Goal: Task Accomplishment & Management: Manage account settings

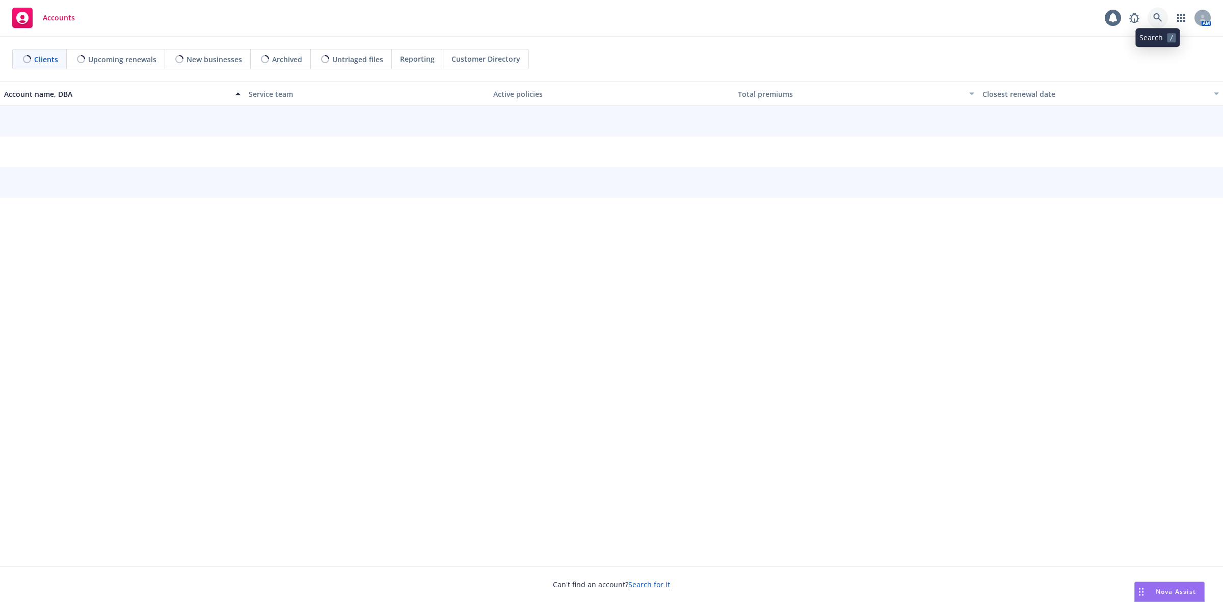
click at [1155, 20] on icon at bounding box center [1157, 17] width 9 height 9
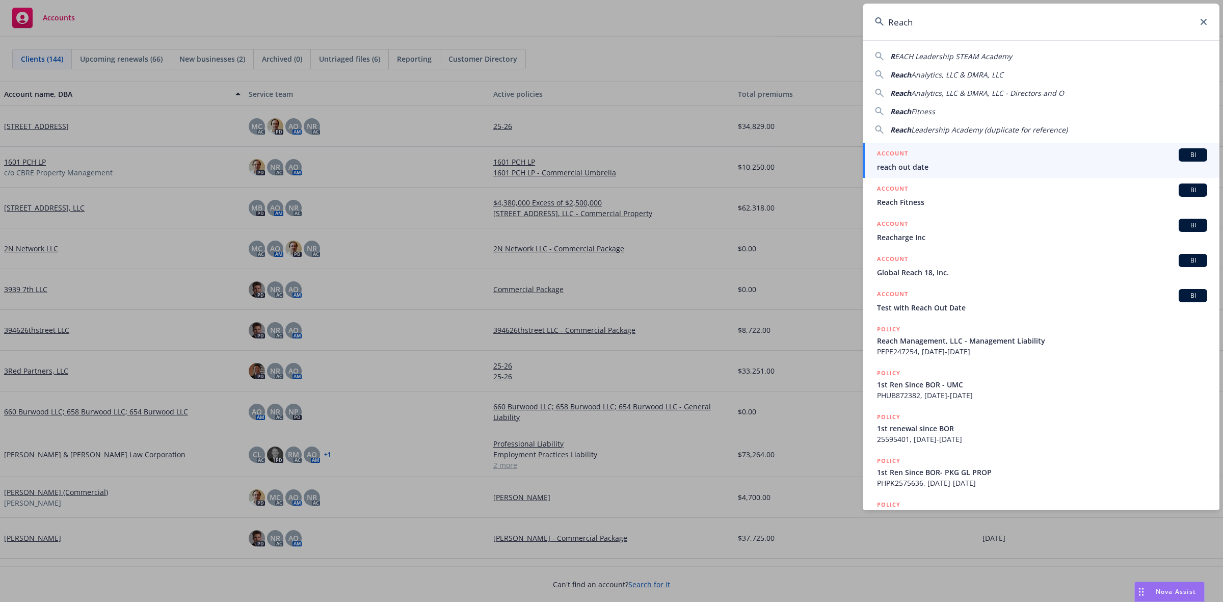
click at [963, 52] on span "EACH Leadership STEAM Academy" at bounding box center [953, 56] width 117 height 10
type input "REACH Leadership STEAM Academy"
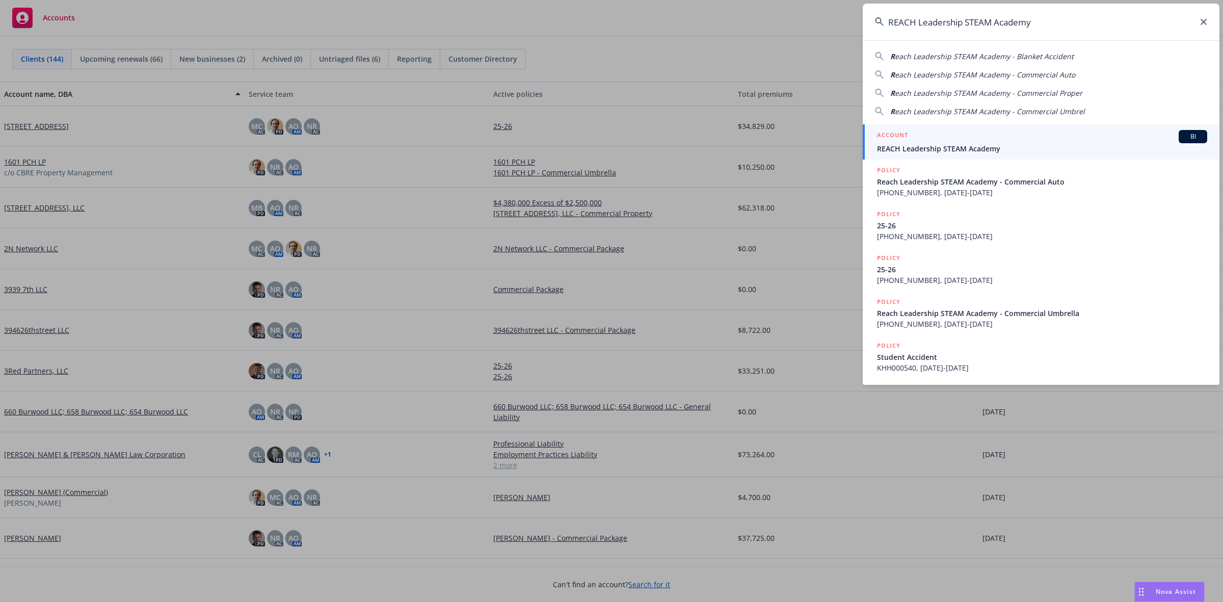
click at [922, 140] on div "ACCOUNT BI" at bounding box center [1042, 136] width 330 height 13
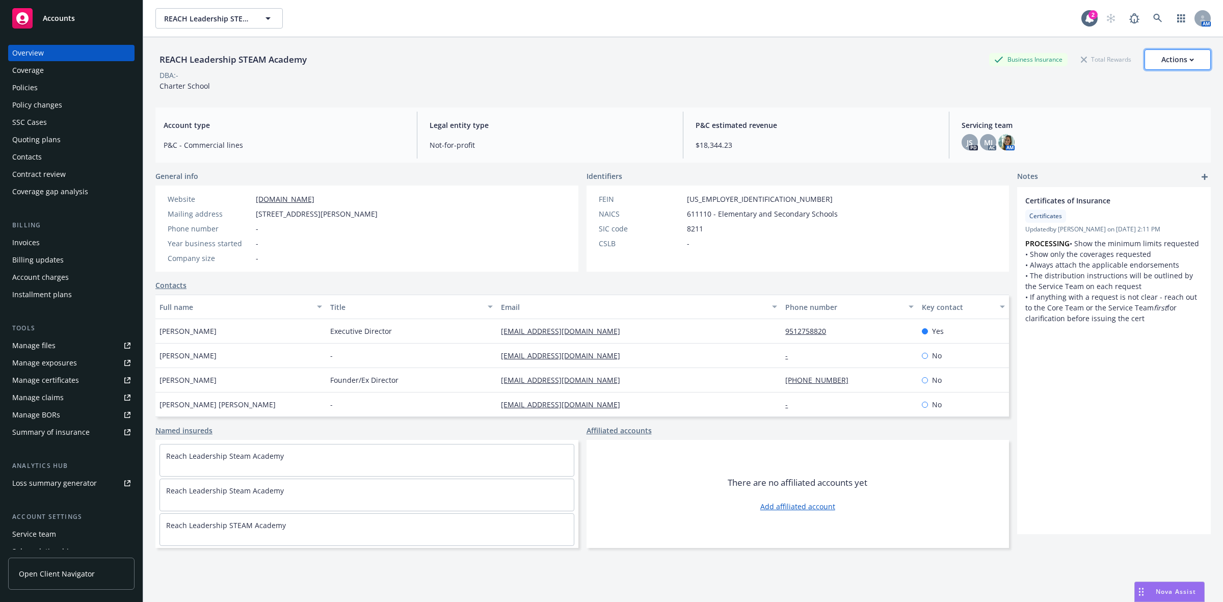
click at [1149, 59] on button "Actions" at bounding box center [1177, 59] width 66 height 20
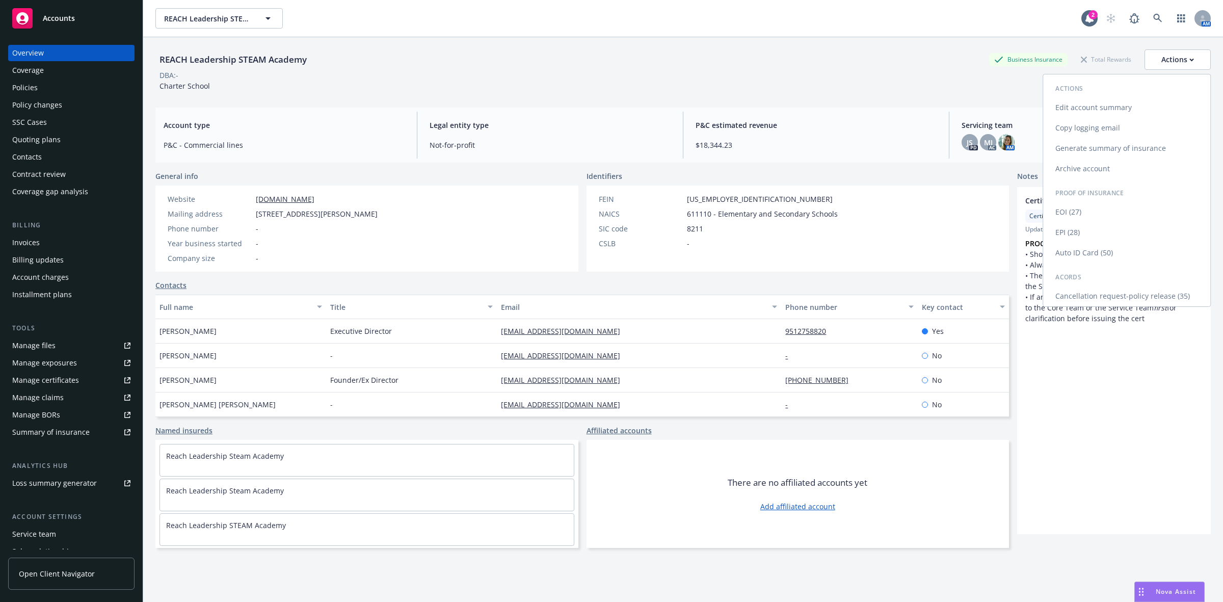
click at [1079, 123] on link "Copy logging email" at bounding box center [1126, 128] width 167 height 20
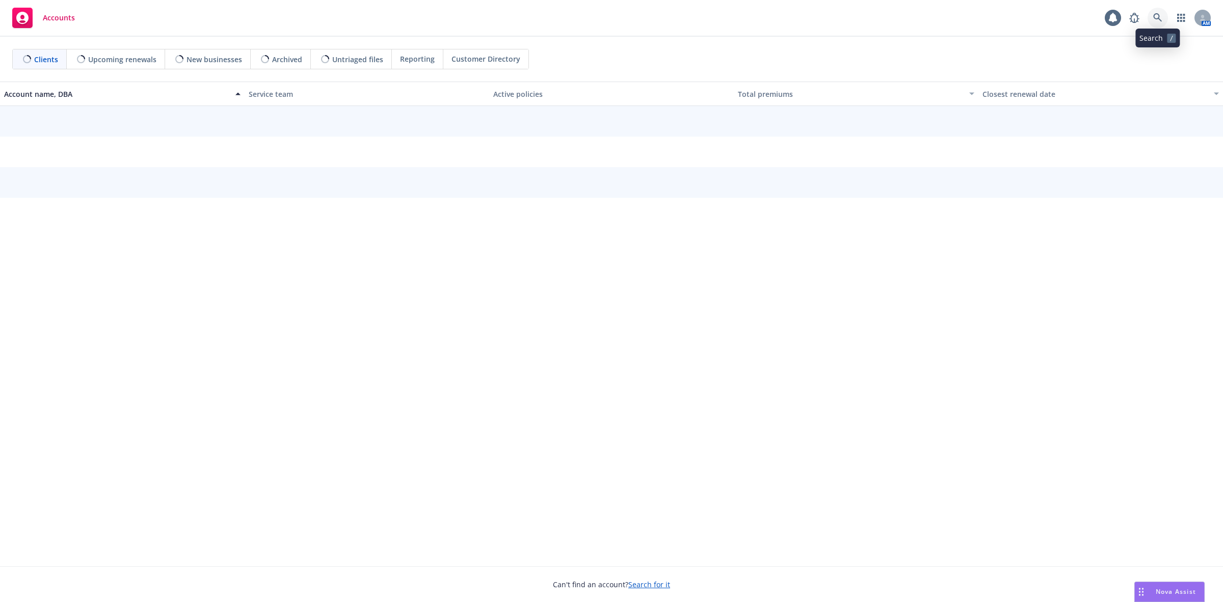
click at [1154, 17] on icon at bounding box center [1157, 17] width 9 height 9
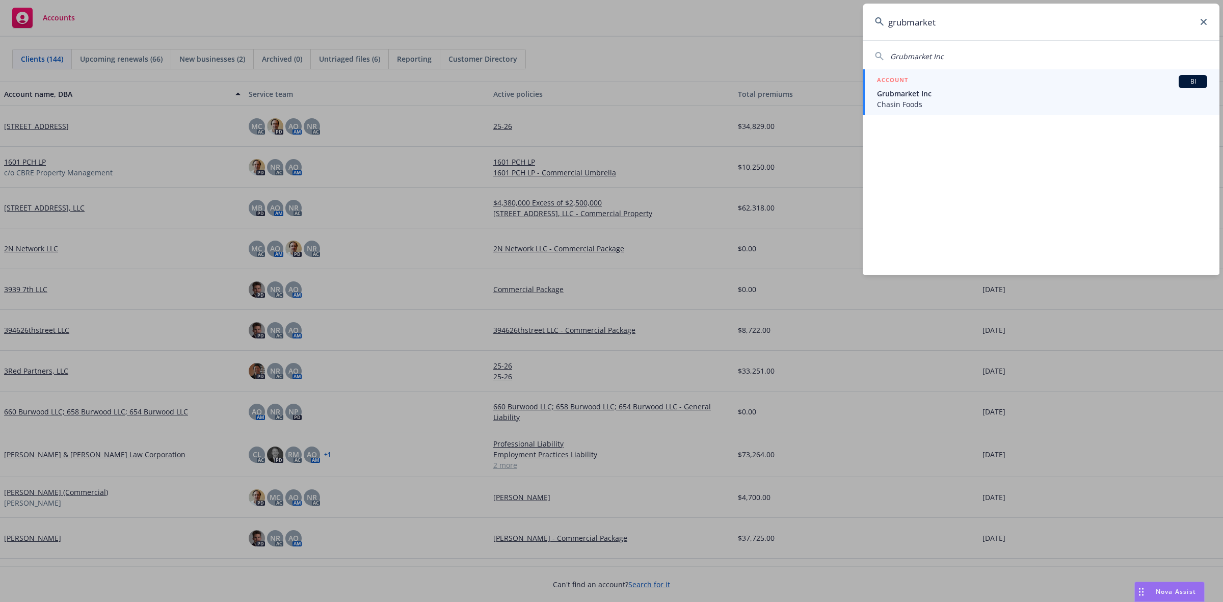
type input "grubmarket"
click at [956, 107] on span "Chasin Foods" at bounding box center [1042, 104] width 330 height 11
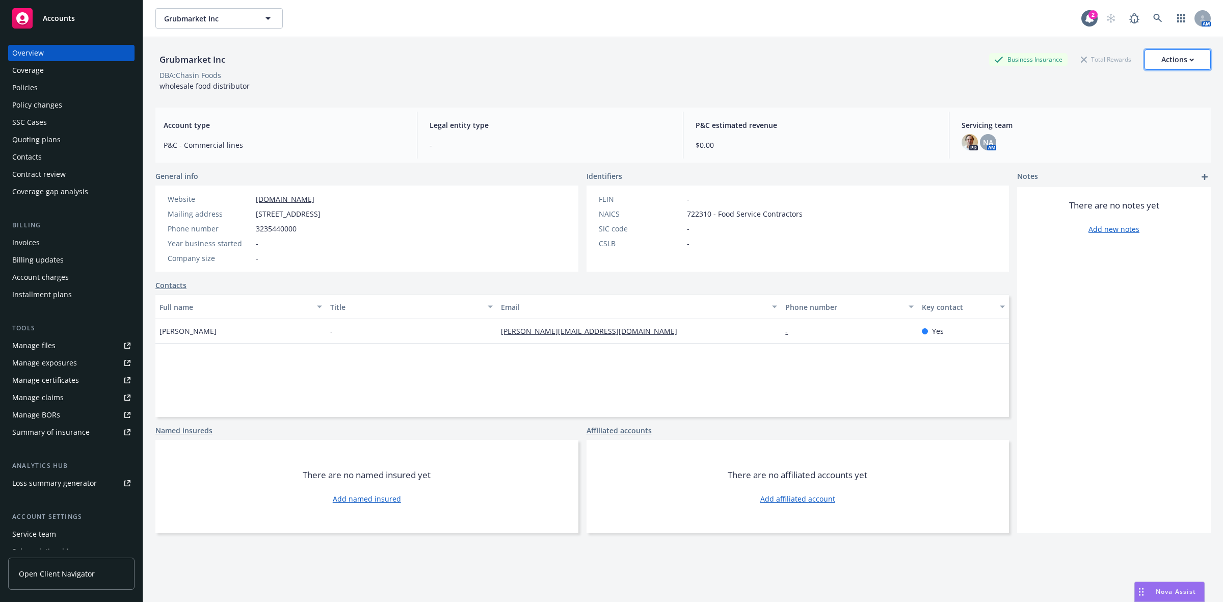
click at [1178, 59] on div "Actions" at bounding box center [1177, 59] width 33 height 19
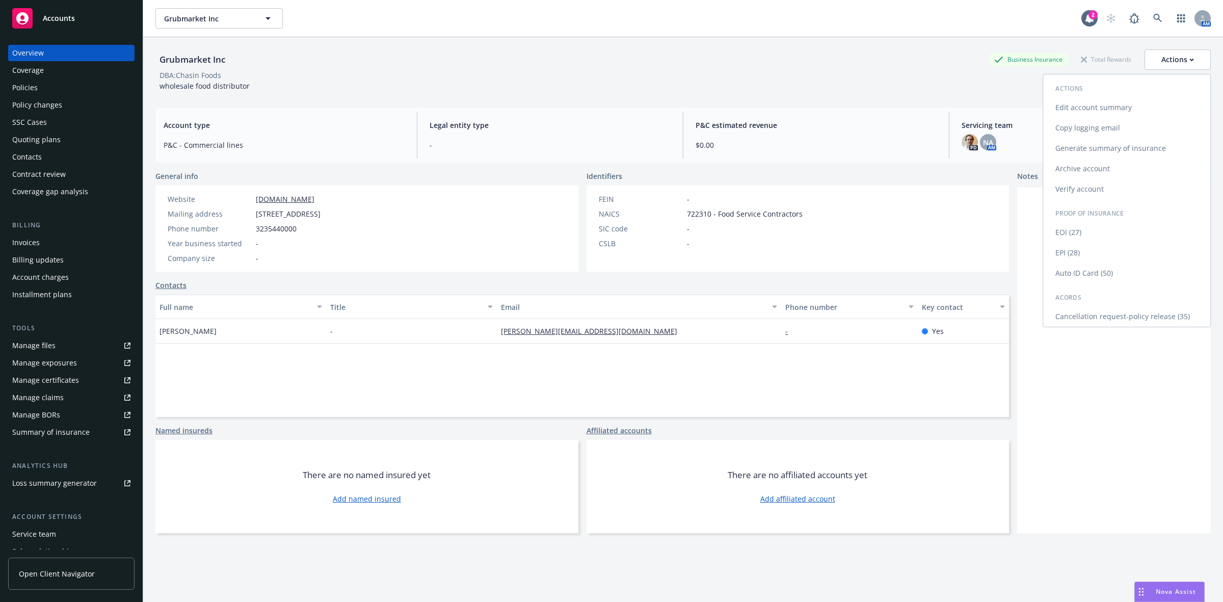
click at [1070, 126] on link "Copy logging email" at bounding box center [1126, 128] width 167 height 20
click at [1153, 17] on icon at bounding box center [1157, 18] width 9 height 9
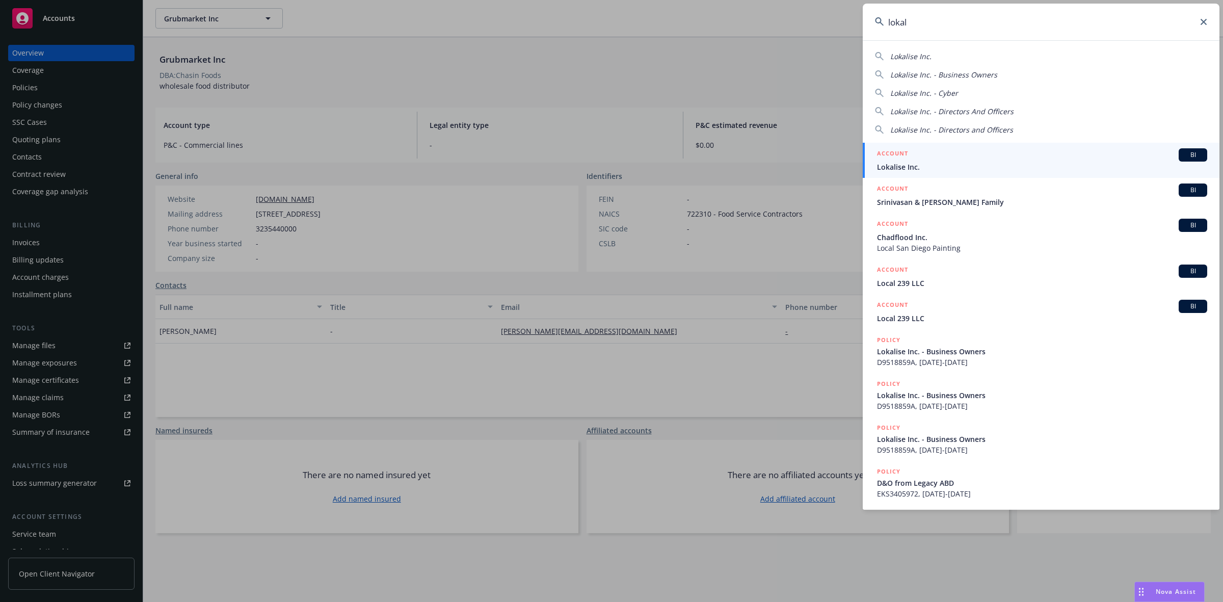
type input "lokal"
click at [1022, 165] on span "Lokalise Inc." at bounding box center [1042, 166] width 330 height 11
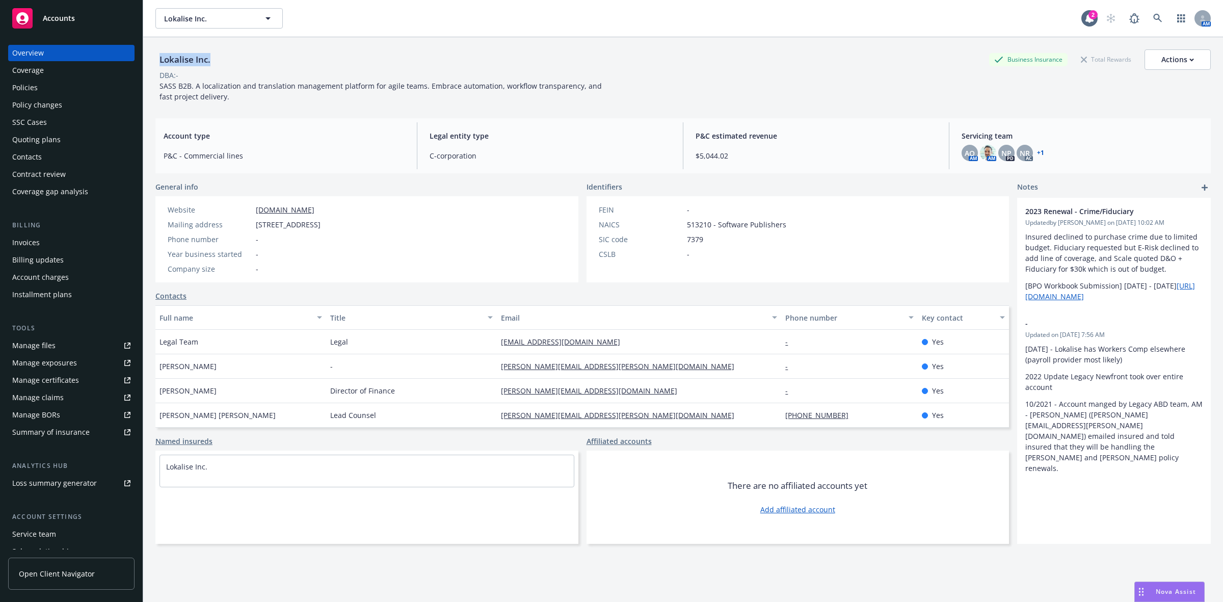
drag, startPoint x: 199, startPoint y: 65, endPoint x: 158, endPoint y: 68, distance: 40.9
click at [158, 68] on div "Lokalise Inc. Business Insurance Total Rewards Actions" at bounding box center [682, 59] width 1055 height 20
copy div "Lokalise Inc."
click at [1147, 64] on button "Actions" at bounding box center [1177, 59] width 66 height 20
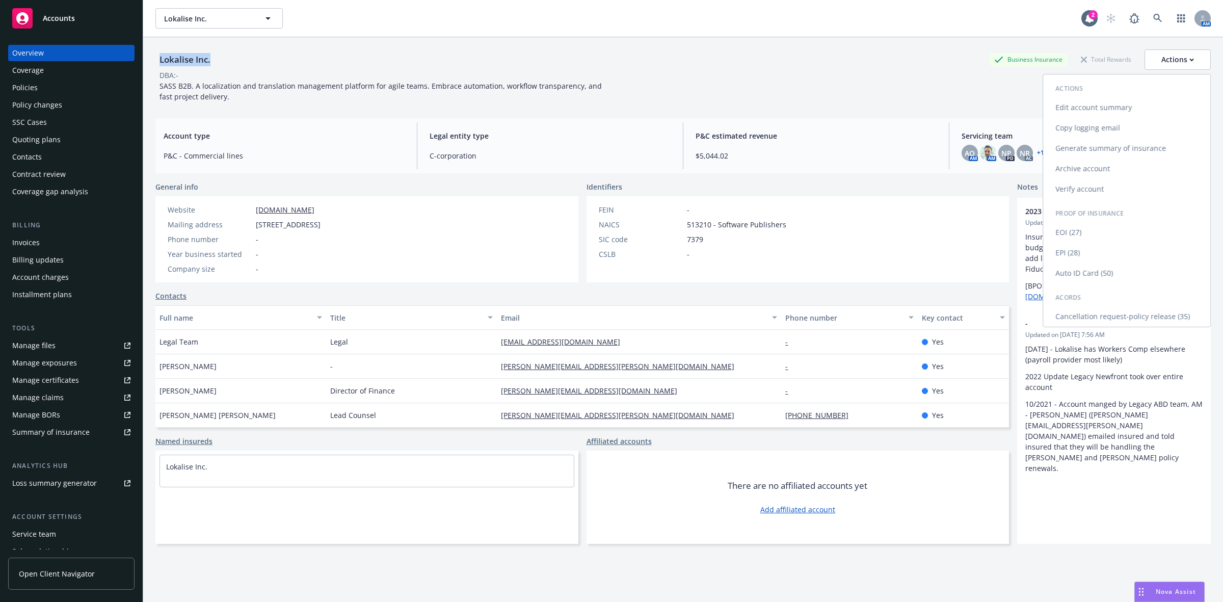
click at [1078, 128] on link "Copy logging email" at bounding box center [1126, 128] width 167 height 20
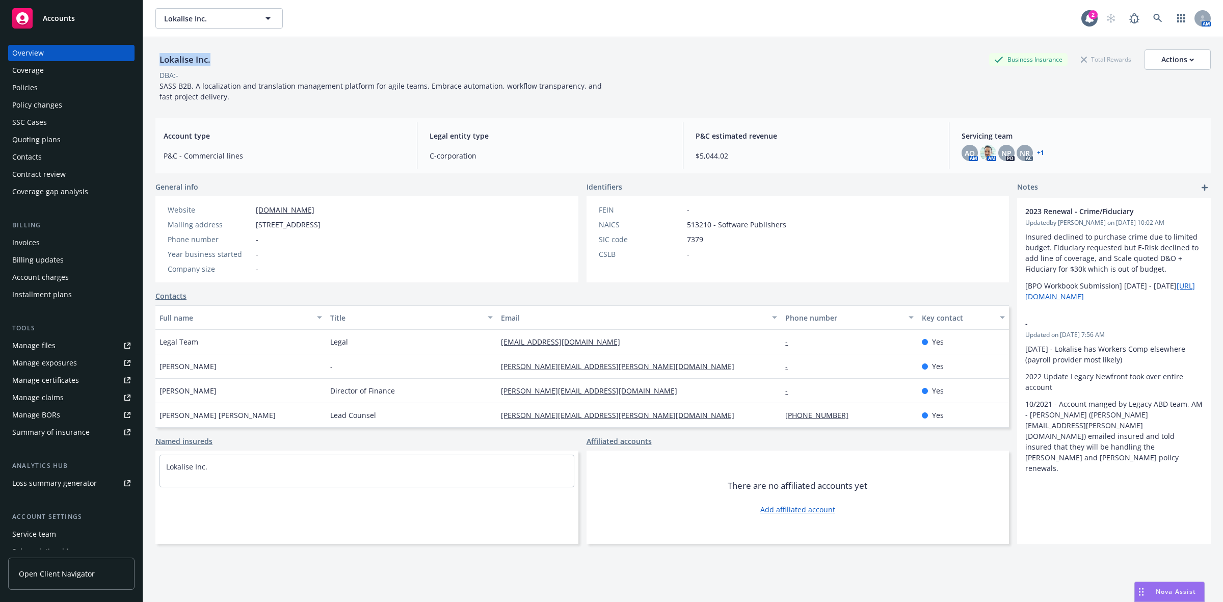
click at [62, 88] on div "Policies" at bounding box center [71, 87] width 118 height 16
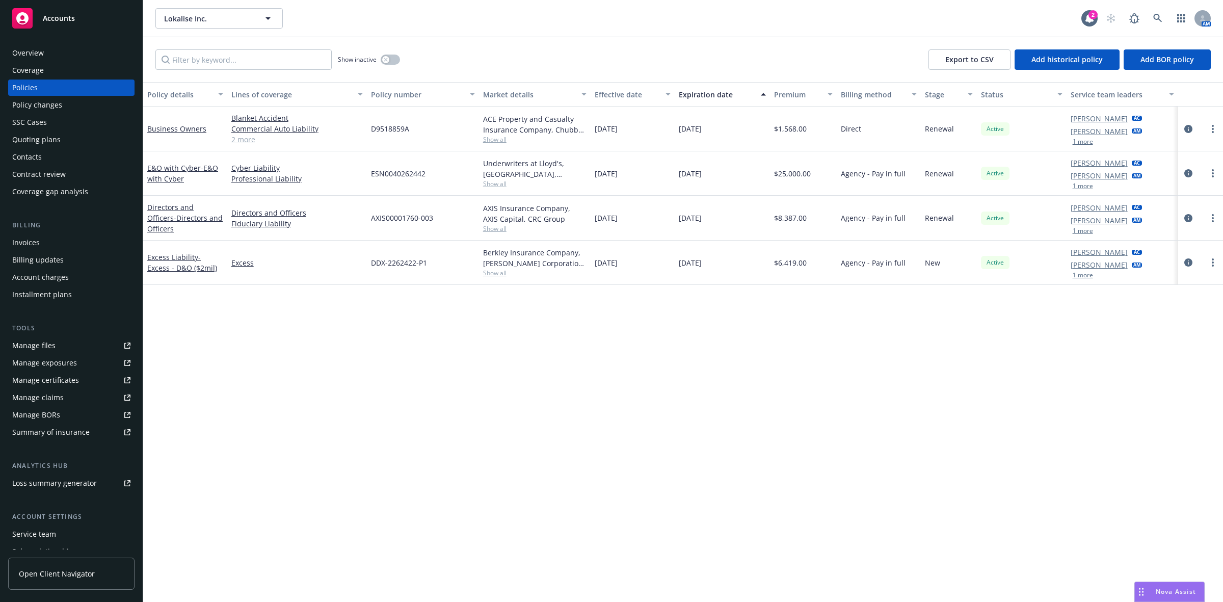
click at [242, 137] on link "2 more" at bounding box center [296, 139] width 131 height 11
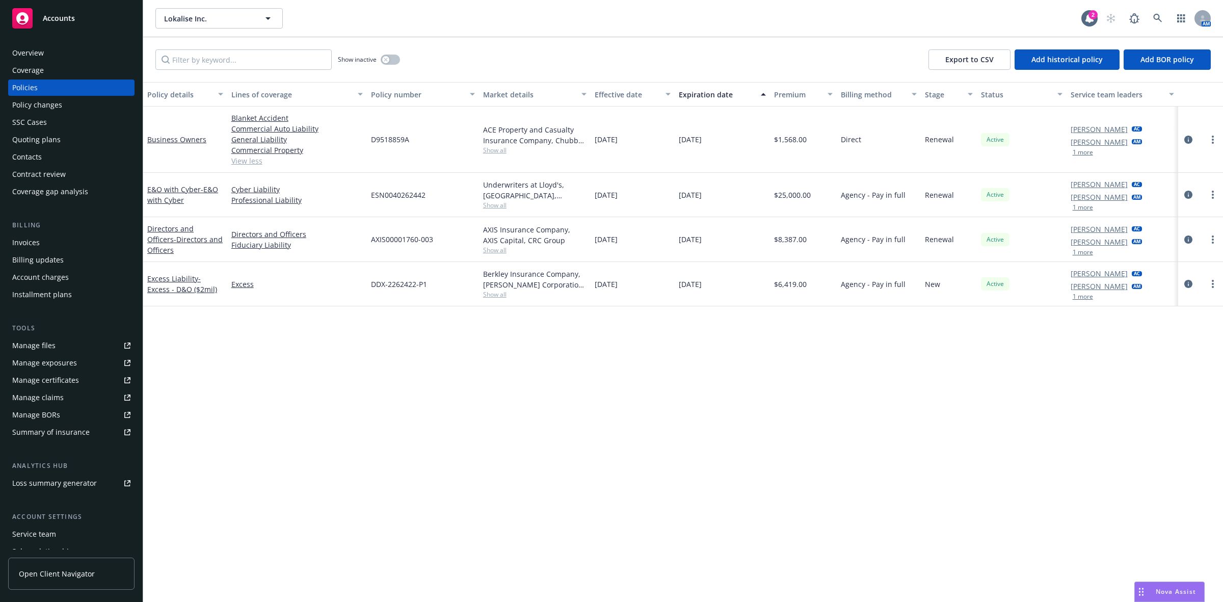
click at [66, 50] on div "Overview" at bounding box center [71, 53] width 118 height 16
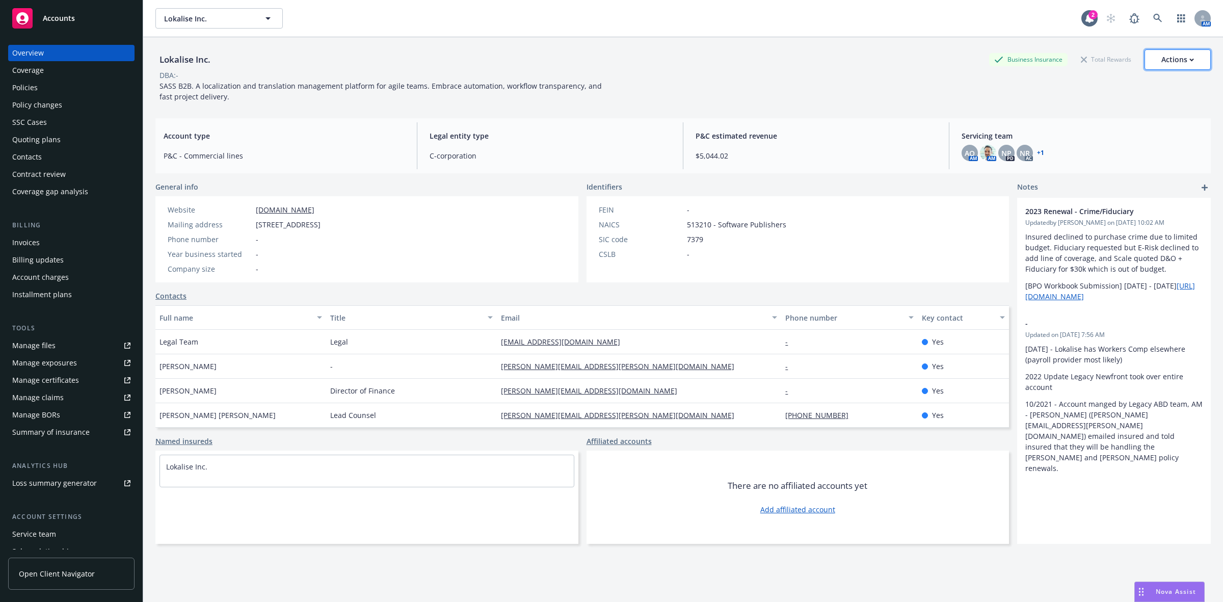
click at [1180, 67] on div "Actions" at bounding box center [1177, 59] width 33 height 19
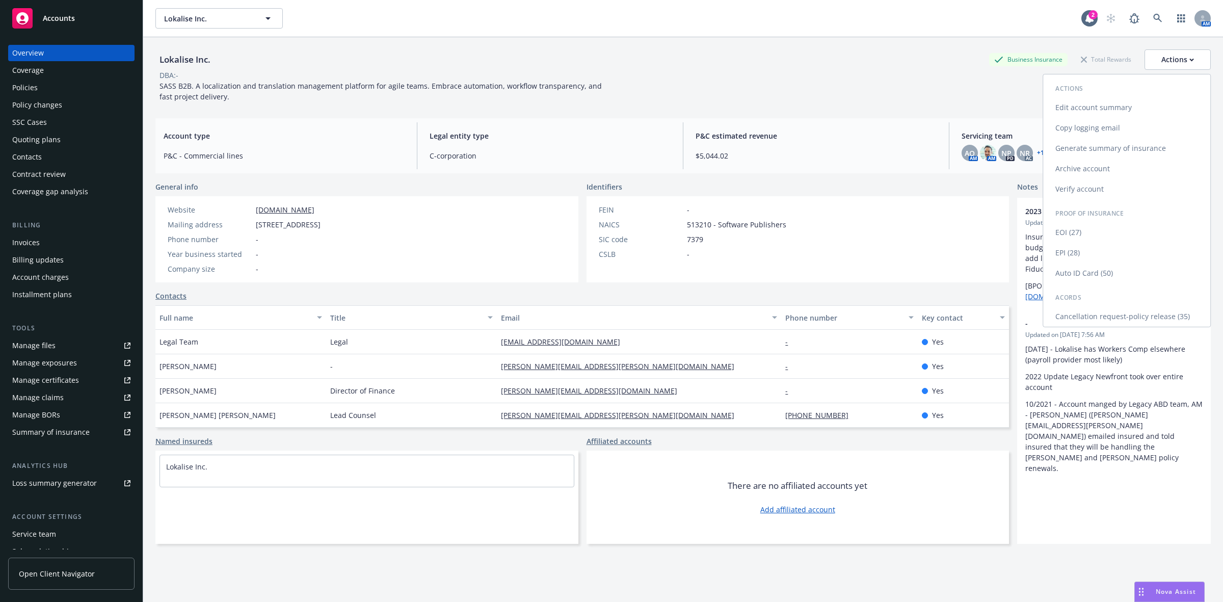
click at [1093, 124] on link "Copy logging email" at bounding box center [1126, 128] width 167 height 20
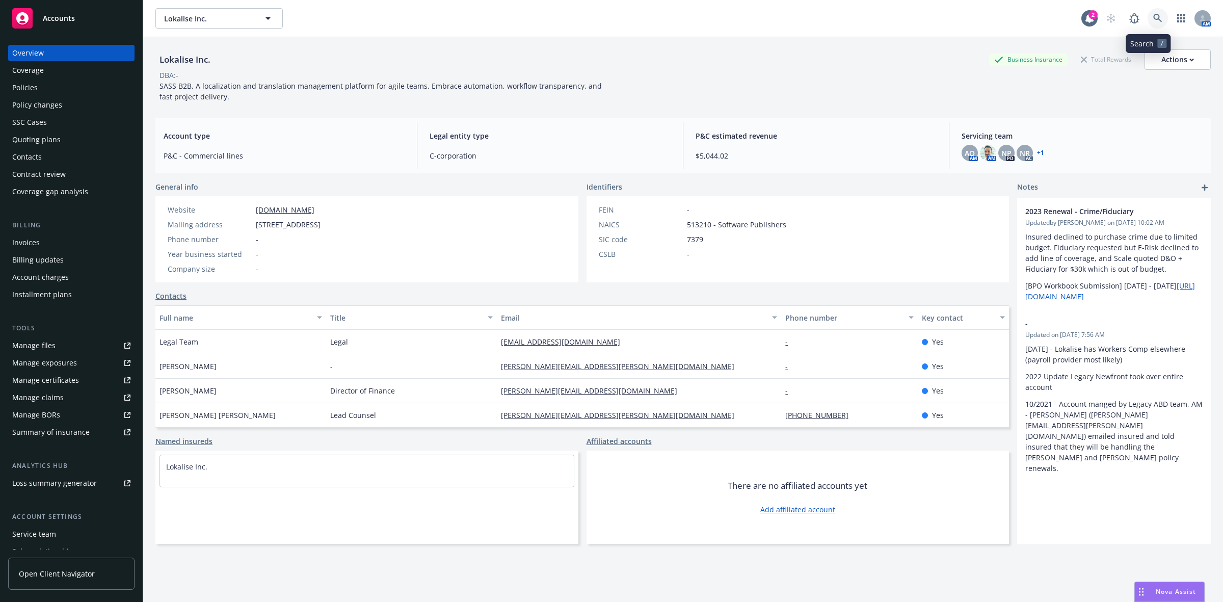
click at [1147, 21] on link at bounding box center [1157, 18] width 20 height 20
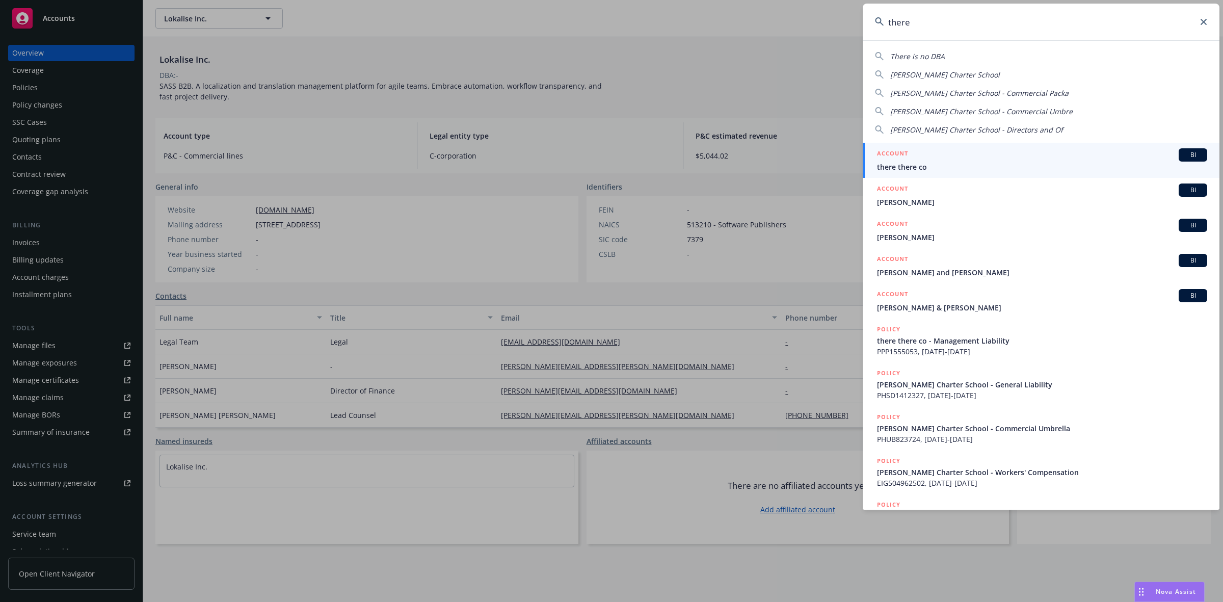
click at [922, 74] on span "[PERSON_NAME] Charter School" at bounding box center [945, 75] width 110 height 10
type input "[PERSON_NAME] Charter School"
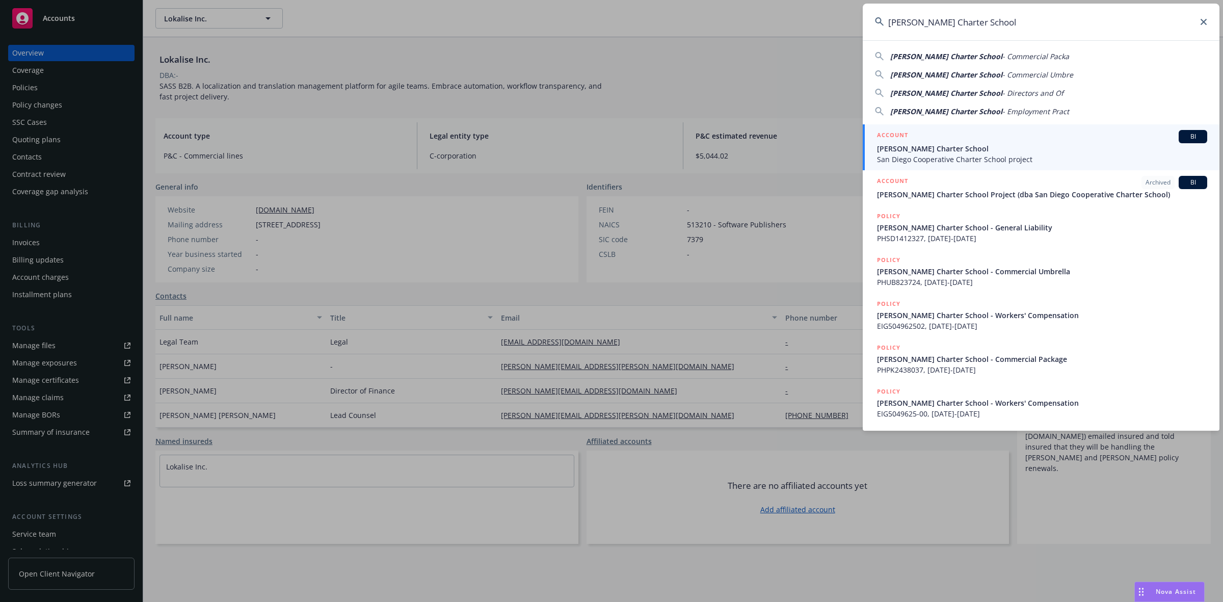
click at [1007, 144] on span "[PERSON_NAME] Charter School" at bounding box center [1042, 148] width 330 height 11
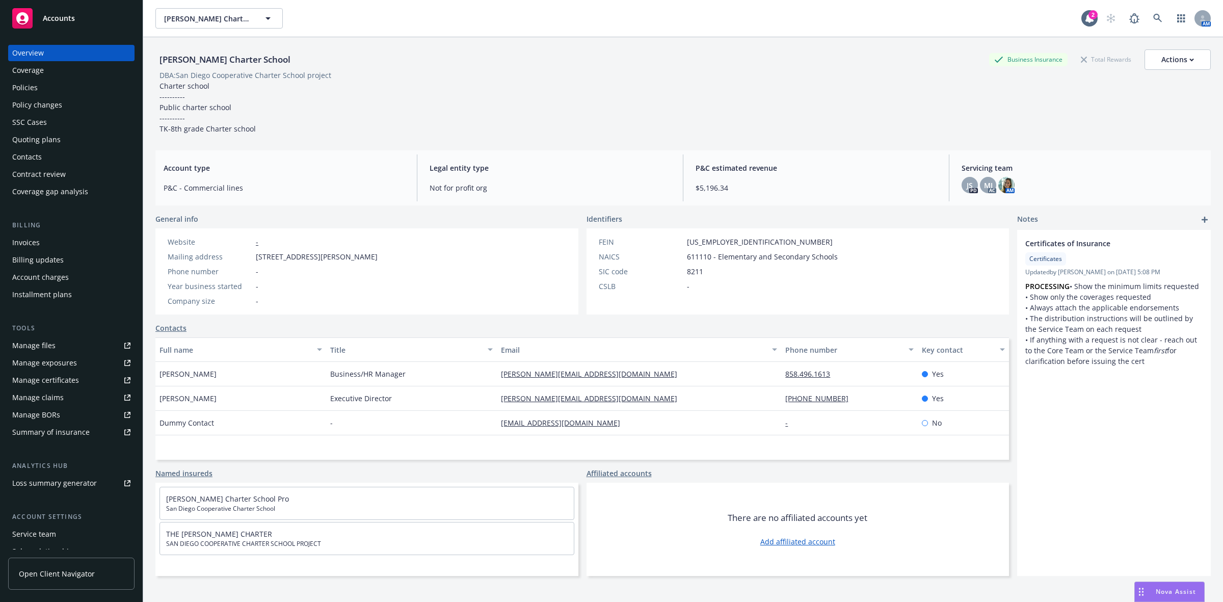
click at [82, 83] on div "Policies" at bounding box center [71, 87] width 118 height 16
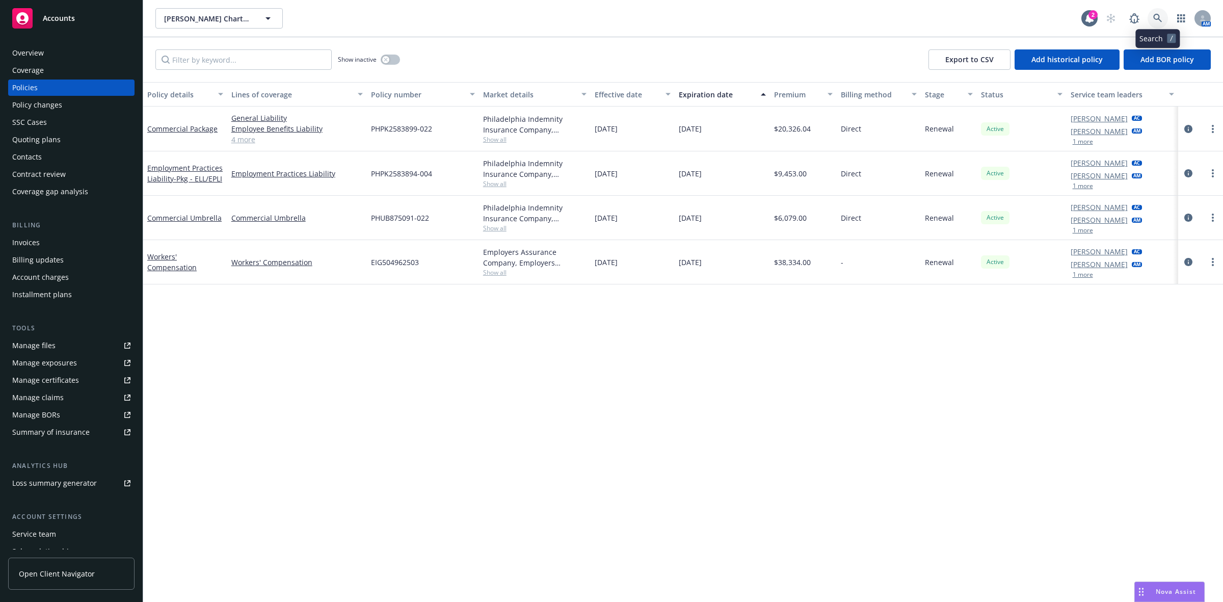
click at [1153, 19] on icon at bounding box center [1157, 18] width 9 height 9
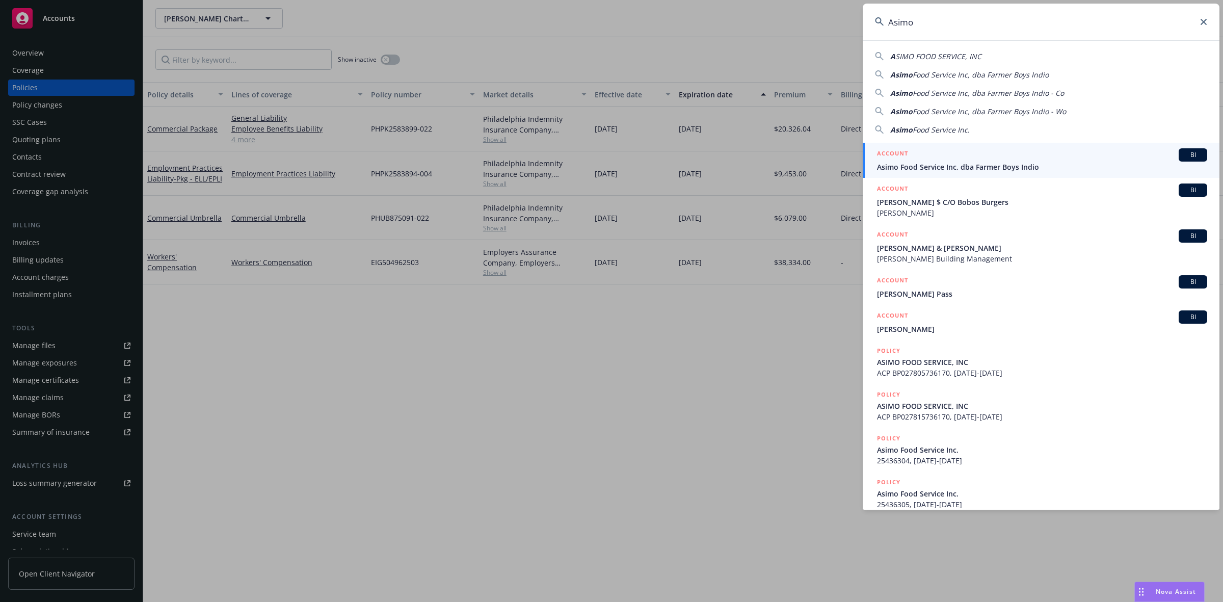
type input "Asimo"
click at [1002, 148] on div "ACCOUNT BI" at bounding box center [1042, 154] width 330 height 13
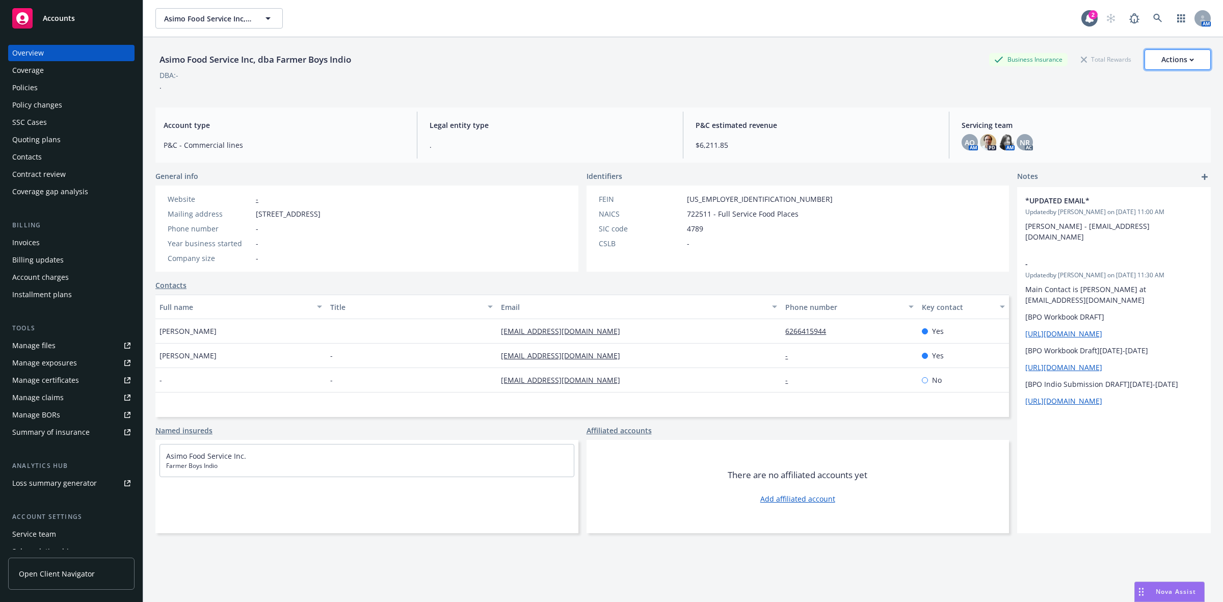
click at [1150, 57] on button "Actions" at bounding box center [1177, 59] width 66 height 20
click at [1079, 122] on link "Copy logging email" at bounding box center [1126, 128] width 167 height 20
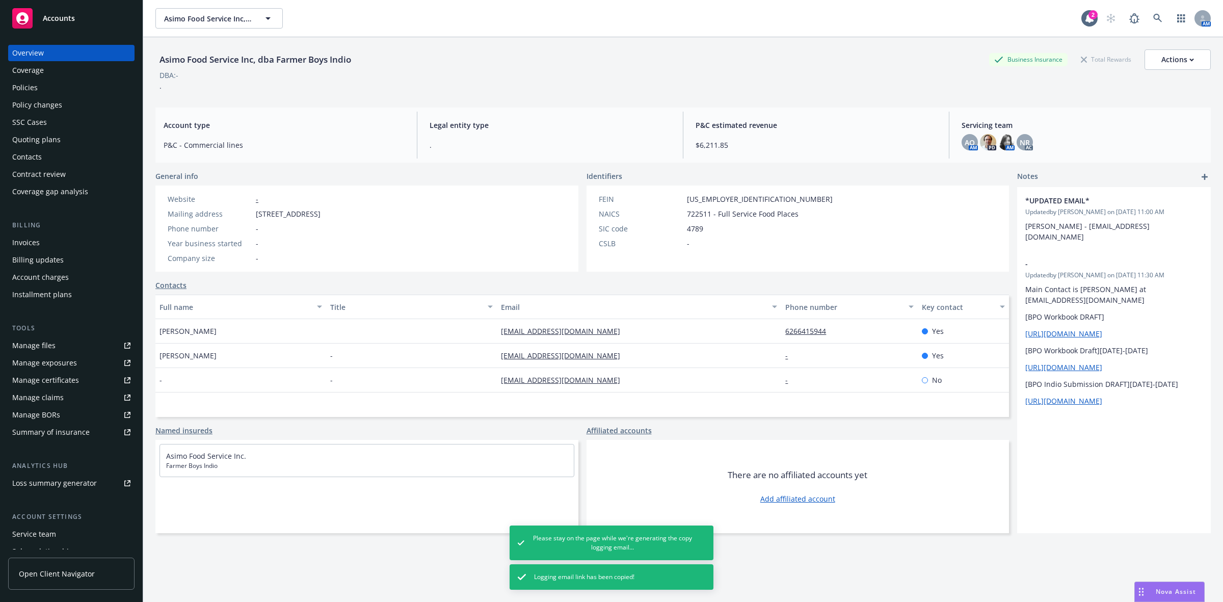
drag, startPoint x: 332, startPoint y: 74, endPoint x: 354, endPoint y: 70, distance: 22.2
click at [332, 74] on div "DBA: -" at bounding box center [682, 75] width 1055 height 11
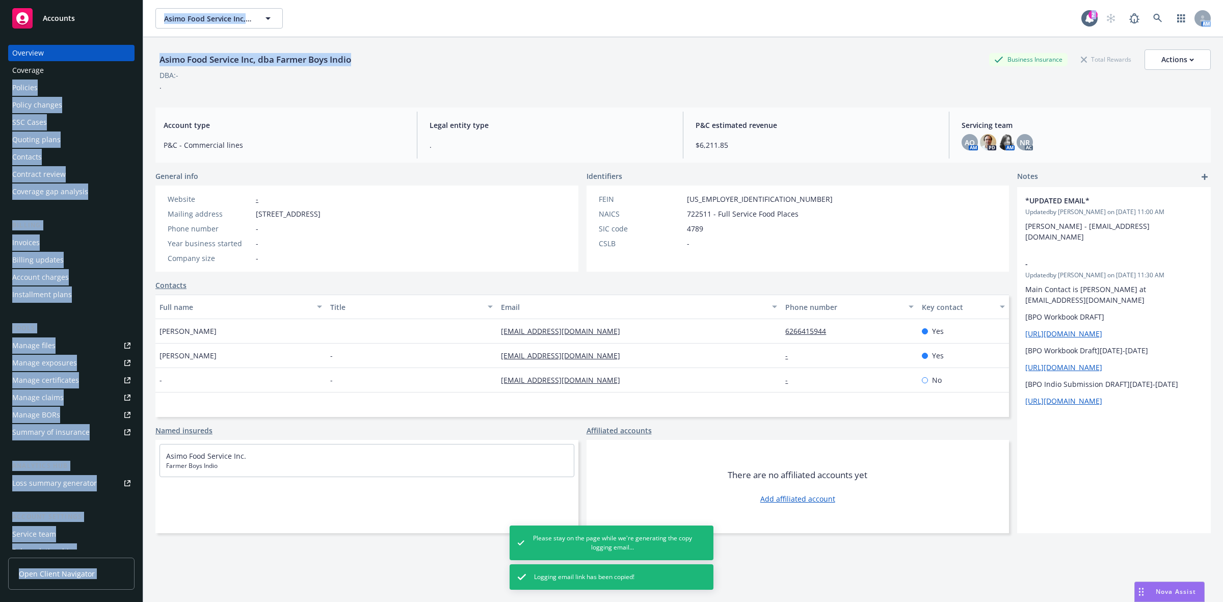
drag, startPoint x: 353, startPoint y: 65, endPoint x: 142, endPoint y: 67, distance: 210.9
click at [142, 67] on div "Accounts Overview Coverage Policies Policy changes SSC Cases Quoting plans Cont…" at bounding box center [611, 301] width 1223 height 602
click at [340, 67] on div "Asimo Food Service Inc, dba Farmer Boys Indio" at bounding box center [255, 59] width 200 height 20
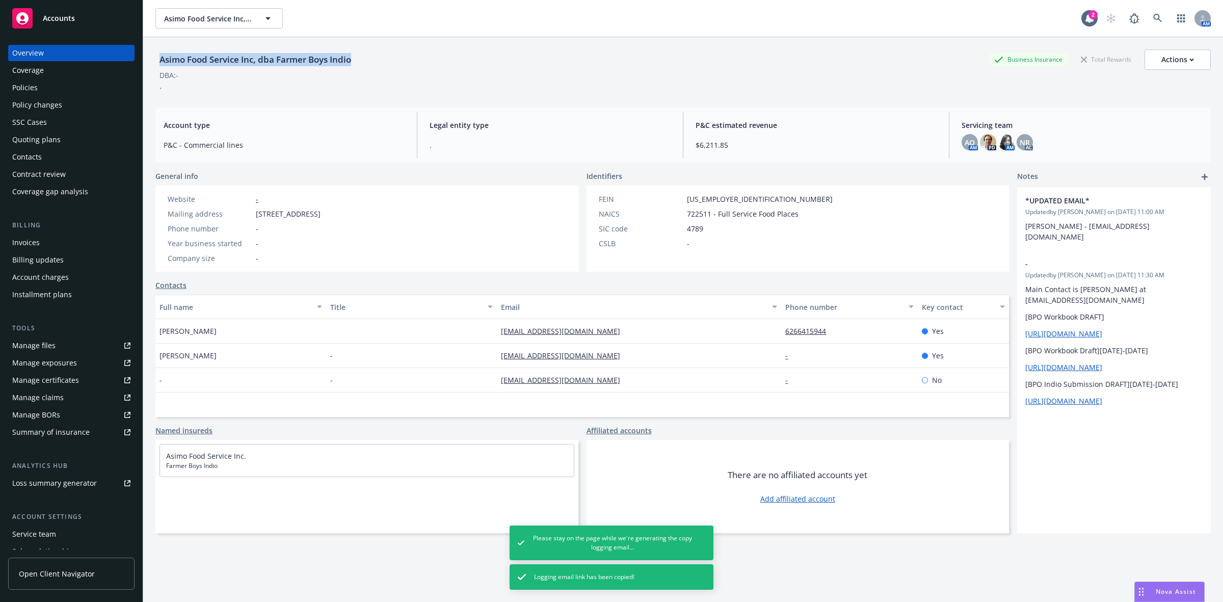
drag, startPoint x: 356, startPoint y: 61, endPoint x: 162, endPoint y: 65, distance: 193.6
click at [162, 65] on div "Asimo Food Service Inc, dba Farmer Boys Indio" at bounding box center [255, 59] width 200 height 13
copy div "Asimo Food Service Inc, dba Farmer Boys Indio"
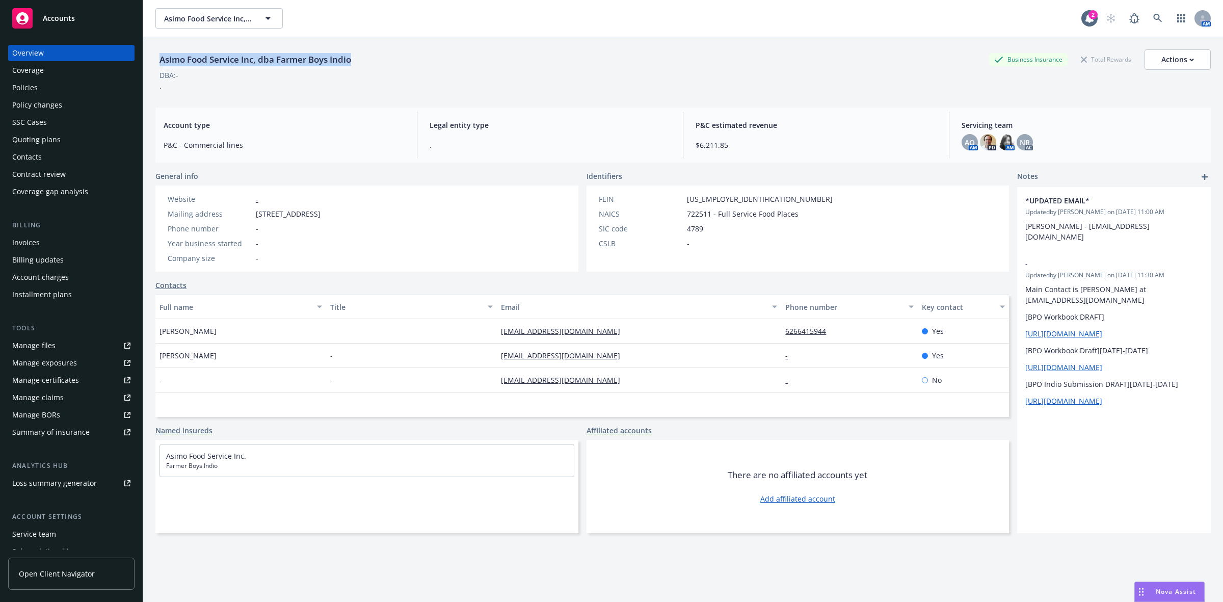
click at [74, 89] on div "Policies" at bounding box center [71, 87] width 118 height 16
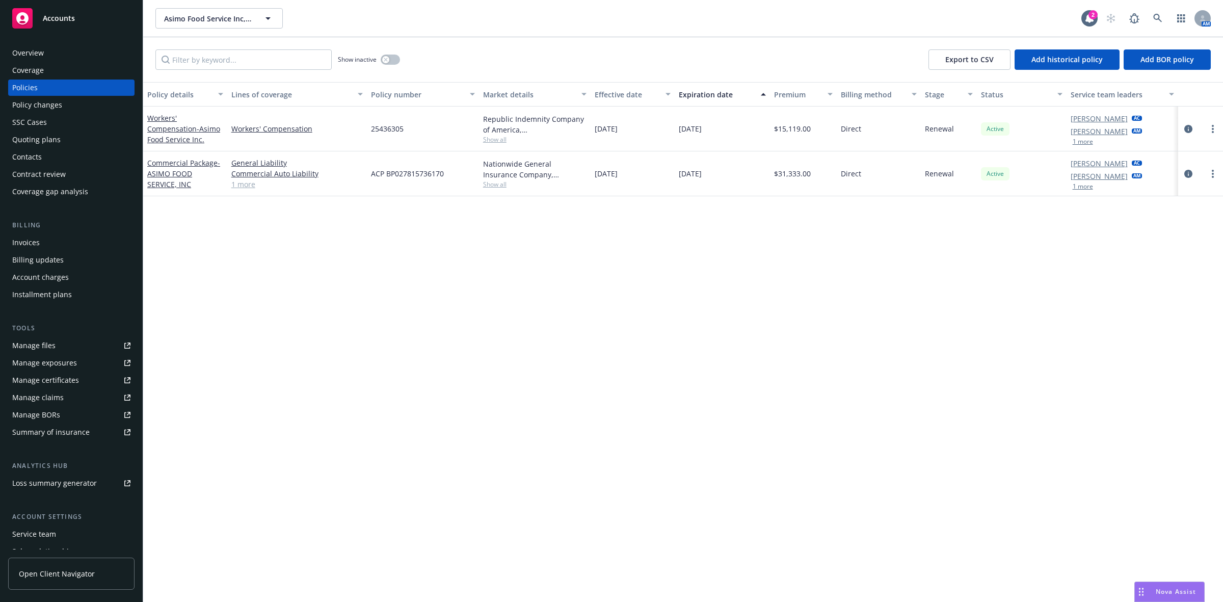
click at [263, 240] on div "Policy details Lines of coverage Policy number Market details Effective date Ex…" at bounding box center [683, 342] width 1080 height 520
click at [1155, 23] on link at bounding box center [1157, 18] width 20 height 20
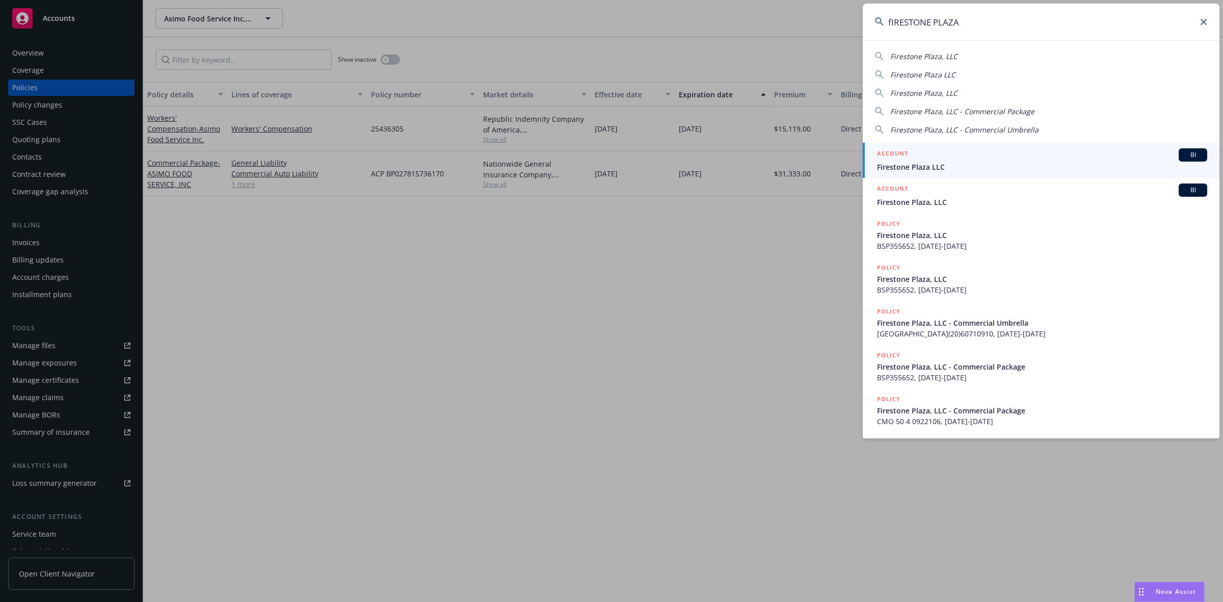
type input "fIRESTONE PLAZA"
click at [974, 150] on div "ACCOUNT BI" at bounding box center [1042, 154] width 330 height 13
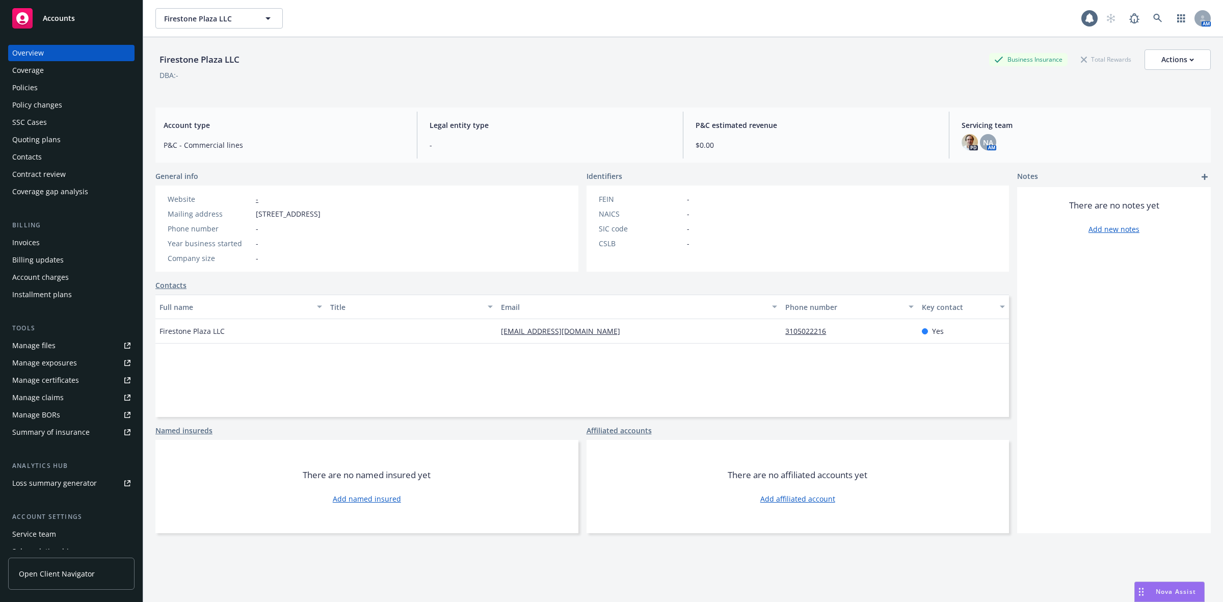
click at [67, 90] on div "Policies" at bounding box center [71, 87] width 118 height 16
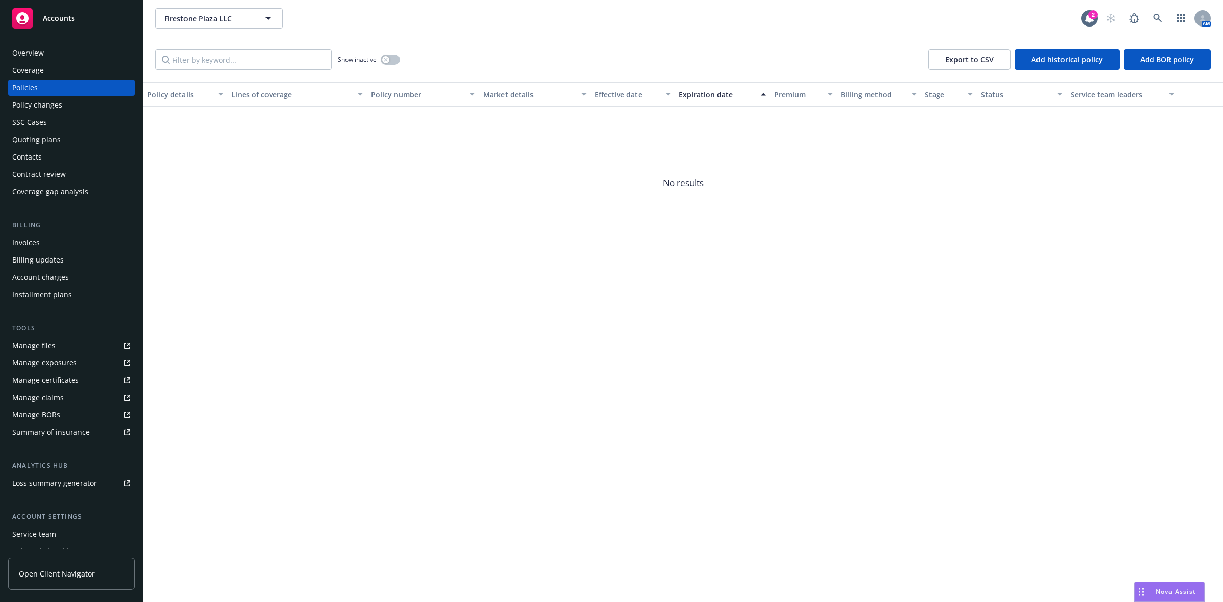
click at [61, 138] on div "Quoting plans" at bounding box center [71, 139] width 118 height 16
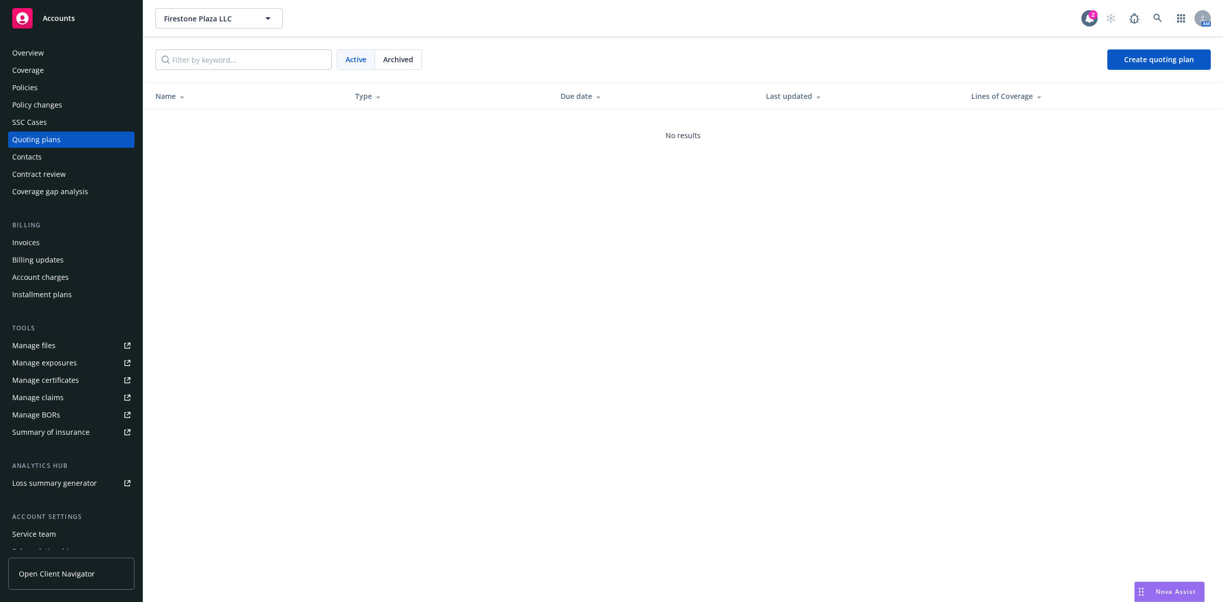
click at [405, 55] on span "Archived" at bounding box center [398, 59] width 30 height 11
click at [350, 58] on span "Active" at bounding box center [355, 59] width 21 height 11
click at [411, 61] on span "Archived" at bounding box center [398, 59] width 30 height 11
click at [34, 49] on div "Overview" at bounding box center [28, 53] width 32 height 16
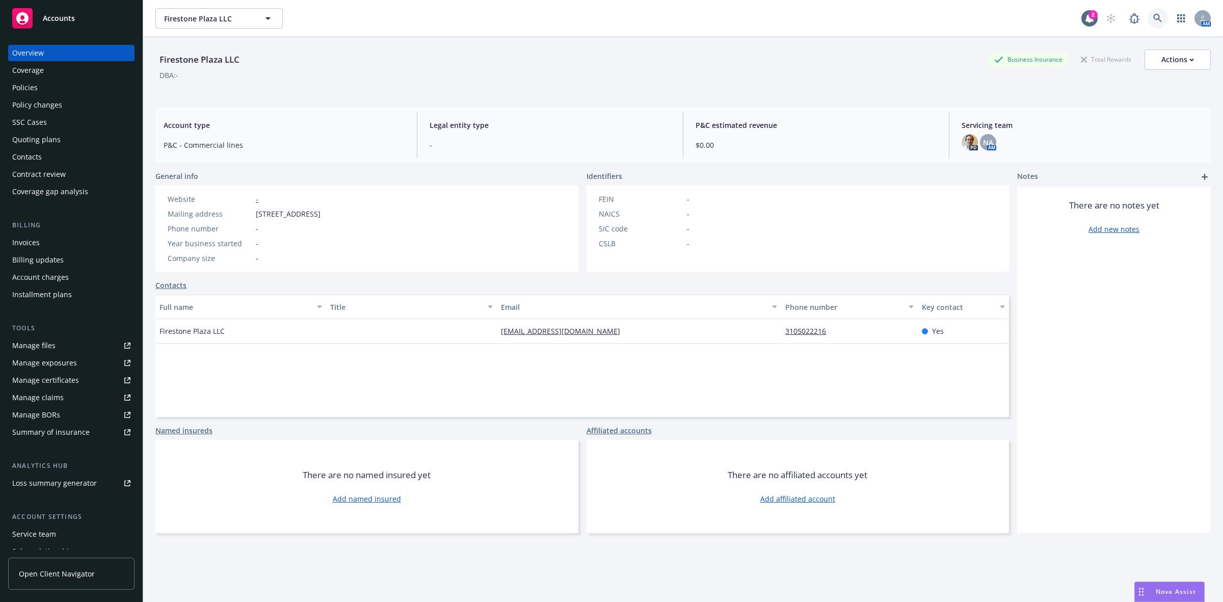
click at [1147, 23] on link at bounding box center [1157, 18] width 20 height 20
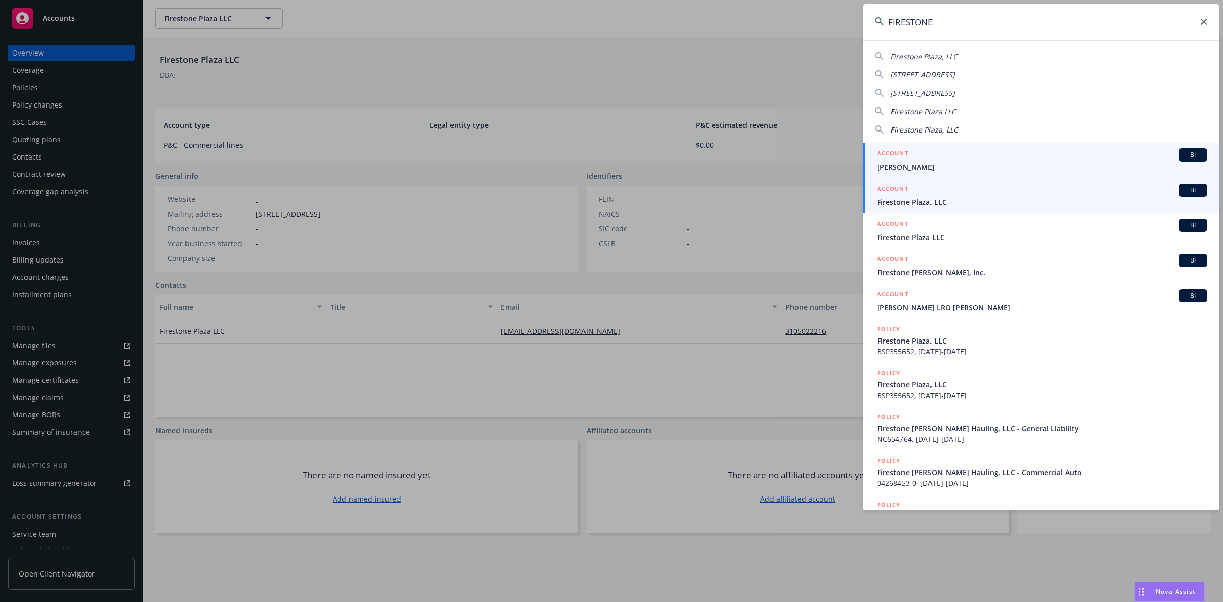
type input "FIRESTONE"
click at [958, 188] on div "ACCOUNT BI" at bounding box center [1042, 189] width 330 height 13
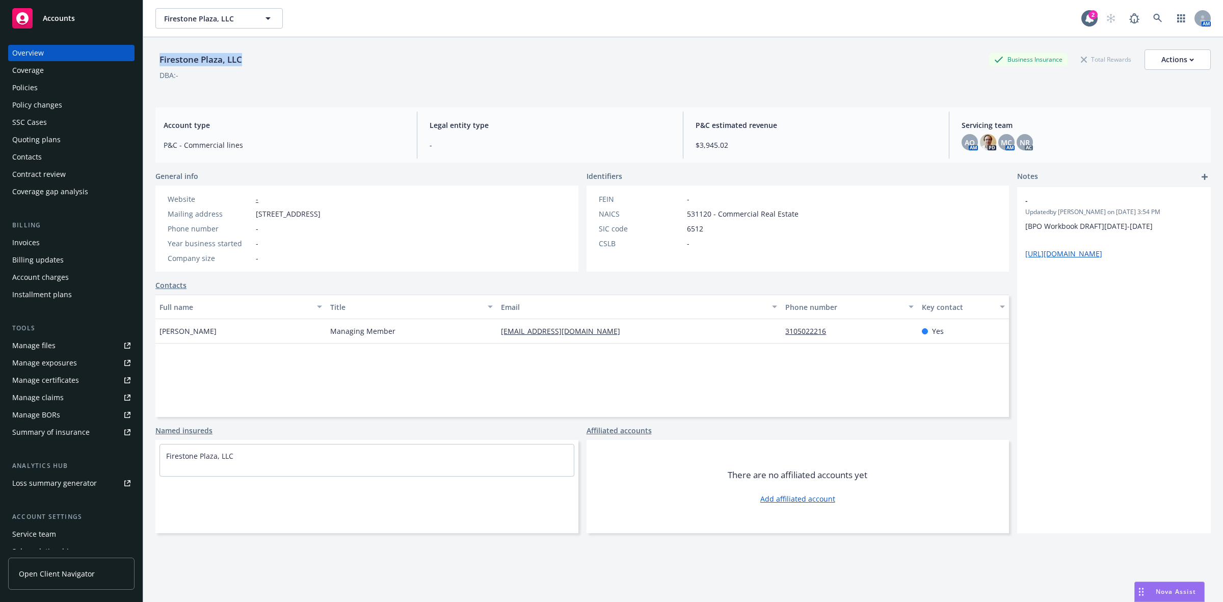
drag, startPoint x: 249, startPoint y: 62, endPoint x: 156, endPoint y: 64, distance: 92.7
click at [156, 64] on div "Firestone Plaza, LLC Business Insurance Total Rewards Actions" at bounding box center [682, 59] width 1055 height 20
copy div "Firestone Plaza, LLC"
drag, startPoint x: 349, startPoint y: 45, endPoint x: 265, endPoint y: 64, distance: 86.1
click at [347, 45] on div "Firestone Plaza, LLC Business Insurance Total Rewards Actions DBA: -" at bounding box center [682, 68] width 1055 height 62
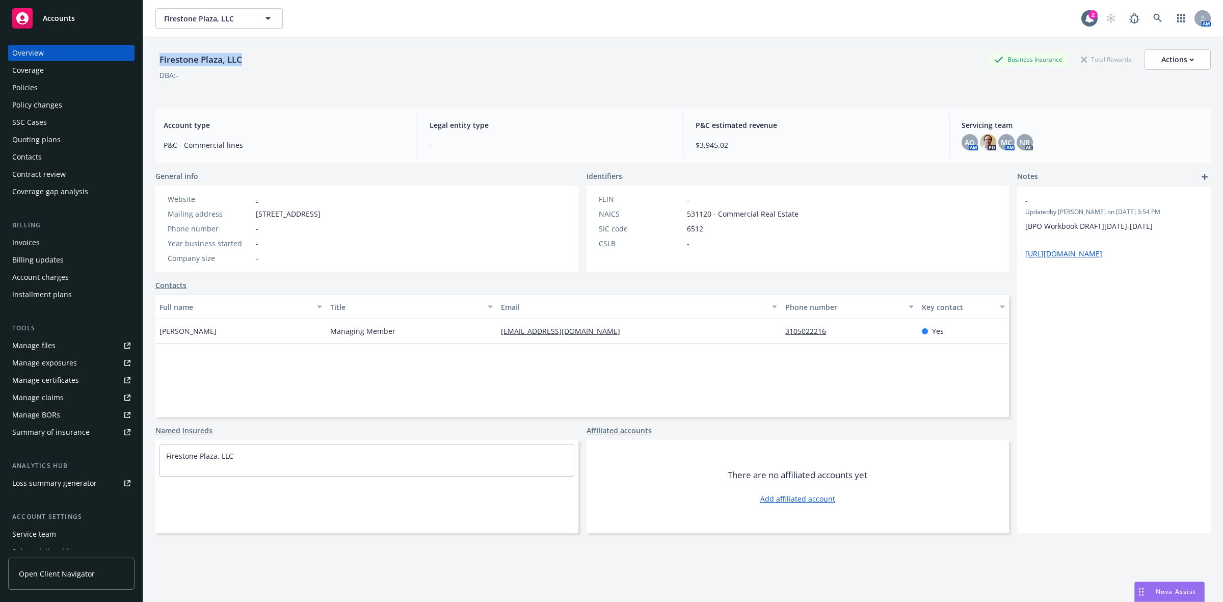
copy div "Firestone Plaza, LLC"
click at [1144, 59] on button "Actions" at bounding box center [1177, 59] width 66 height 20
click at [1103, 120] on link "Copy logging email" at bounding box center [1126, 128] width 167 height 20
click at [23, 82] on div "Policies" at bounding box center [24, 87] width 25 height 16
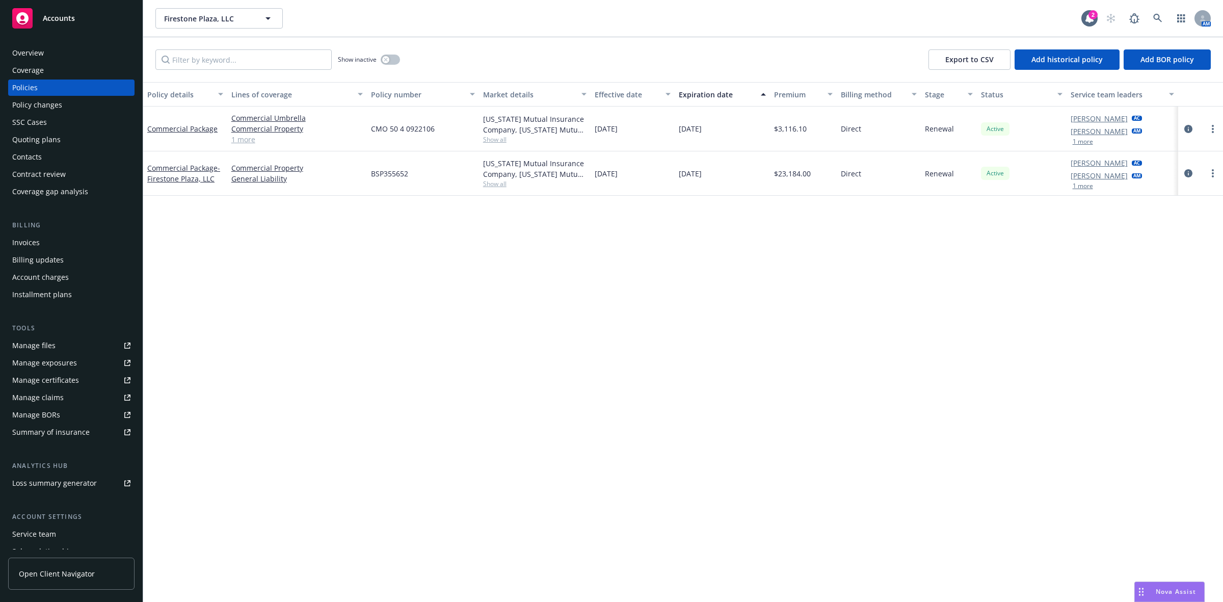
drag, startPoint x: 721, startPoint y: 128, endPoint x: 677, endPoint y: 131, distance: 44.4
click at [677, 131] on div "[DATE]" at bounding box center [722, 128] width 95 height 45
copy span "[DATE]"
click at [642, 337] on div "Policy details Lines of coverage Policy number Market details Effective date Ex…" at bounding box center [683, 342] width 1080 height 520
click at [59, 53] on div "Overview" at bounding box center [71, 53] width 118 height 16
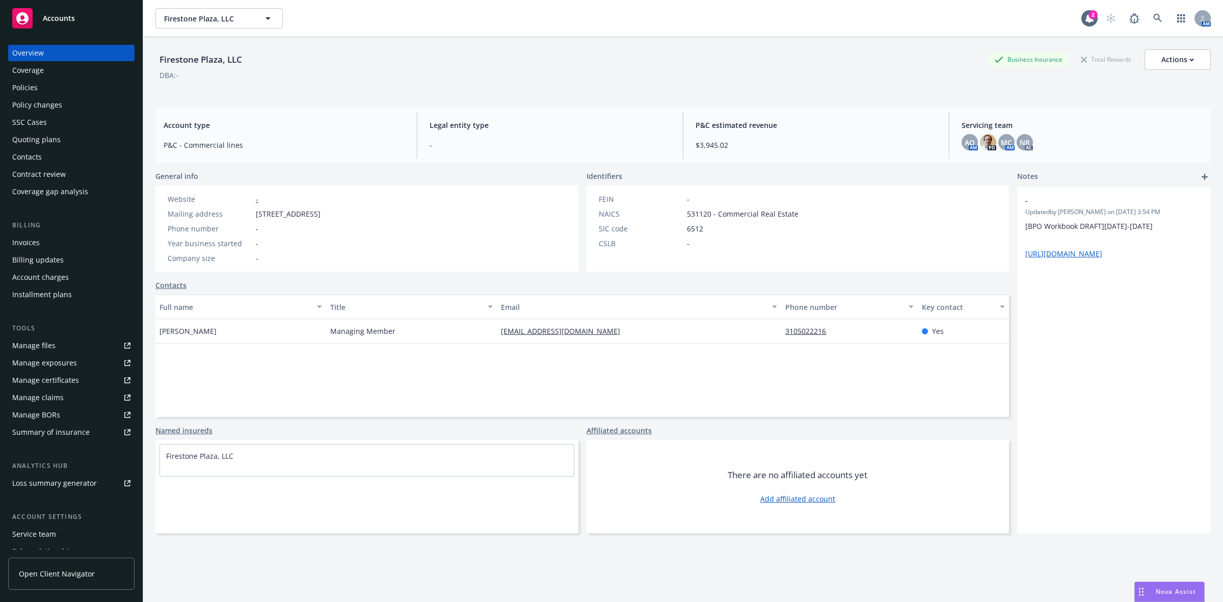
click at [44, 348] on div "Manage files" at bounding box center [33, 345] width 43 height 16
click at [51, 83] on div "Policies" at bounding box center [71, 87] width 118 height 16
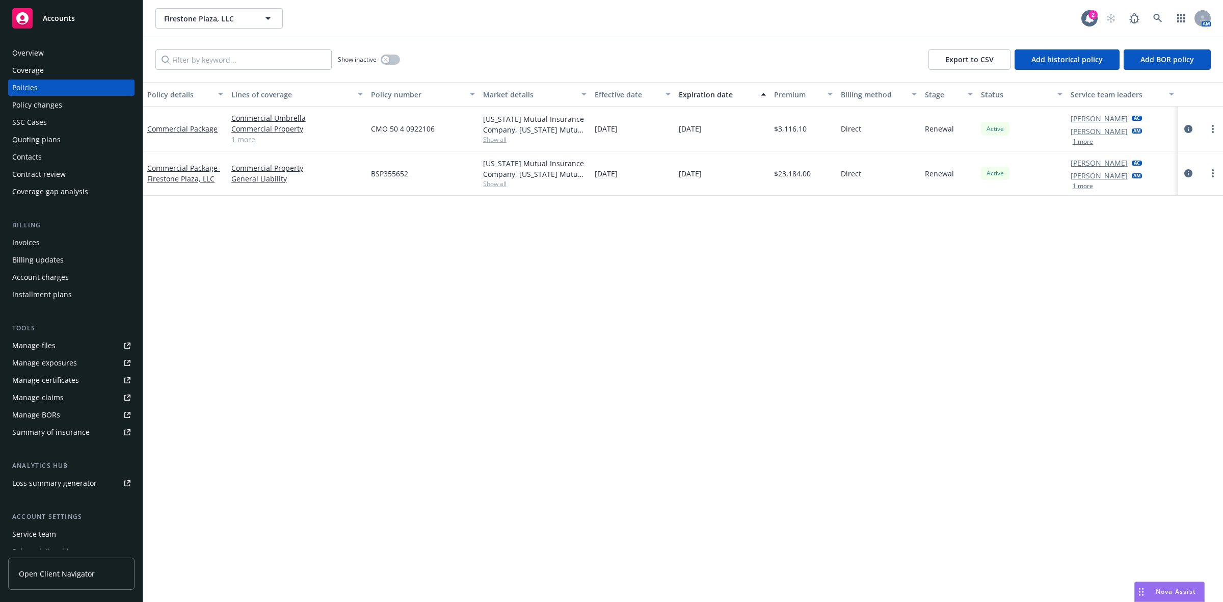
click at [56, 344] on link "Manage files" at bounding box center [71, 345] width 126 height 16
click at [87, 55] on div "Overview" at bounding box center [71, 53] width 118 height 16
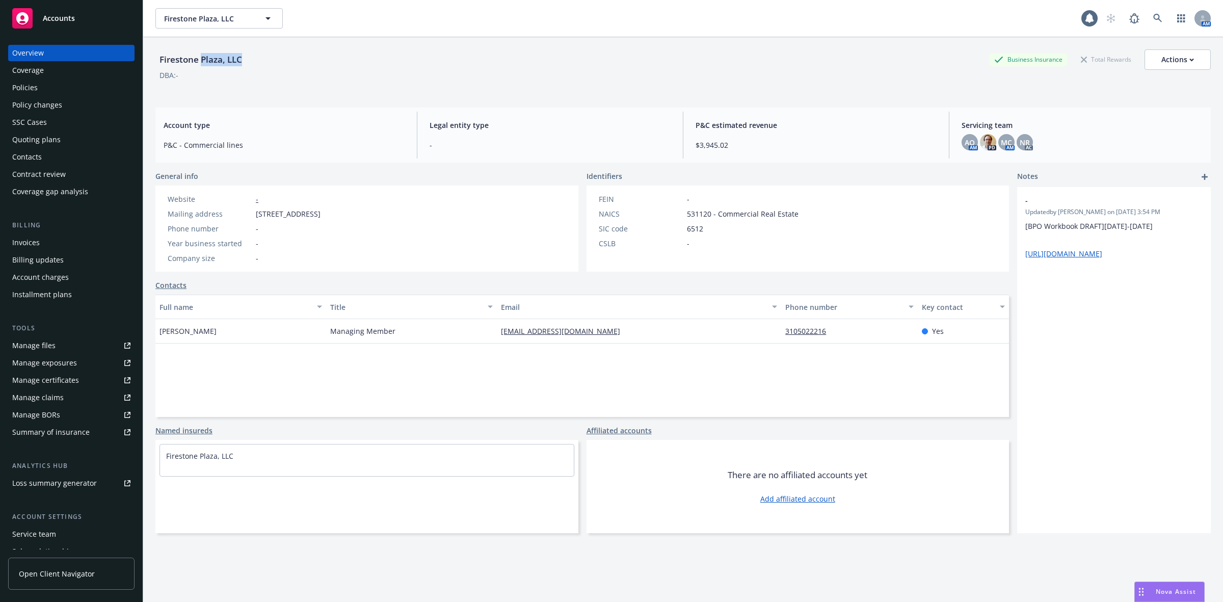
drag, startPoint x: 245, startPoint y: 65, endPoint x: 200, endPoint y: 57, distance: 46.1
click at [200, 57] on div "Firestone Plaza, LLC Business Insurance Total Rewards Actions" at bounding box center [682, 59] width 1055 height 20
click at [274, 66] on div "Firestone Plaza, LLC Business Insurance Total Rewards Actions" at bounding box center [682, 59] width 1055 height 20
click at [256, 64] on div "Firestone Plaza, LLC Business Insurance Total Rewards Actions" at bounding box center [682, 59] width 1055 height 20
drag, startPoint x: 231, startPoint y: 60, endPoint x: 156, endPoint y: 67, distance: 74.7
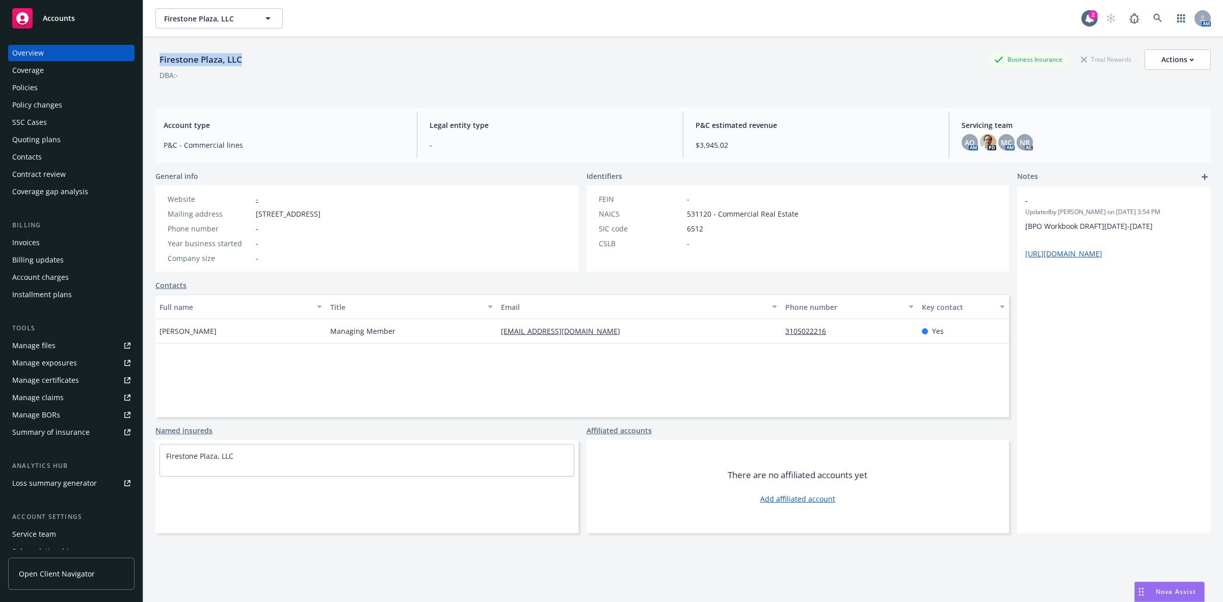
click at [156, 67] on div "Firestone Plaza, LLC Business Insurance Total Rewards Actions" at bounding box center [682, 59] width 1055 height 20
copy div "Firestone Plaza, LLC"
click at [34, 79] on div "Policies" at bounding box center [24, 87] width 25 height 16
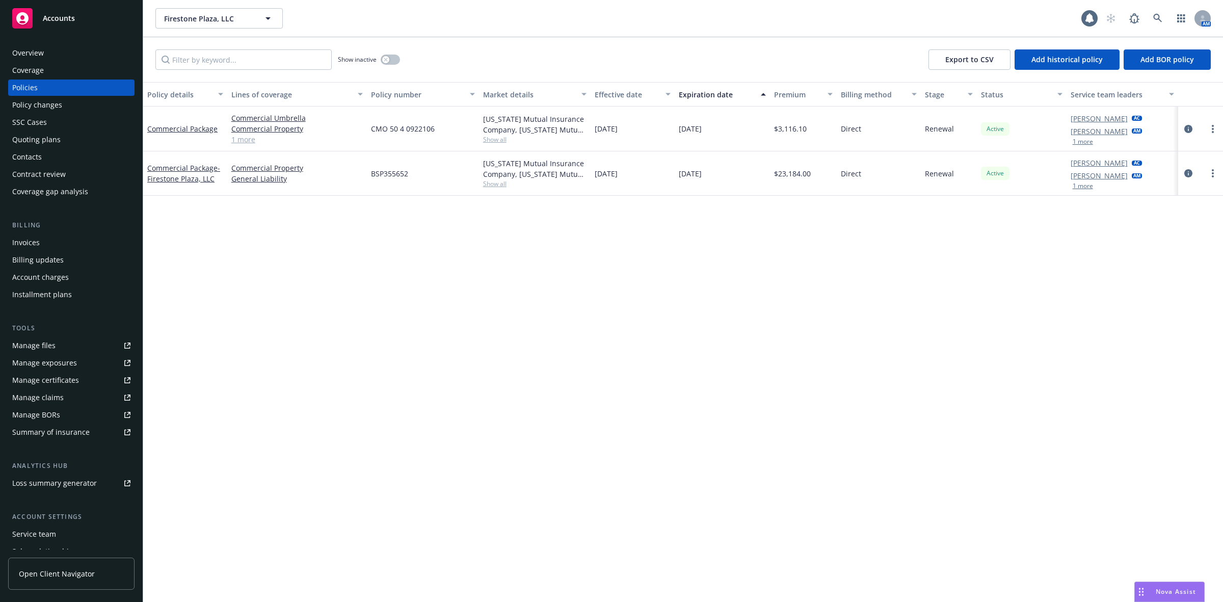
click at [436, 133] on div "CMO 50 4 0922106" at bounding box center [423, 128] width 112 height 45
drag, startPoint x: 395, startPoint y: 176, endPoint x: 368, endPoint y: 177, distance: 26.5
click at [368, 177] on div "BSP355652" at bounding box center [423, 173] width 112 height 44
copy span "BSP355652"
drag, startPoint x: 442, startPoint y: 131, endPoint x: 373, endPoint y: 136, distance: 69.4
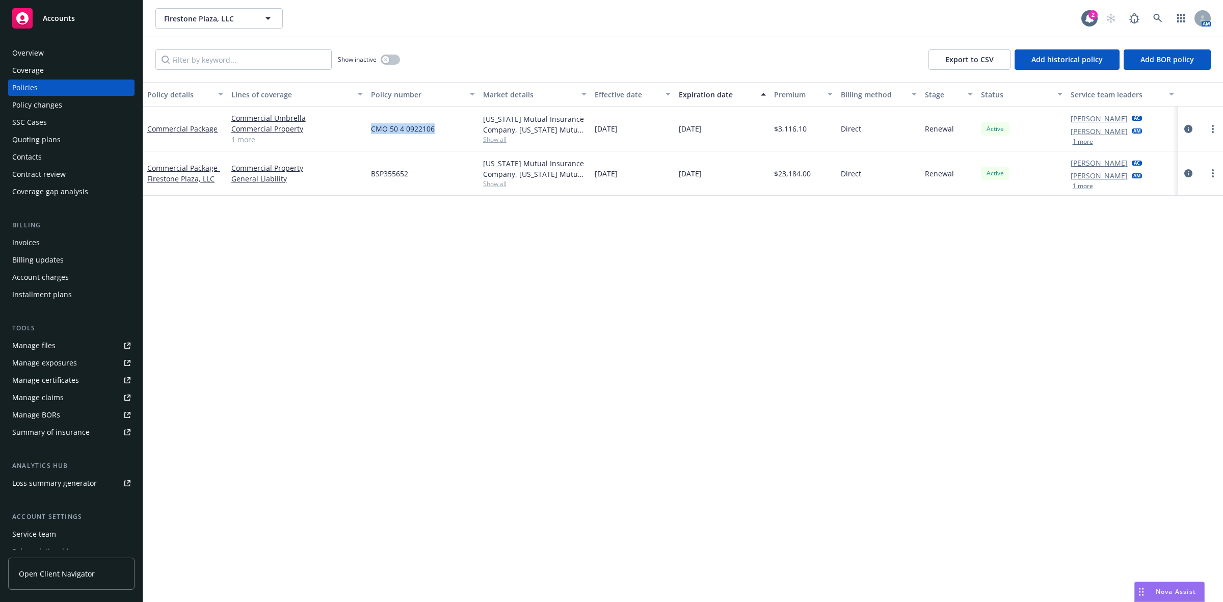
click at [373, 136] on div "CMO 50 4 0922106" at bounding box center [423, 128] width 112 height 45
copy span "CMO 50 4 0922106"
click at [1160, 18] on icon at bounding box center [1157, 18] width 9 height 9
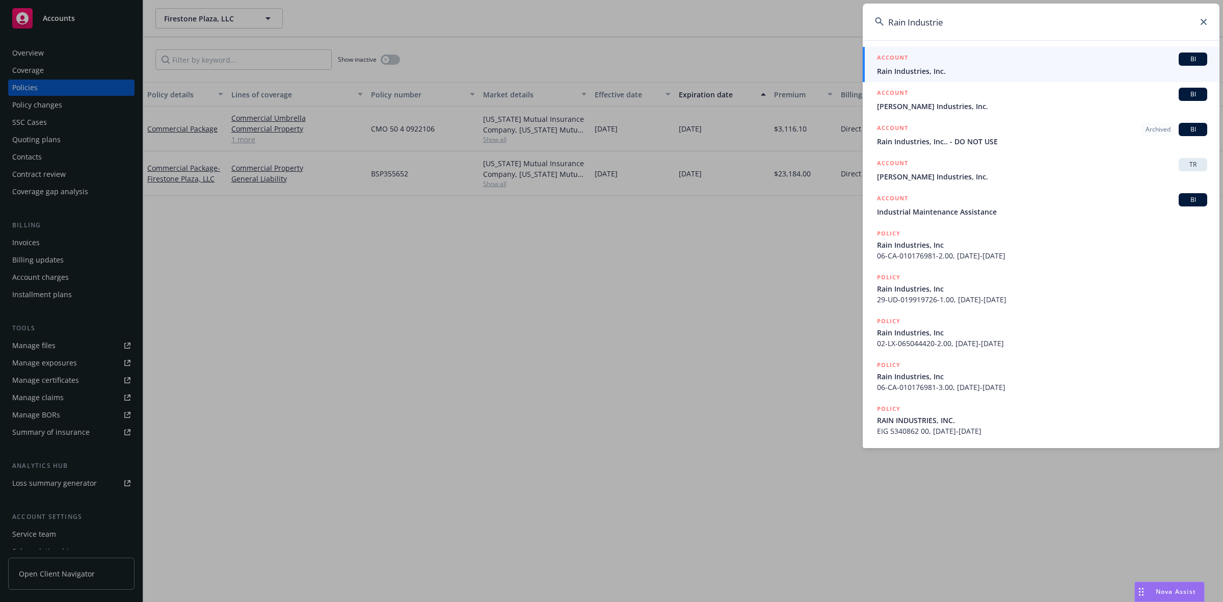
type input "Rain Industries"
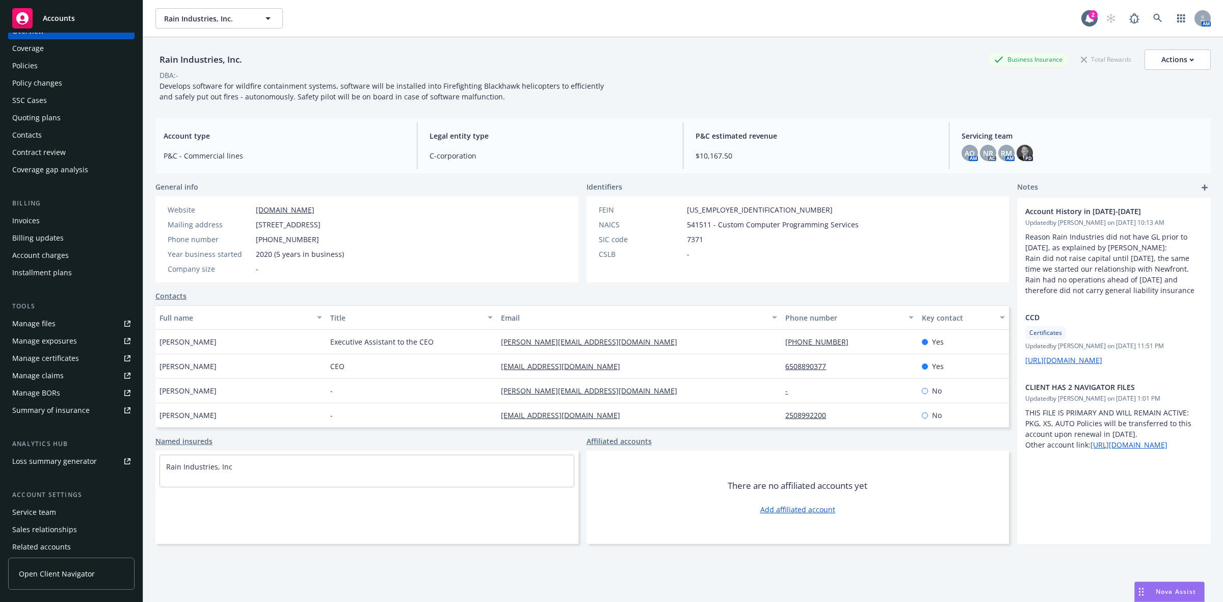
scroll to position [62, 0]
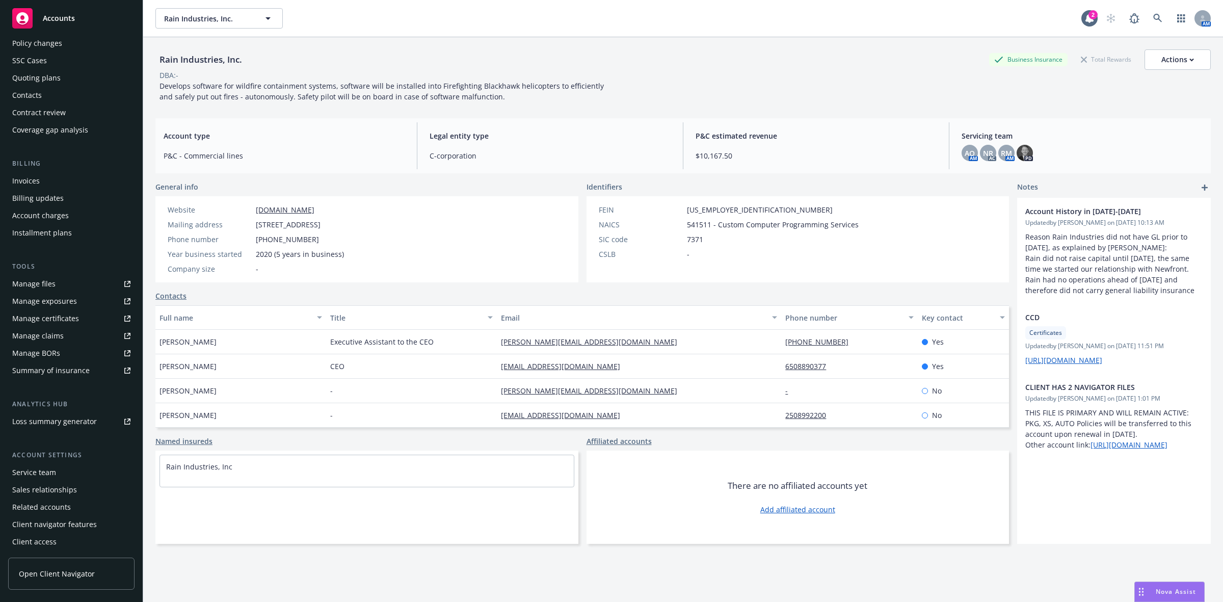
click at [56, 469] on div "Service team" at bounding box center [71, 472] width 118 height 16
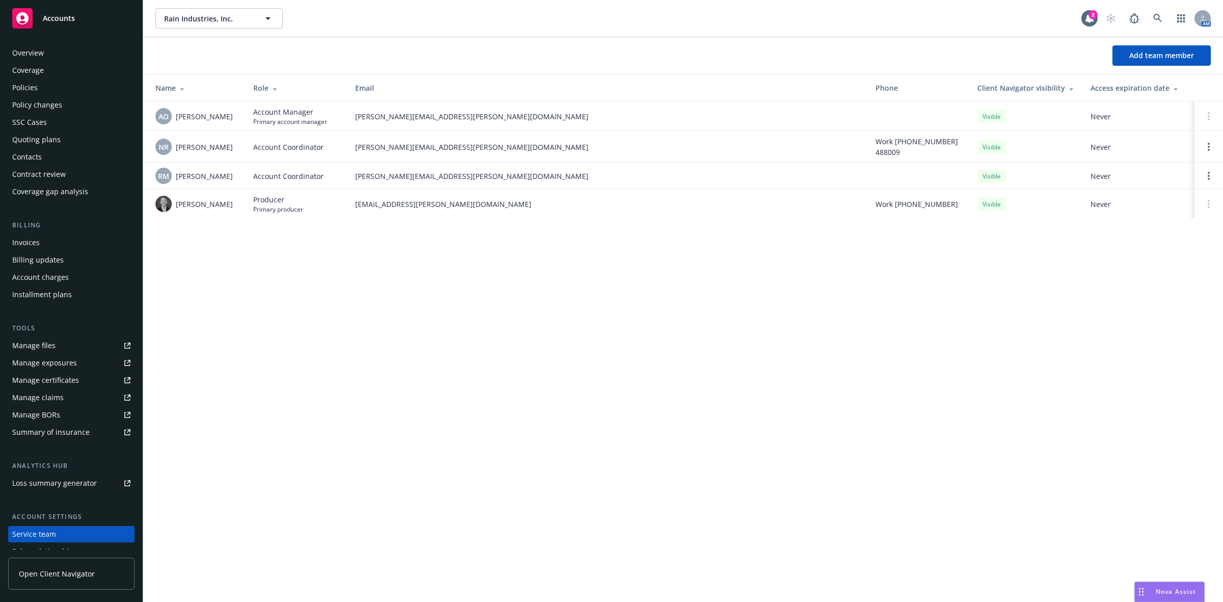
click at [41, 52] on div "Overview" at bounding box center [28, 53] width 32 height 16
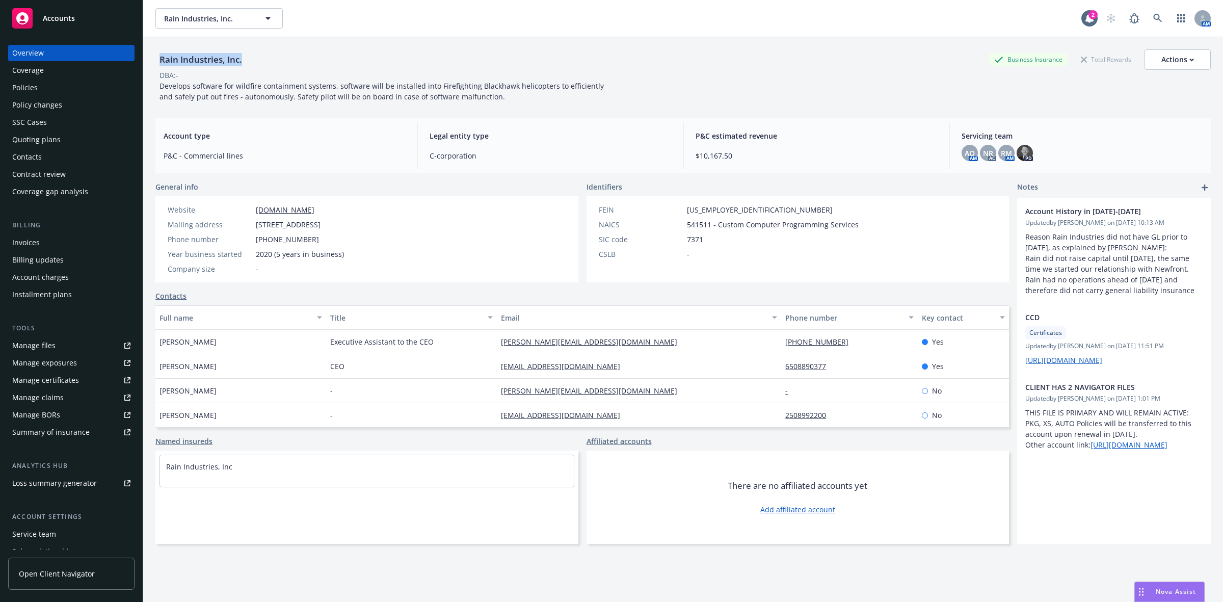
drag, startPoint x: 244, startPoint y: 61, endPoint x: 156, endPoint y: 60, distance: 87.1
click at [156, 60] on div "Rain Industries, Inc." at bounding box center [200, 59] width 91 height 13
copy div "Rain Industries, Inc."
drag, startPoint x: 1168, startPoint y: 50, endPoint x: 1167, endPoint y: 64, distance: 14.3
click at [1168, 50] on div "Actions" at bounding box center [1177, 59] width 33 height 19
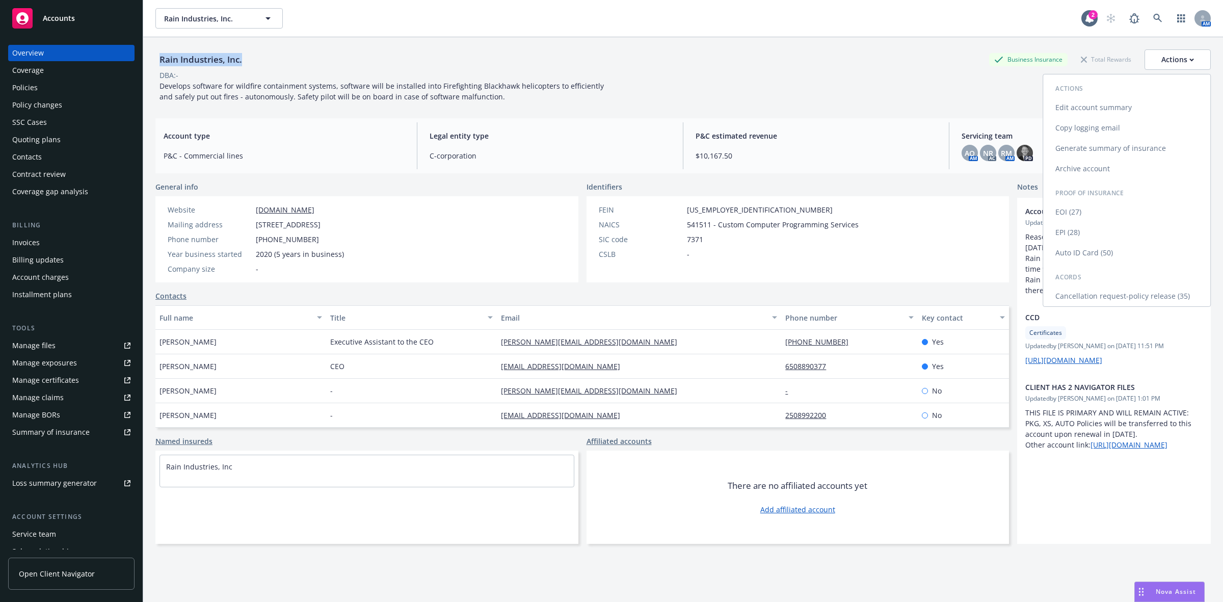
click at [1093, 127] on link "Copy logging email" at bounding box center [1126, 128] width 167 height 20
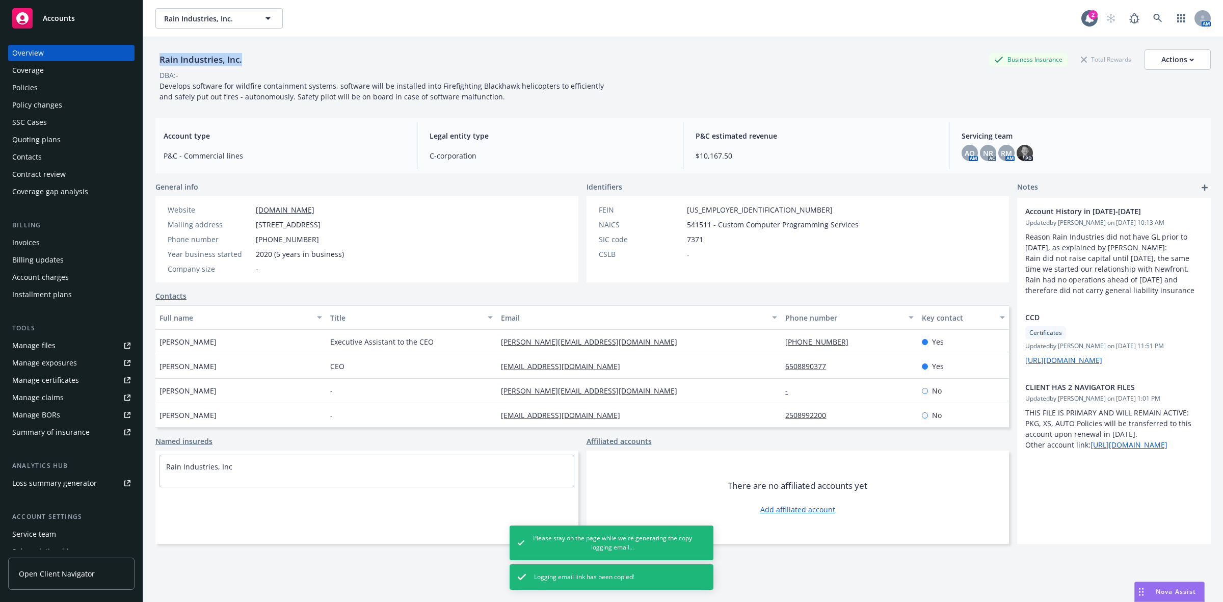
click at [315, 50] on div "Rain Industries, Inc. Business Insurance Total Rewards Actions" at bounding box center [682, 59] width 1055 height 20
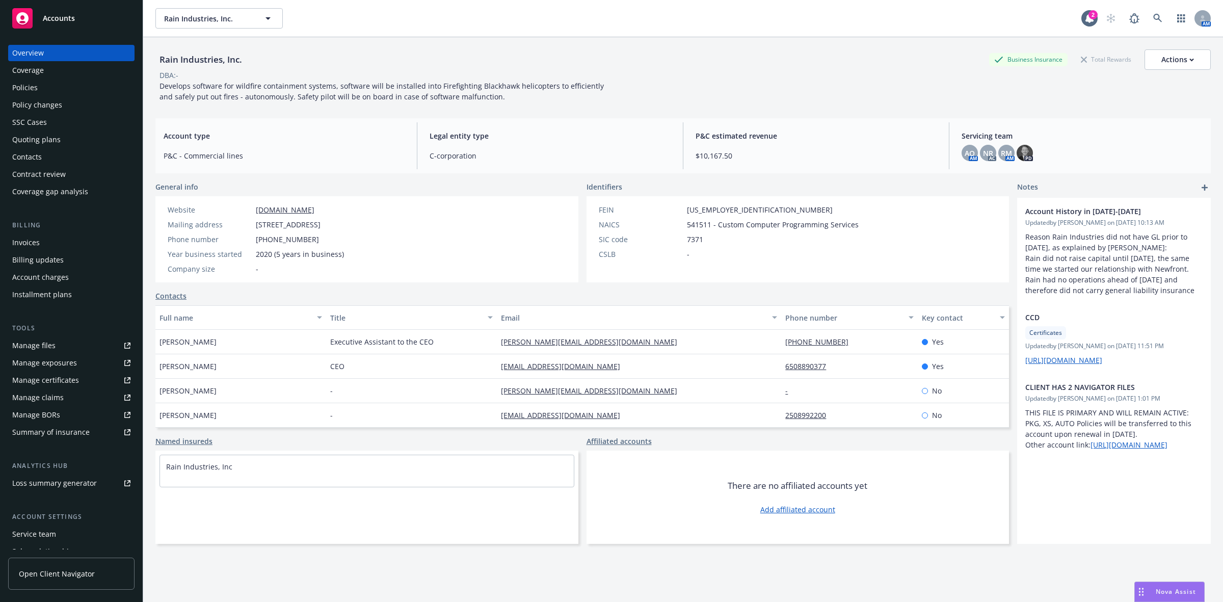
click at [84, 92] on div "Policies" at bounding box center [71, 87] width 118 height 16
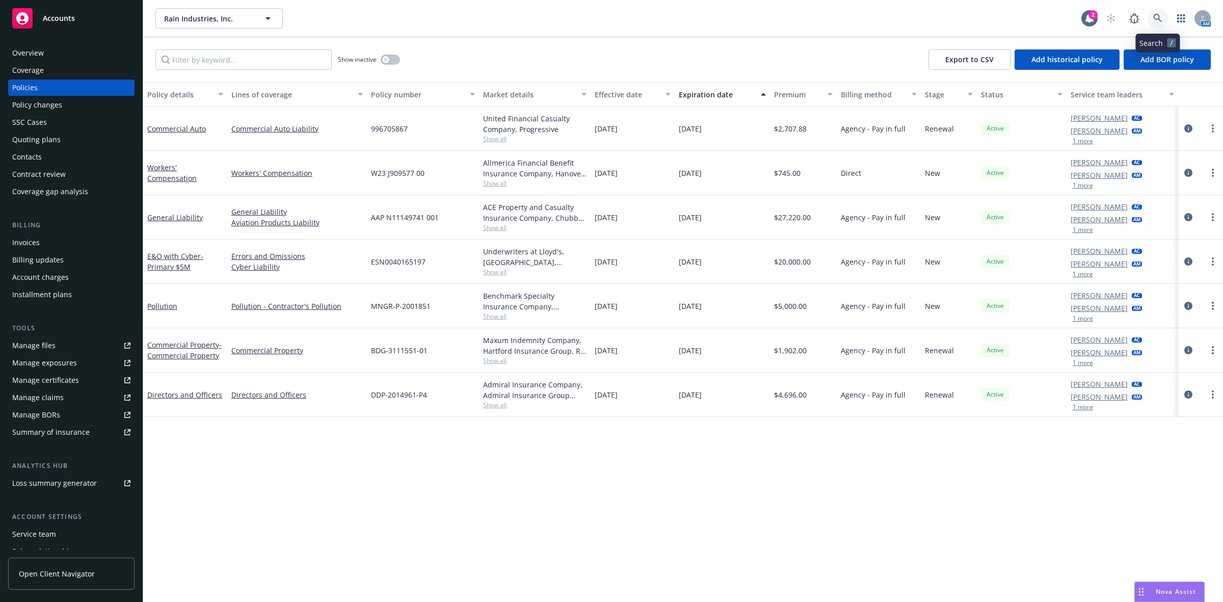
click at [1158, 17] on icon at bounding box center [1157, 18] width 9 height 9
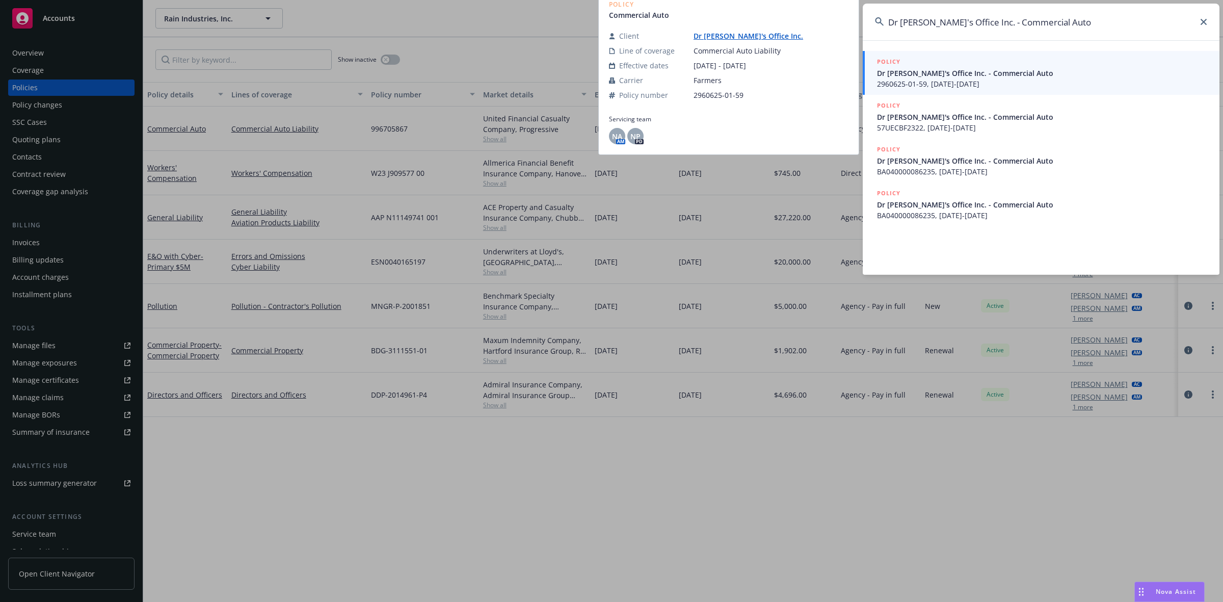
type input "Dr [PERSON_NAME]'s Office Inc. - Commercial Auto"
click at [1066, 65] on div "POLICY" at bounding box center [1042, 62] width 330 height 11
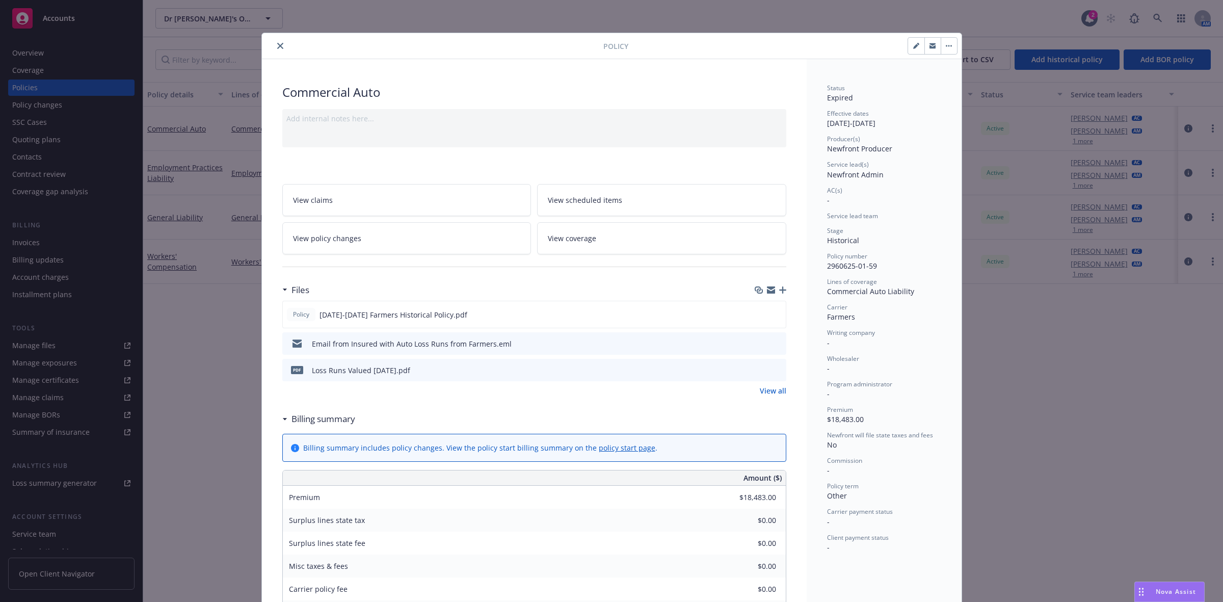
click at [274, 47] on button "close" at bounding box center [280, 46] width 12 height 12
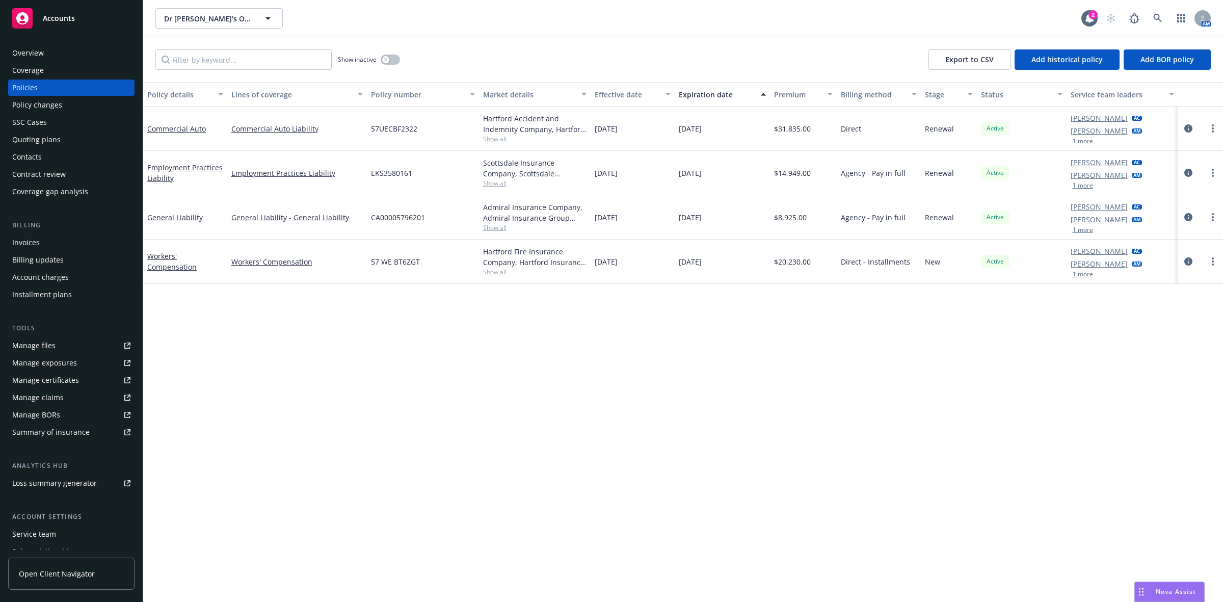
click at [30, 51] on div "Overview" at bounding box center [28, 53] width 32 height 16
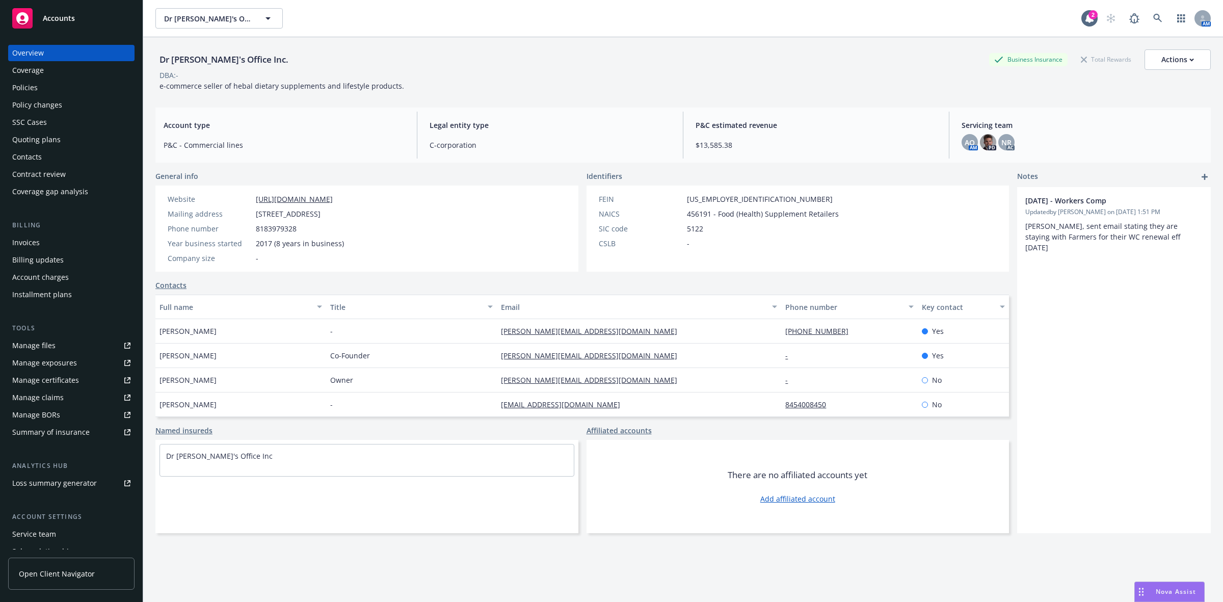
click at [36, 88] on div "Policies" at bounding box center [24, 87] width 25 height 16
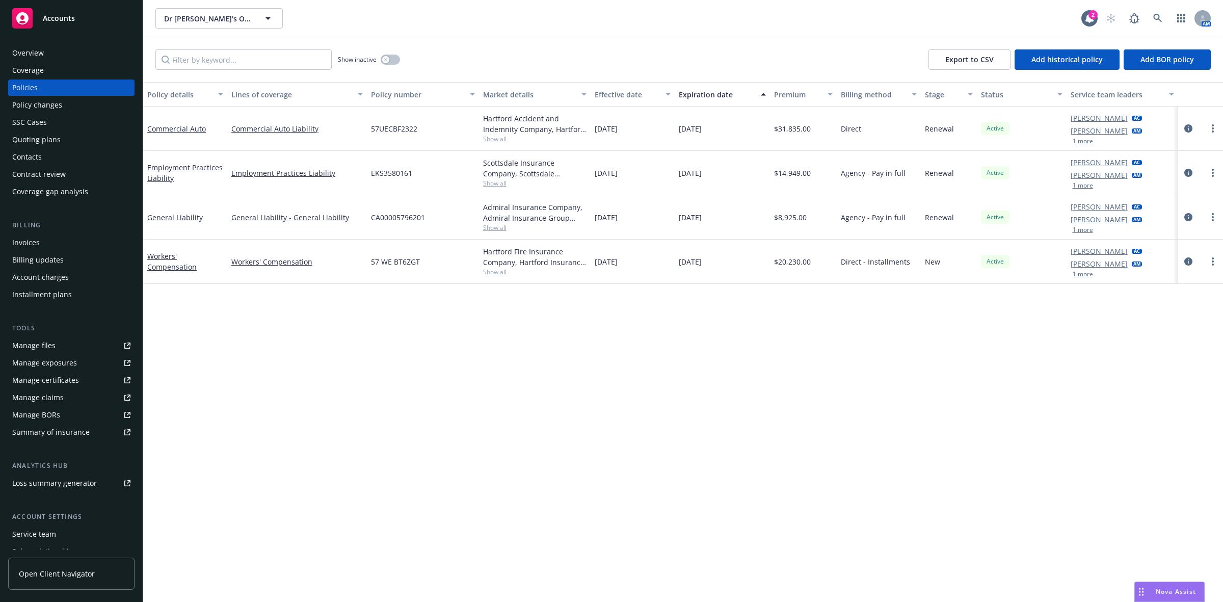
click at [79, 49] on div "Overview" at bounding box center [71, 53] width 118 height 16
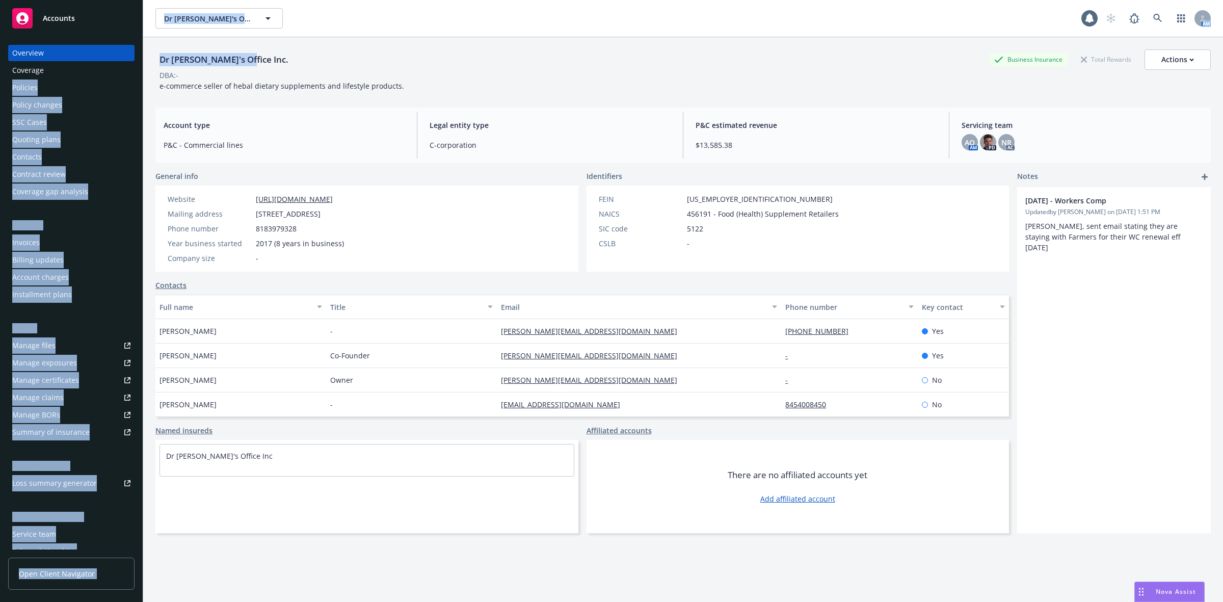
drag, startPoint x: 240, startPoint y: 64, endPoint x: 202, endPoint y: 72, distance: 39.1
click at [196, 72] on div "Dr [PERSON_NAME]'s Office Inc. Business Insurance Total Rewards Actions DBA: - …" at bounding box center [682, 70] width 1055 height 42
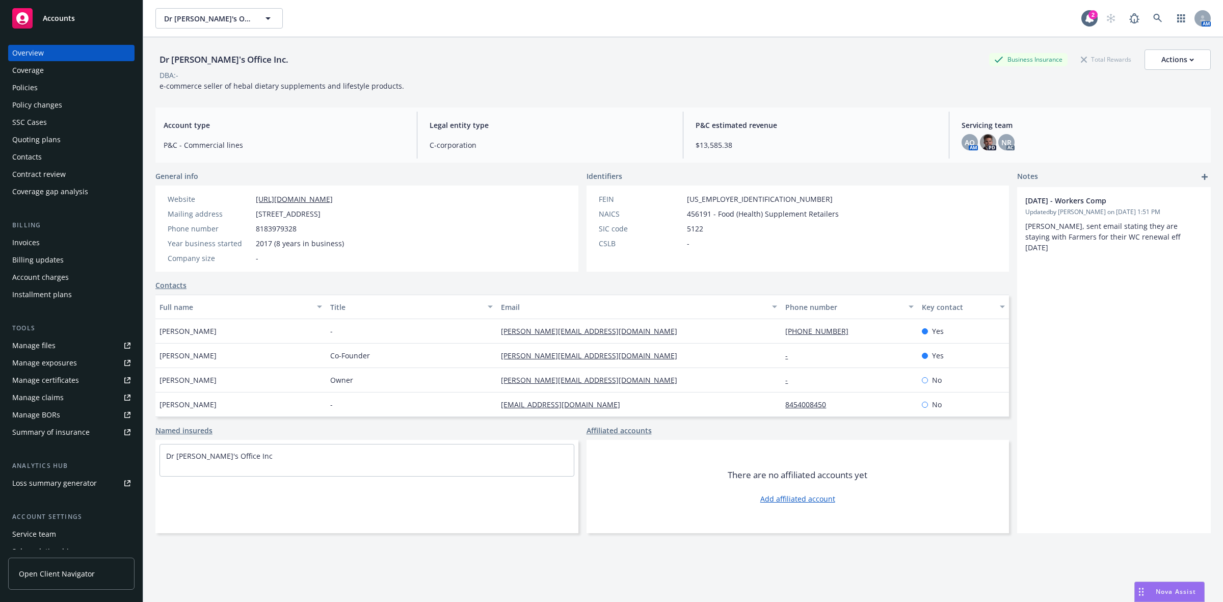
click at [222, 70] on div "DBA: -" at bounding box center [682, 75] width 1055 height 11
drag, startPoint x: 240, startPoint y: 59, endPoint x: 157, endPoint y: 62, distance: 83.1
click at [157, 62] on div "Dr [PERSON_NAME]'s Office Inc." at bounding box center [223, 59] width 137 height 13
copy div "Dr [PERSON_NAME]'s Office Inc."
drag, startPoint x: 1176, startPoint y: 59, endPoint x: 1165, endPoint y: 68, distance: 13.8
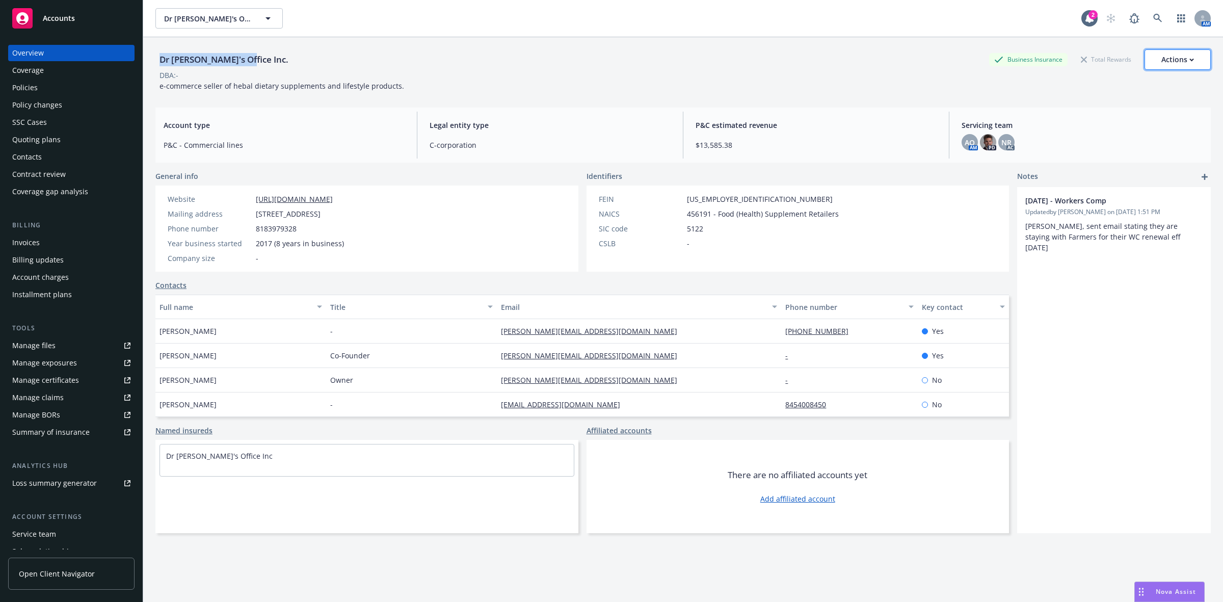
click at [1176, 59] on div "Actions" at bounding box center [1177, 59] width 33 height 19
click at [1092, 126] on link "Copy logging email" at bounding box center [1126, 128] width 167 height 20
click at [34, 84] on div "Policies" at bounding box center [24, 87] width 25 height 16
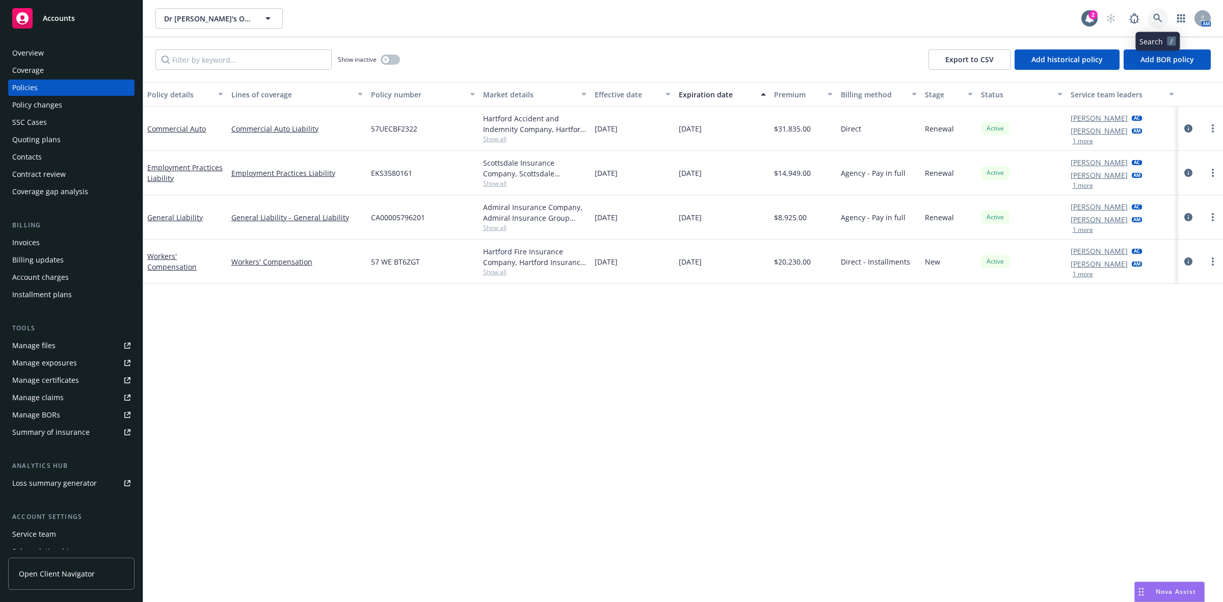
click at [1154, 16] on icon at bounding box center [1157, 18] width 9 height 9
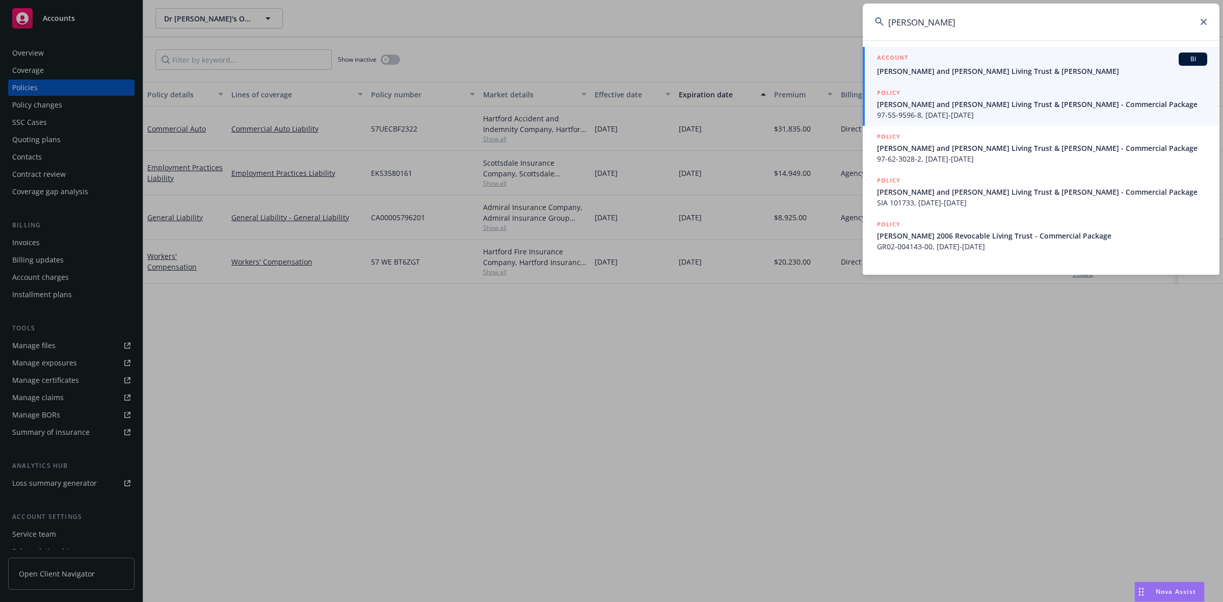
type input "[PERSON_NAME]"
click at [964, 66] on span "[PERSON_NAME] and [PERSON_NAME] Living Trust & [PERSON_NAME]" at bounding box center [1042, 71] width 330 height 11
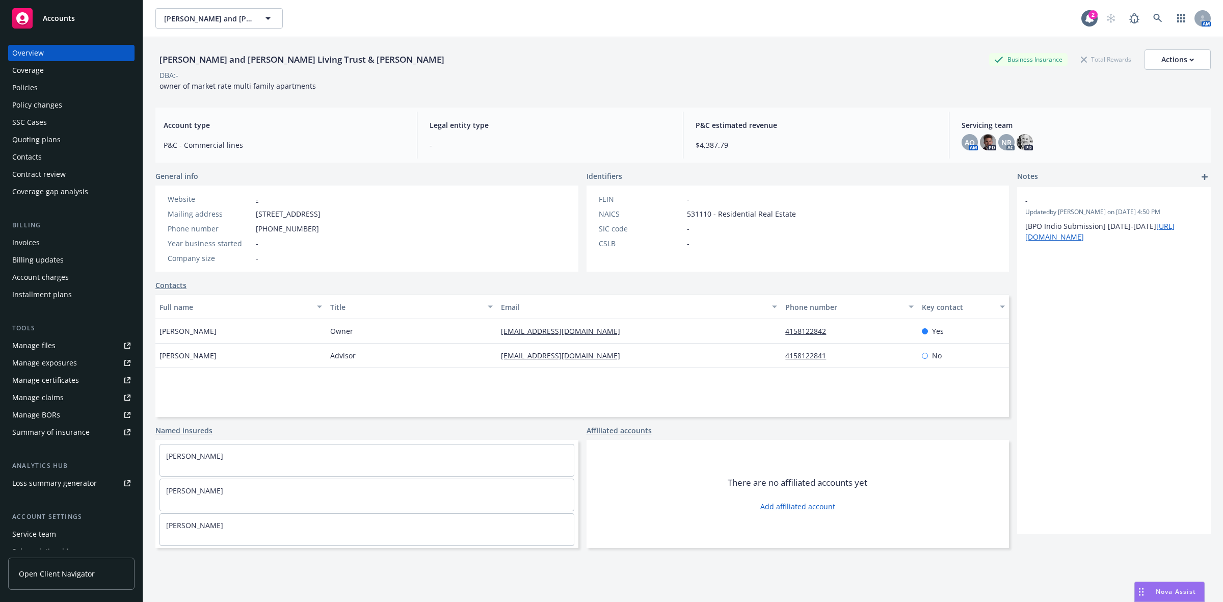
click at [82, 92] on div "Policies" at bounding box center [71, 87] width 118 height 16
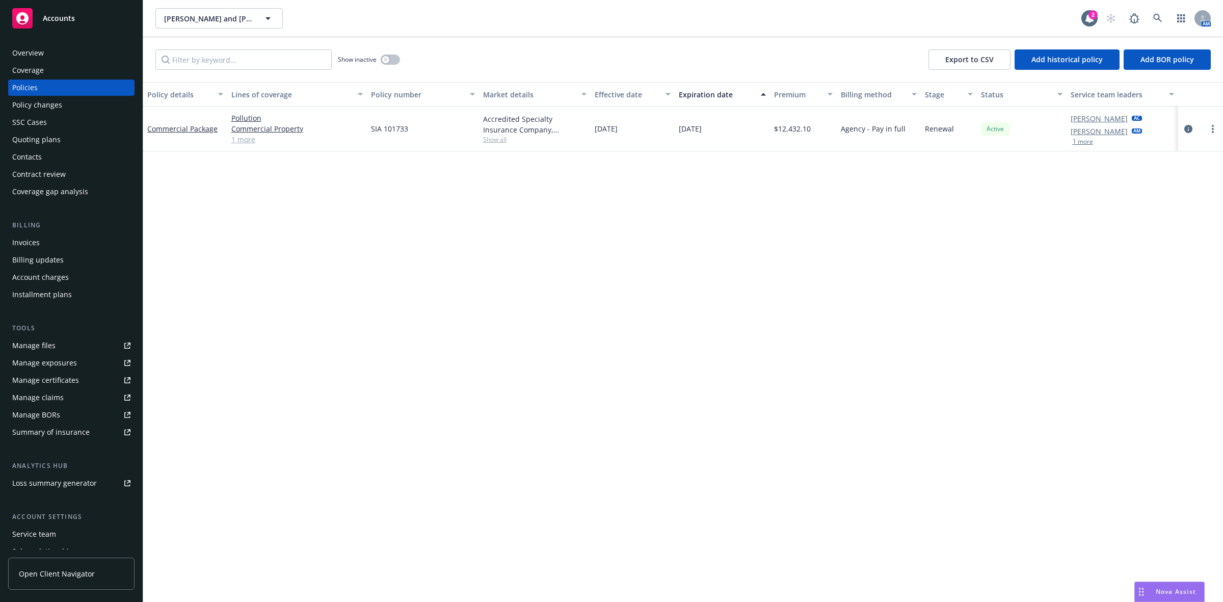
click at [245, 139] on link "1 more" at bounding box center [296, 139] width 131 height 11
click at [502, 145] on span "Show all" at bounding box center [535, 144] width 104 height 9
click at [68, 54] on div "Overview" at bounding box center [71, 53] width 118 height 16
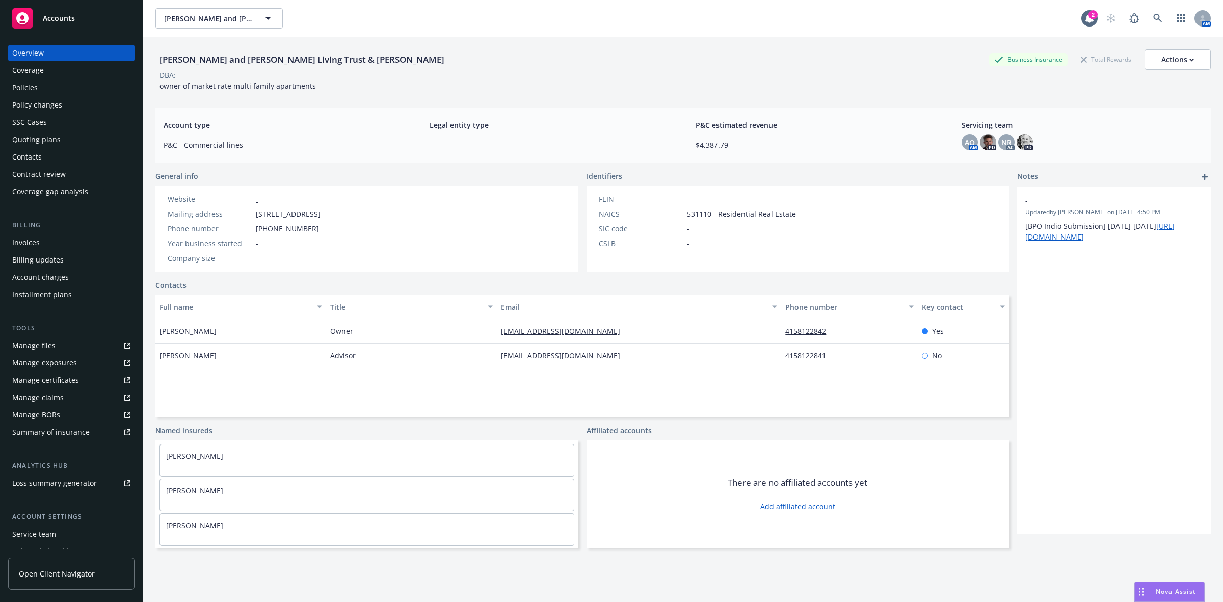
drag, startPoint x: 488, startPoint y: 60, endPoint x: 156, endPoint y: 64, distance: 331.7
click at [156, 64] on div "[PERSON_NAME] and [PERSON_NAME] Living Trust & [PERSON_NAME] Business Insurance…" at bounding box center [682, 59] width 1055 height 20
click at [1161, 68] on div "Actions" at bounding box center [1177, 59] width 33 height 19
click at [1099, 126] on link "Copy logging email" at bounding box center [1126, 128] width 167 height 20
click at [73, 83] on div "Policies" at bounding box center [71, 87] width 118 height 16
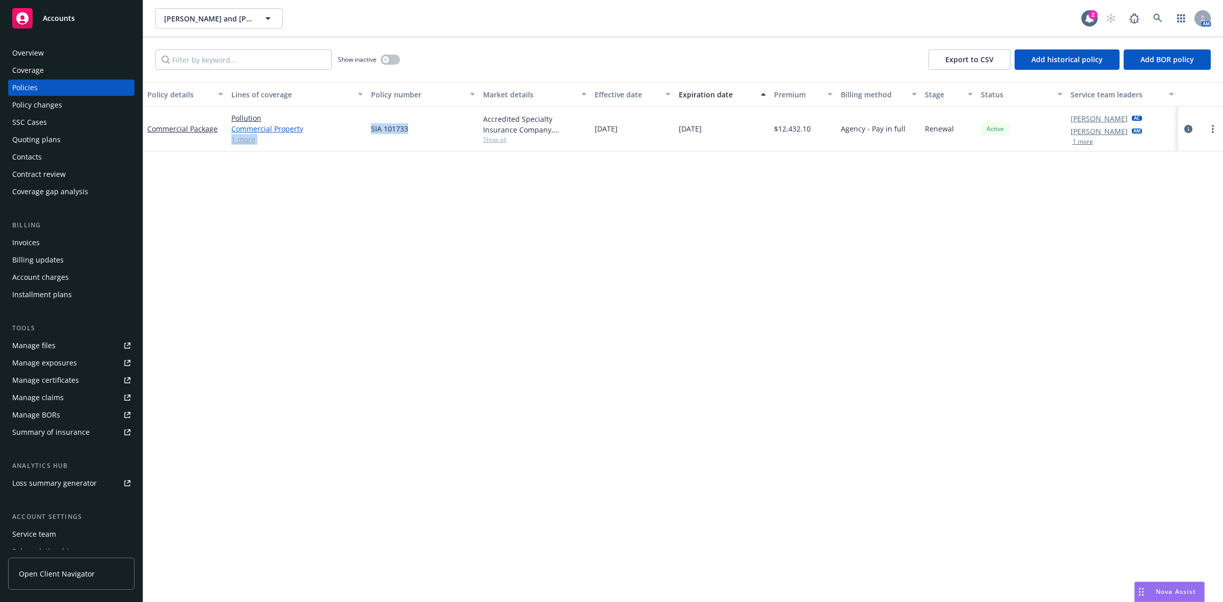
drag, startPoint x: 395, startPoint y: 130, endPoint x: 349, endPoint y: 131, distance: 45.9
click at [349, 131] on div "Commercial Package Pollution Commercial Property General Liability 1 more SIA 1…" at bounding box center [683, 128] width 1080 height 45
click at [413, 136] on div "SIA 101733" at bounding box center [423, 128] width 112 height 45
drag, startPoint x: 413, startPoint y: 131, endPoint x: 370, endPoint y: 134, distance: 42.9
click at [370, 134] on div "SIA 101733" at bounding box center [423, 128] width 112 height 45
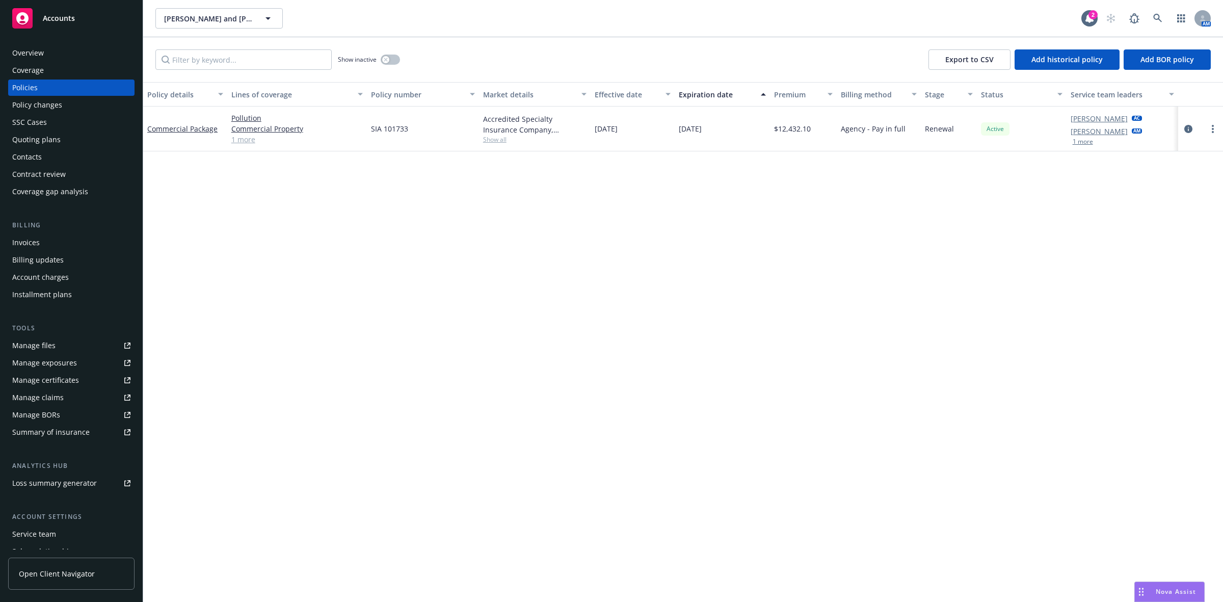
click at [502, 140] on span "Show all" at bounding box center [535, 139] width 104 height 9
drag, startPoint x: 424, startPoint y: 256, endPoint x: 391, endPoint y: 251, distance: 33.5
click at [391, 251] on div "Writing company Accredited Specialty Insurance Company Carrier Accredited Speci…" at bounding box center [484, 205] width 204 height 114
drag, startPoint x: 329, startPoint y: 367, endPoint x: 199, endPoint y: 235, distance: 185.2
click at [325, 361] on div "Policy details Lines of coverage Policy number Market details Effective date Ex…" at bounding box center [683, 342] width 1080 height 520
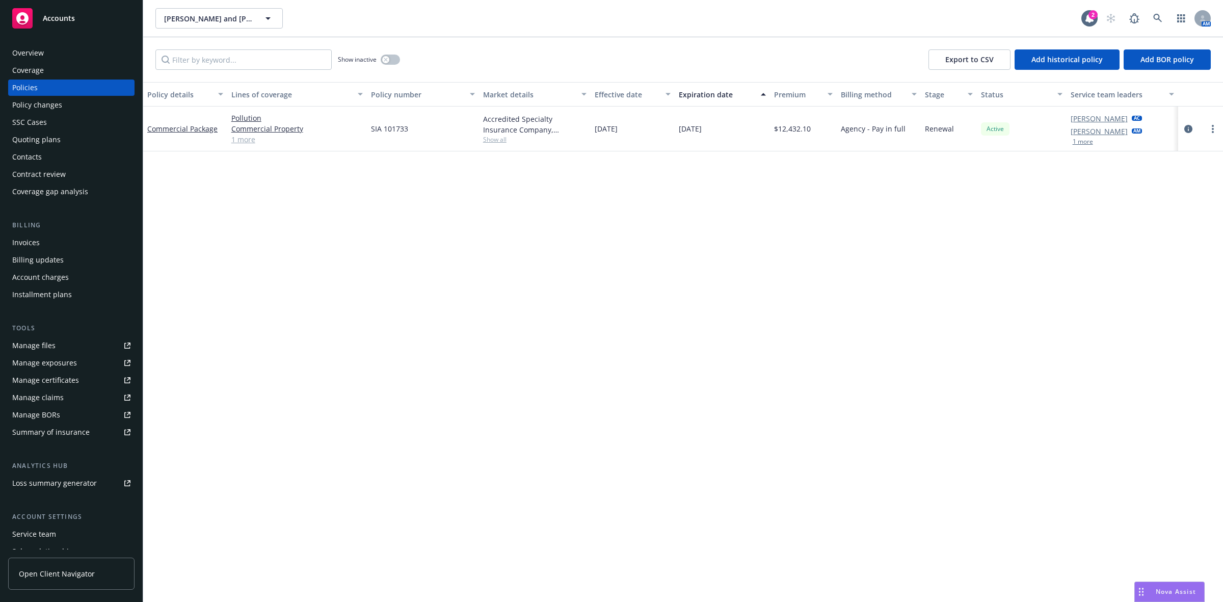
click at [54, 342] on link "Manage files" at bounding box center [71, 345] width 126 height 16
click at [1152, 18] on link at bounding box center [1157, 18] width 20 height 20
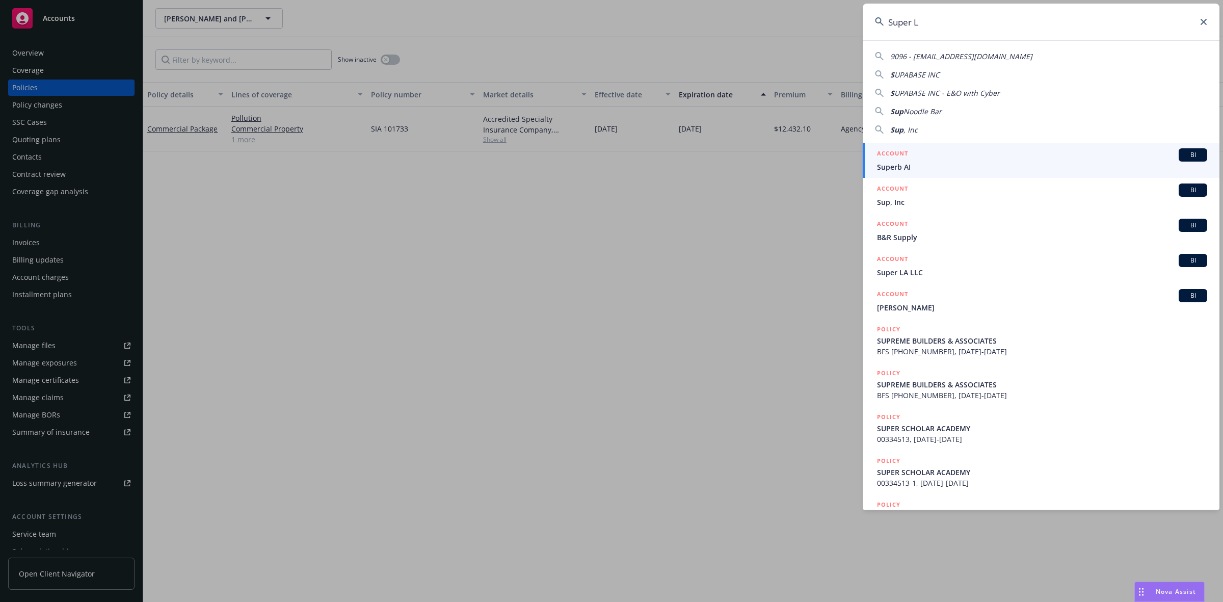
type input "Super LA"
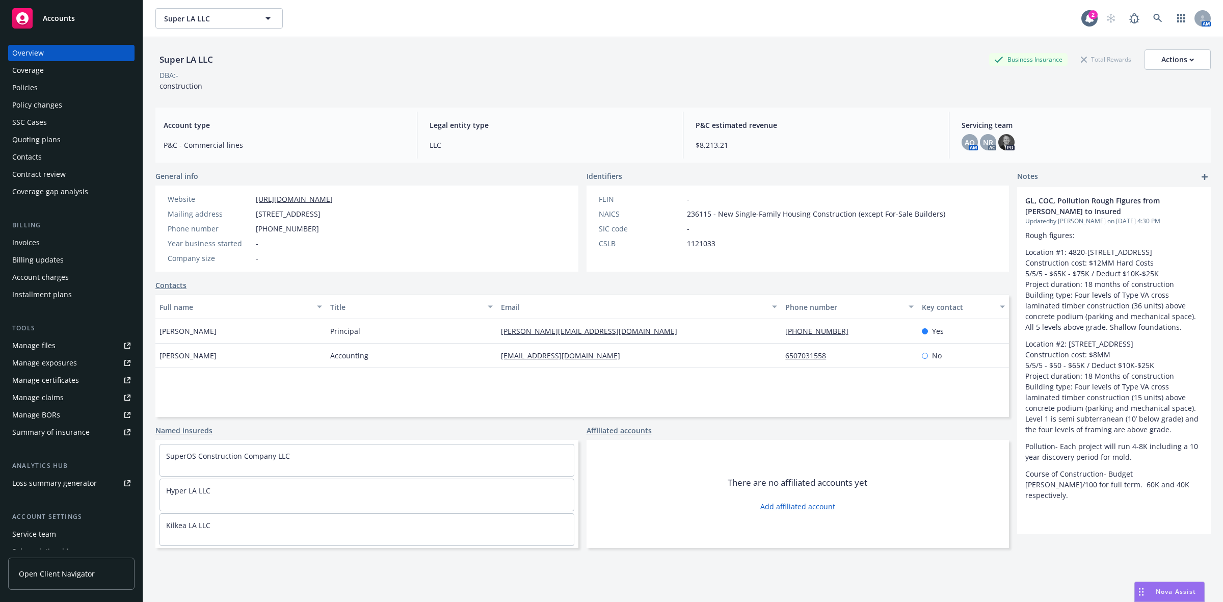
click at [33, 80] on div "Policies" at bounding box center [24, 87] width 25 height 16
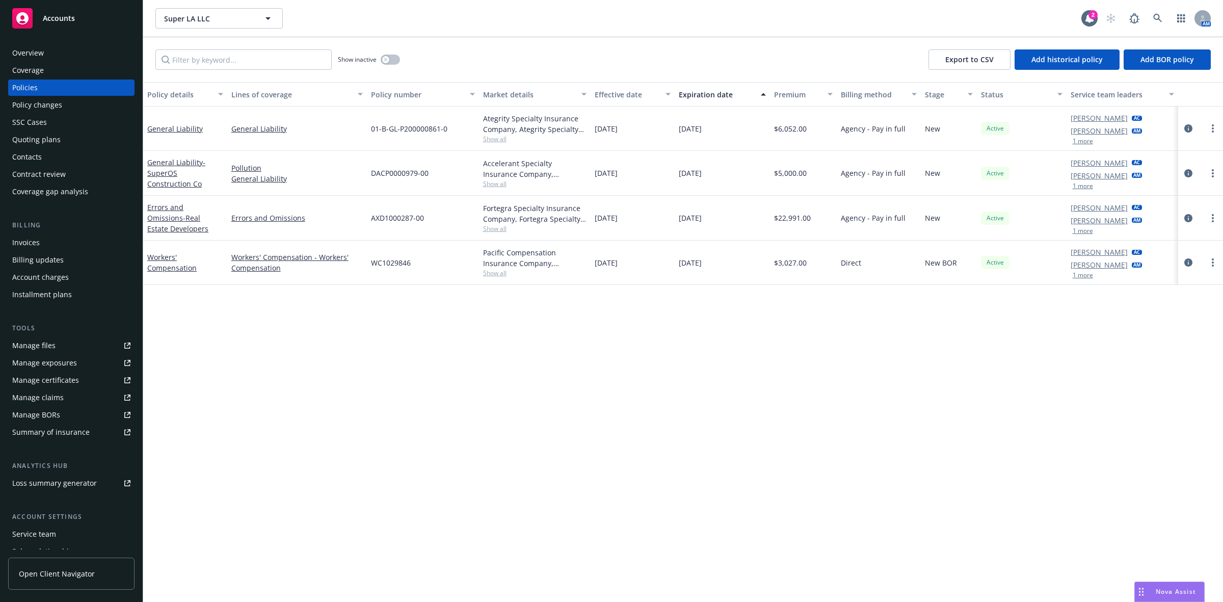
click at [487, 133] on div "Ategrity Specialty Insurance Company, Ategrity Specialty Insurance Company, Amw…" at bounding box center [535, 123] width 104 height 21
click at [487, 139] on span "Show all" at bounding box center [535, 138] width 104 height 9
drag, startPoint x: 84, startPoint y: 51, endPoint x: 267, endPoint y: 51, distance: 183.4
click at [84, 51] on div "Overview" at bounding box center [71, 53] width 118 height 16
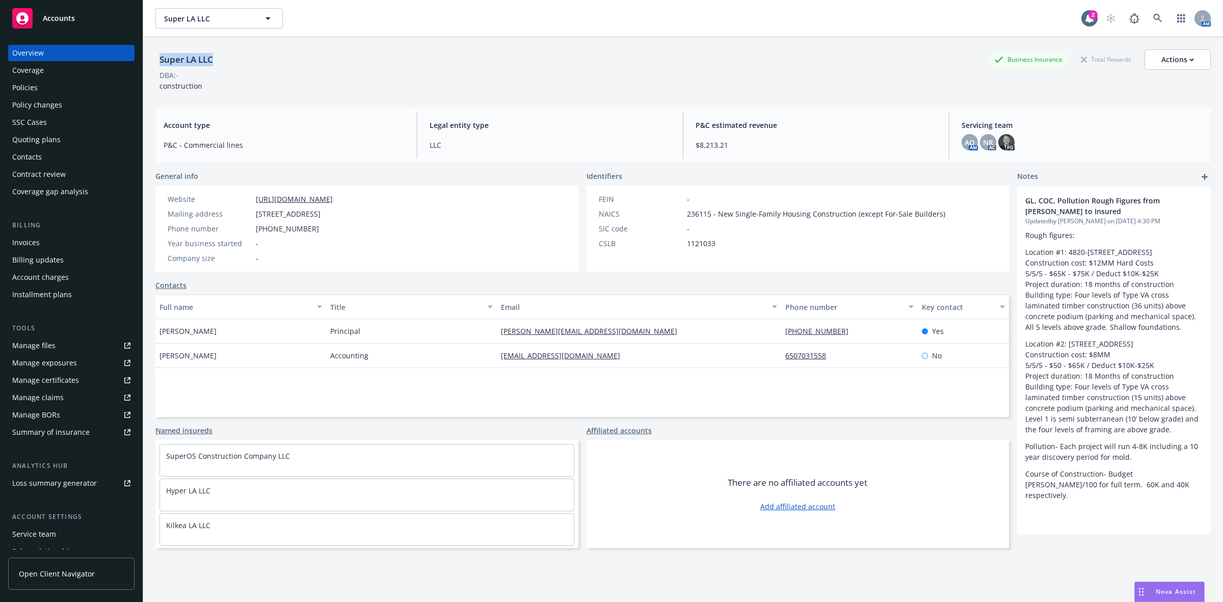
drag, startPoint x: 258, startPoint y: 60, endPoint x: 153, endPoint y: 68, distance: 105.2
click at [153, 68] on div "Super LA LLC Business Insurance Total Rewards Actions DBA: - construction Accou…" at bounding box center [683, 338] width 1080 height 602
click at [36, 80] on div "Policies" at bounding box center [24, 87] width 25 height 16
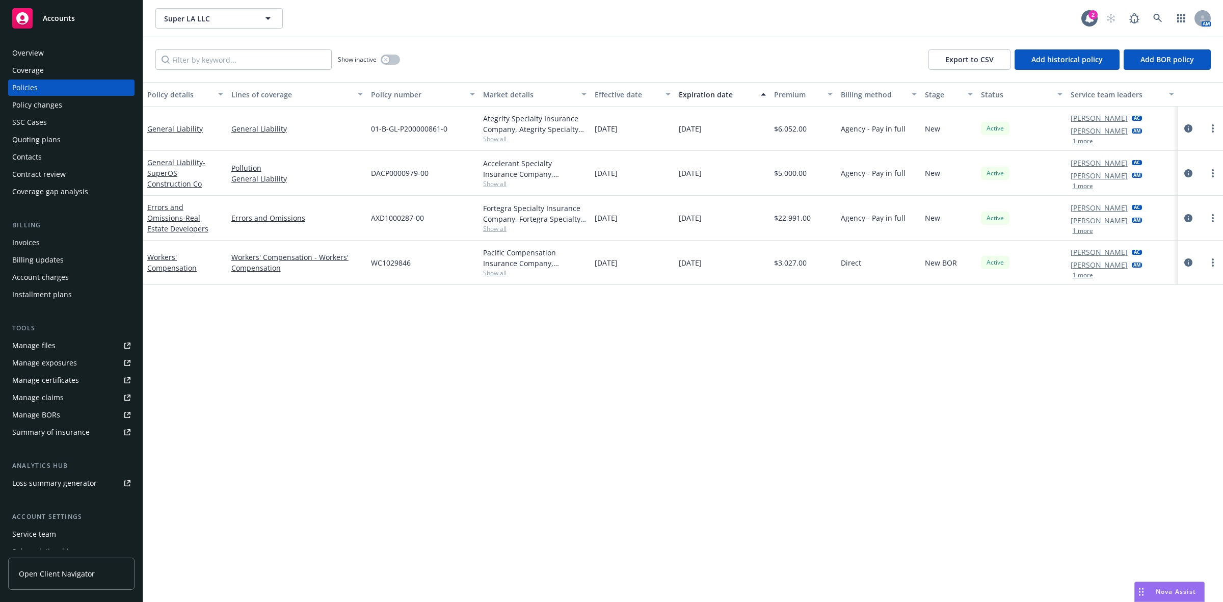
click at [78, 59] on div "Overview" at bounding box center [71, 53] width 118 height 16
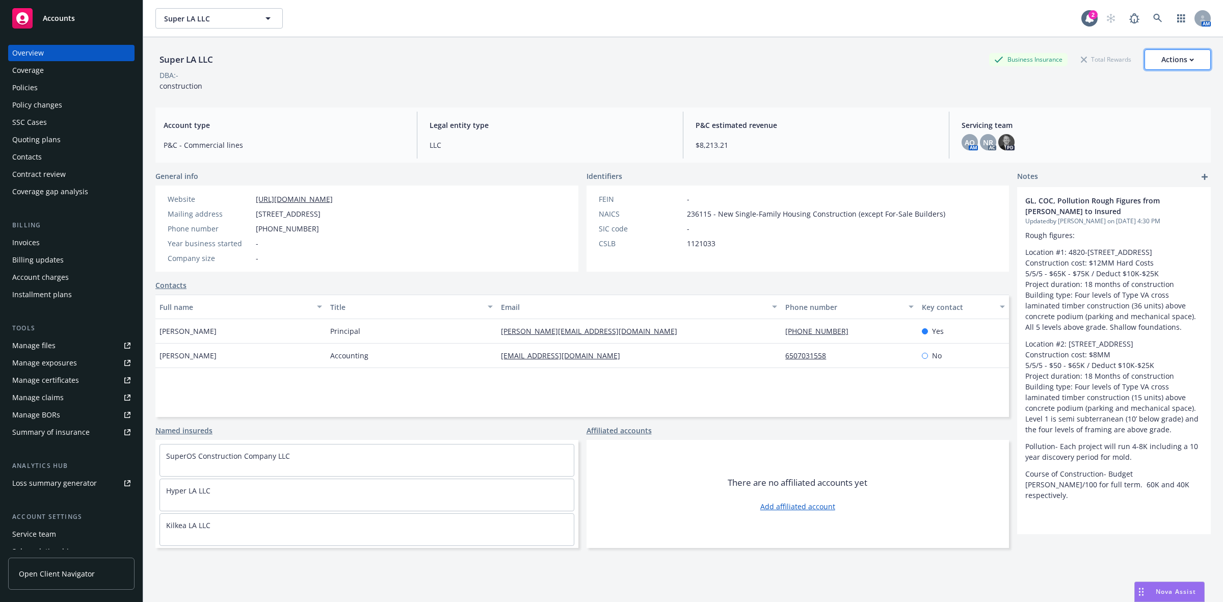
click at [1161, 66] on div "Actions" at bounding box center [1177, 59] width 33 height 19
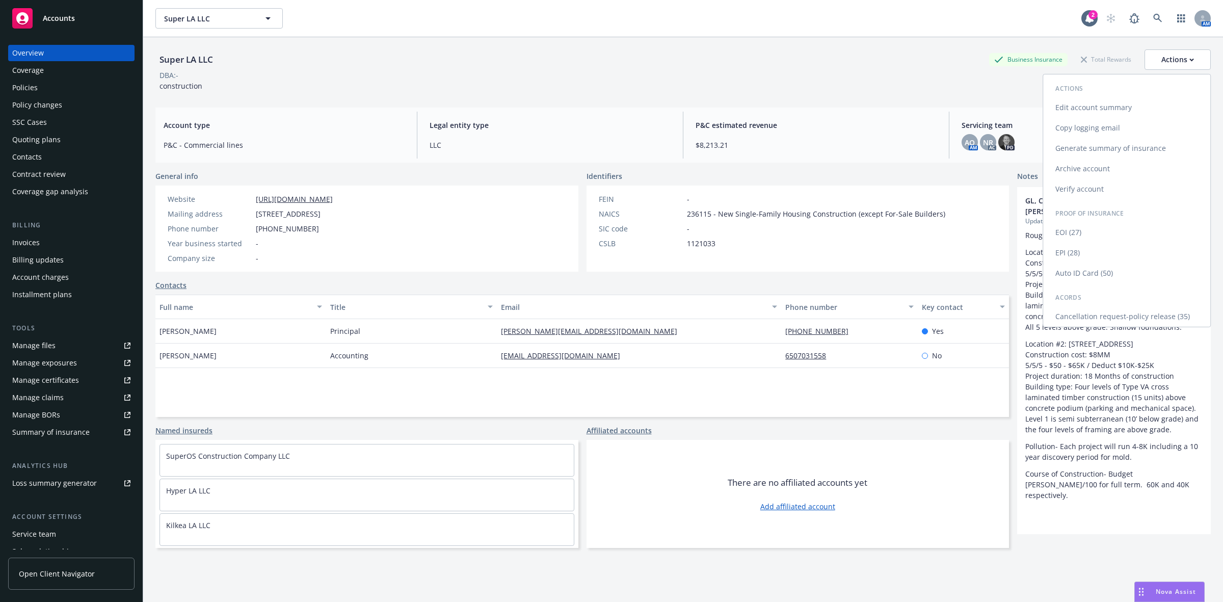
click at [1104, 125] on link "Copy logging email" at bounding box center [1126, 128] width 167 height 20
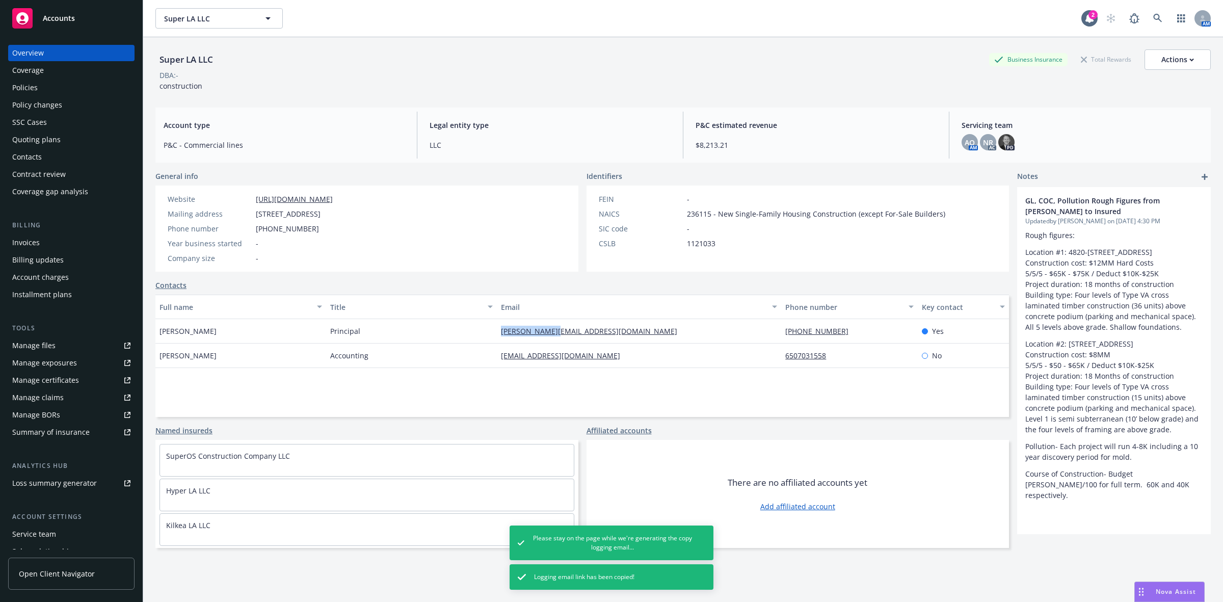
drag, startPoint x: 563, startPoint y: 334, endPoint x: 496, endPoint y: 336, distance: 67.3
click at [497, 336] on div "[PERSON_NAME][EMAIL_ADDRESS][DOMAIN_NAME]" at bounding box center [639, 331] width 284 height 24
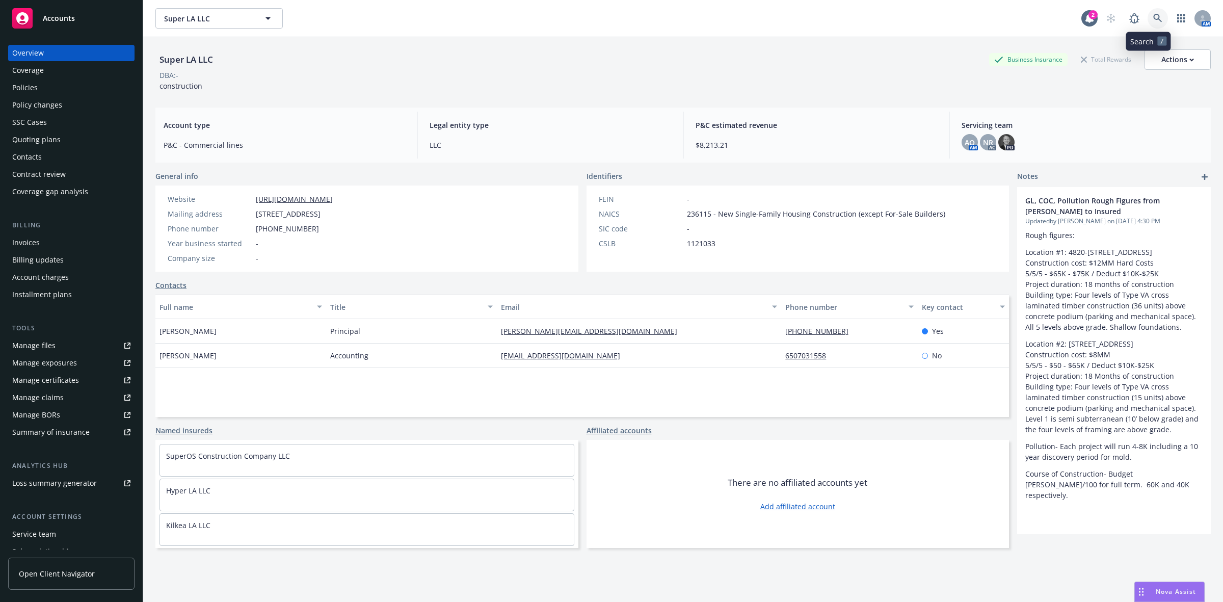
click at [1153, 19] on icon at bounding box center [1157, 18] width 9 height 9
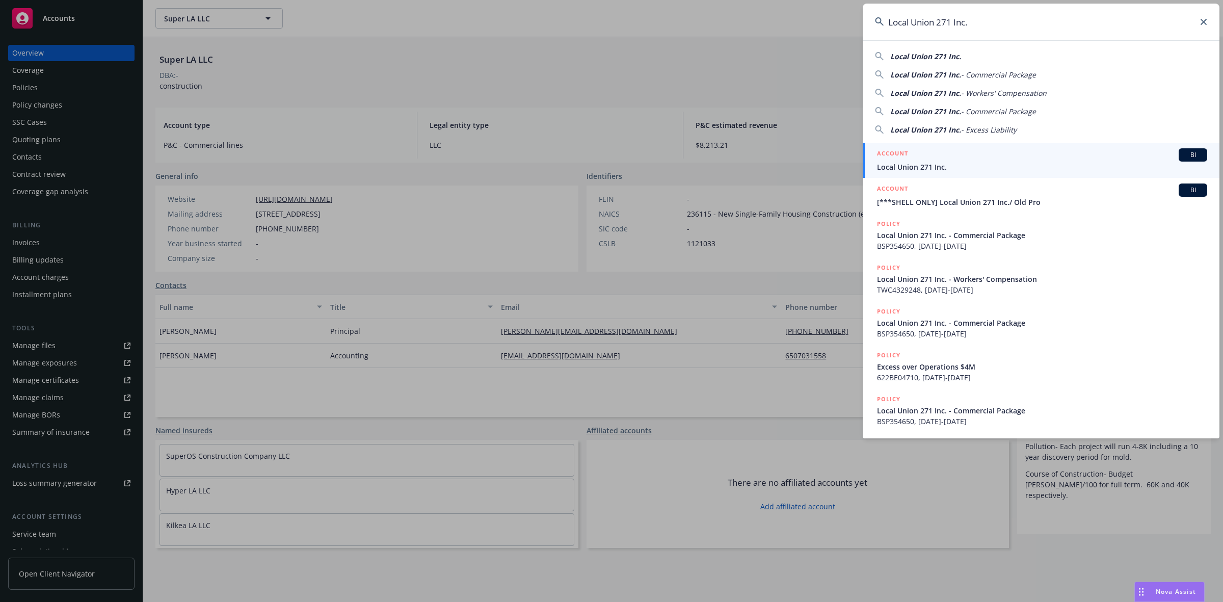
type input "Local Union 271 Inc."
click at [957, 161] on span "Local Union 271 Inc." at bounding box center [1042, 166] width 330 height 11
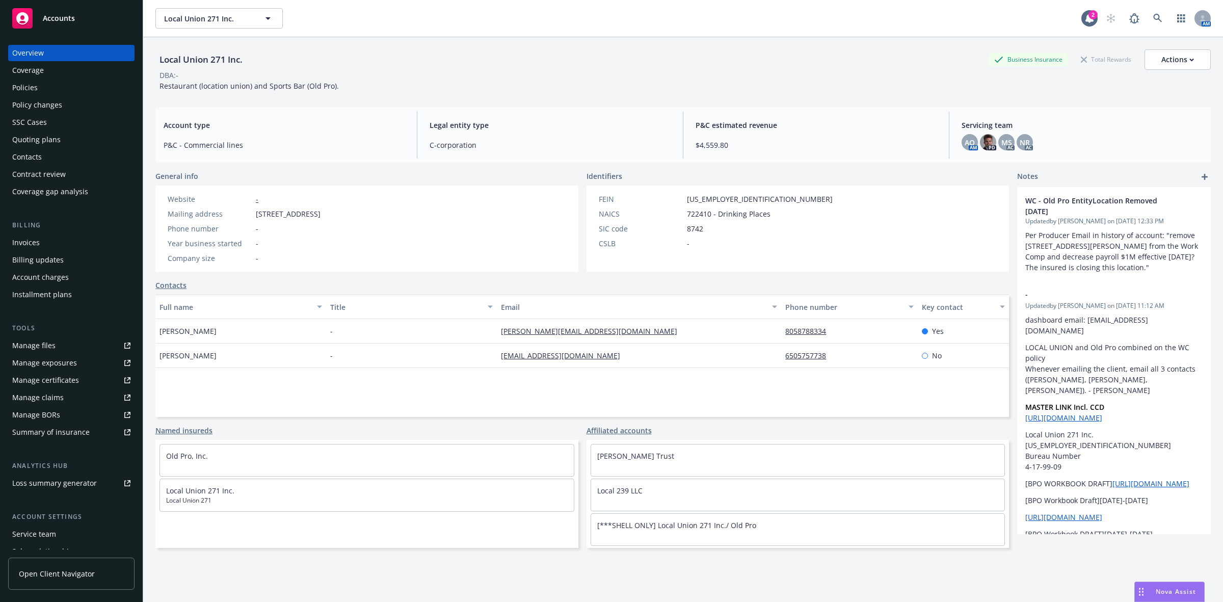
click at [77, 87] on div "Policies" at bounding box center [71, 87] width 118 height 16
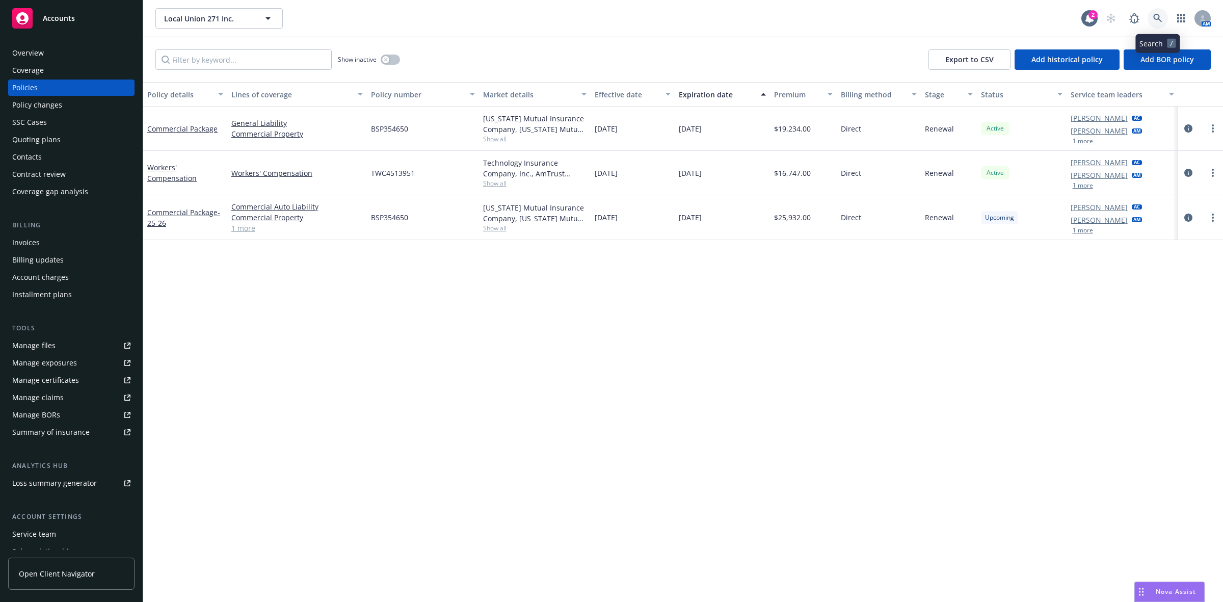
click at [1160, 16] on icon at bounding box center [1157, 18] width 9 height 9
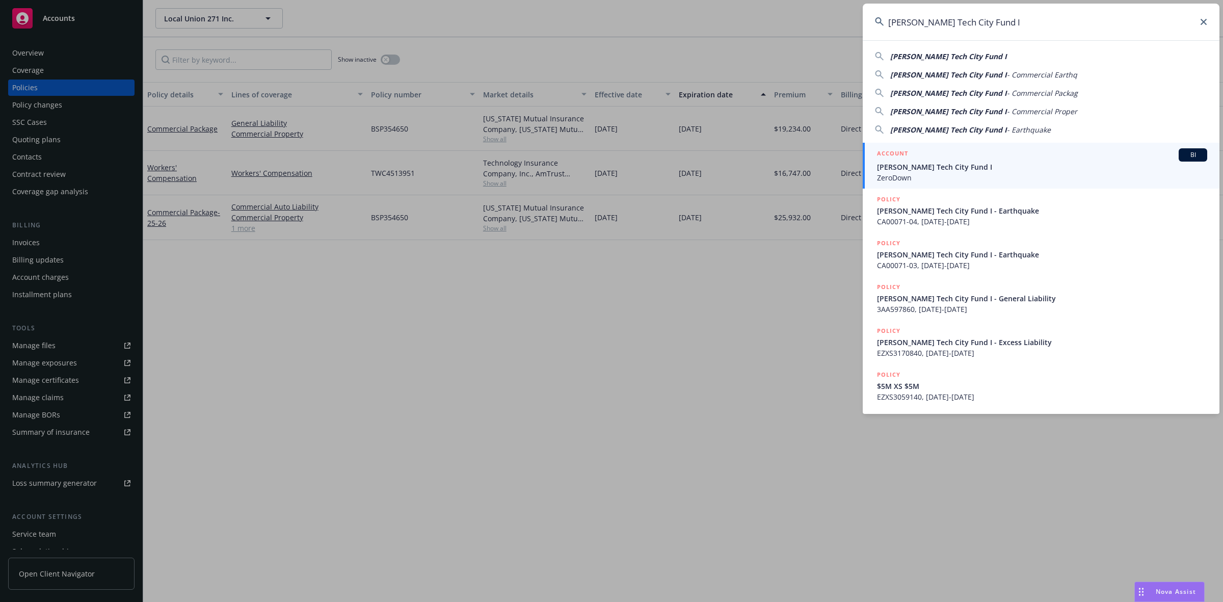
type input "[PERSON_NAME] Tech City Fund I"
click at [976, 156] on div "ACCOUNT BI" at bounding box center [1042, 154] width 330 height 13
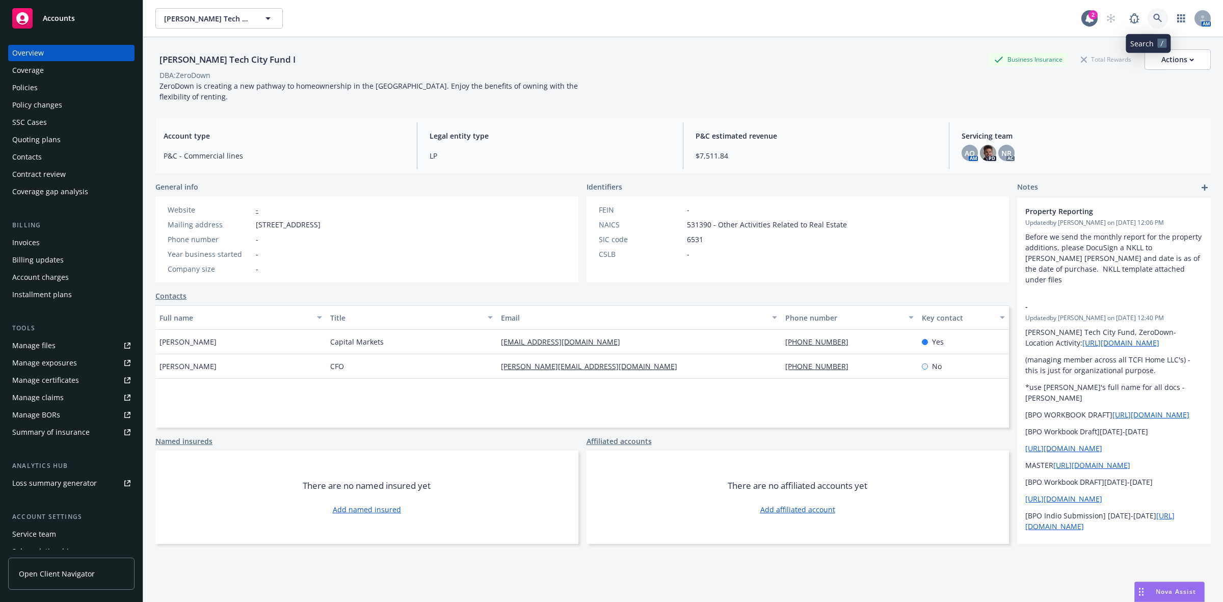
click at [1155, 20] on link at bounding box center [1157, 18] width 20 height 20
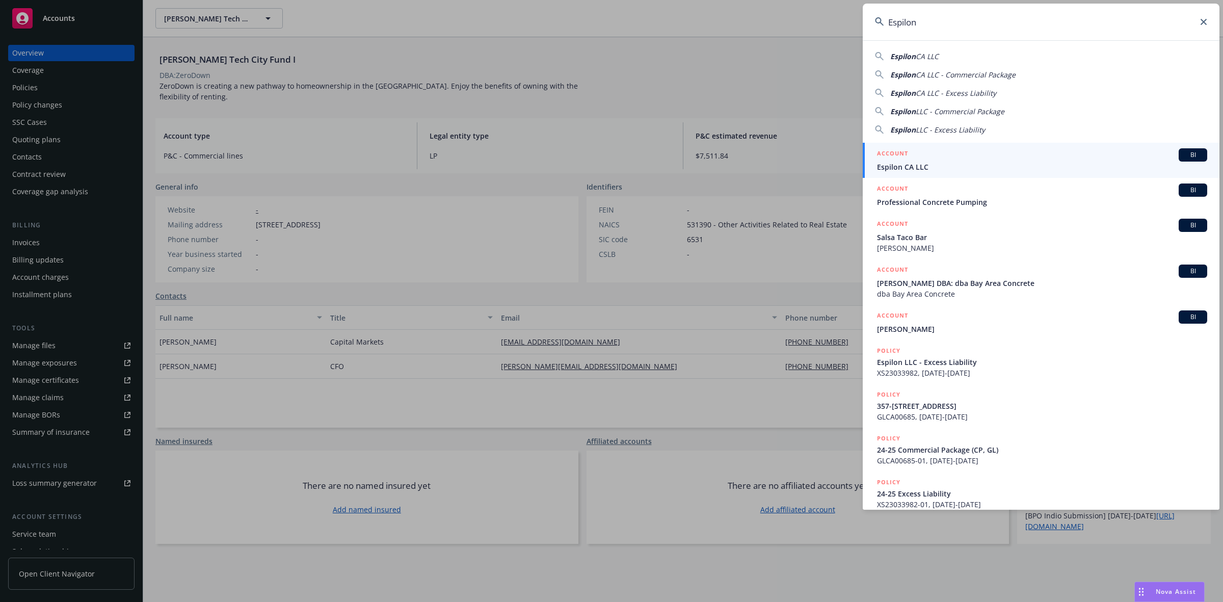
type input "Espilon"
click at [1040, 155] on div "ACCOUNT BI" at bounding box center [1042, 154] width 330 height 13
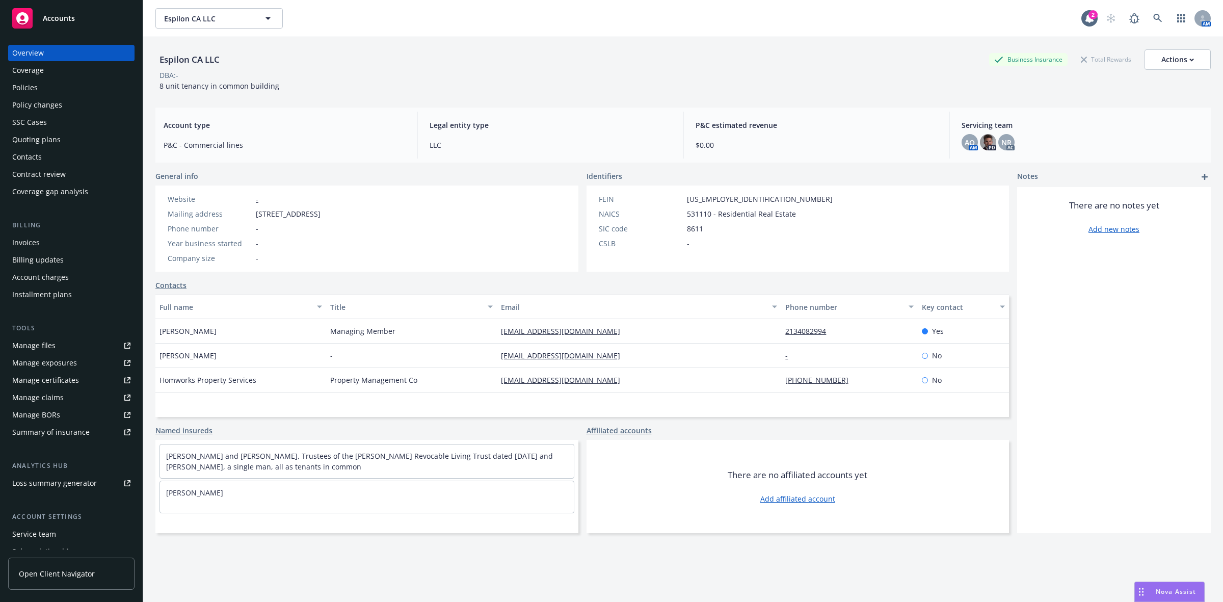
click at [165, 286] on link "Contacts" at bounding box center [170, 285] width 31 height 11
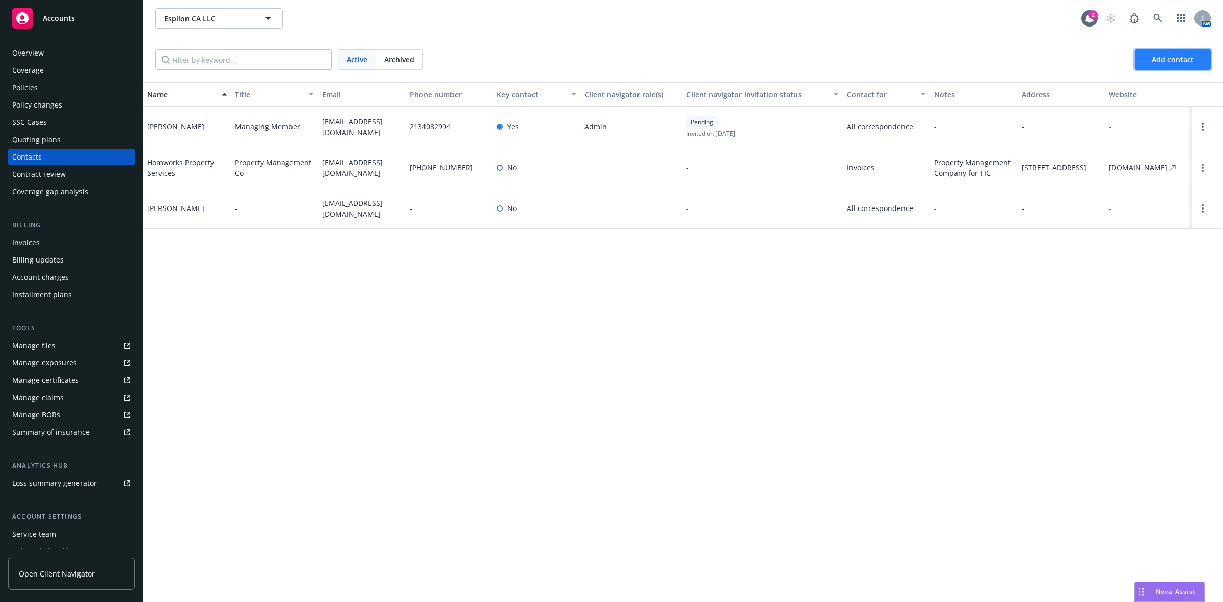
click at [1182, 65] on button "Add contact" at bounding box center [1173, 59] width 76 height 20
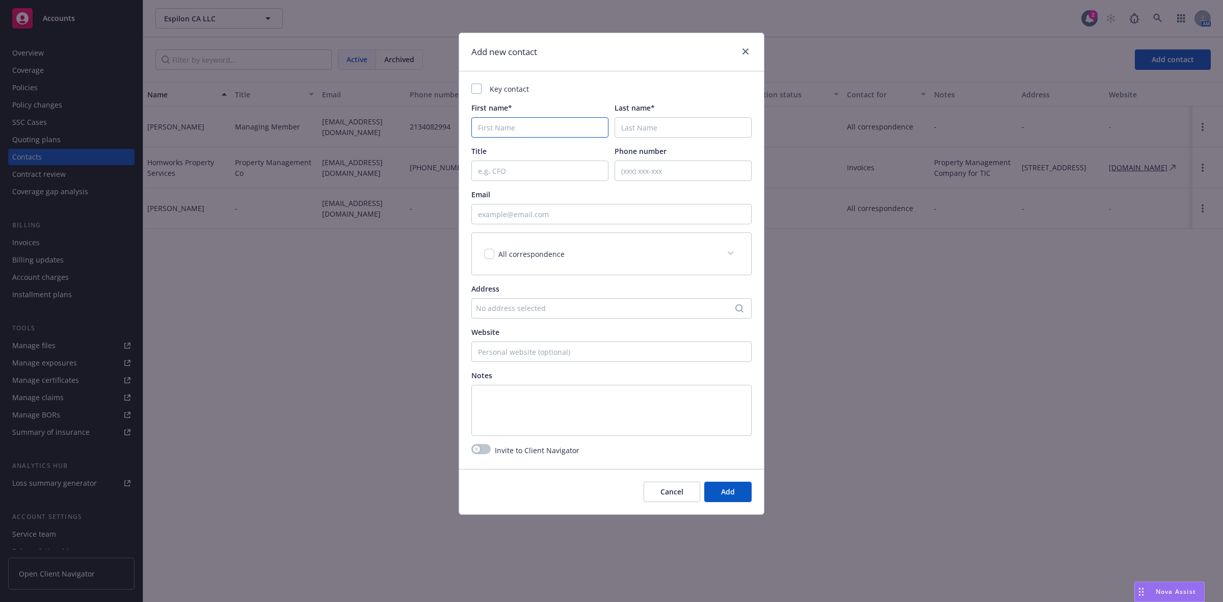
click at [530, 127] on input "First name*" at bounding box center [539, 127] width 137 height 20
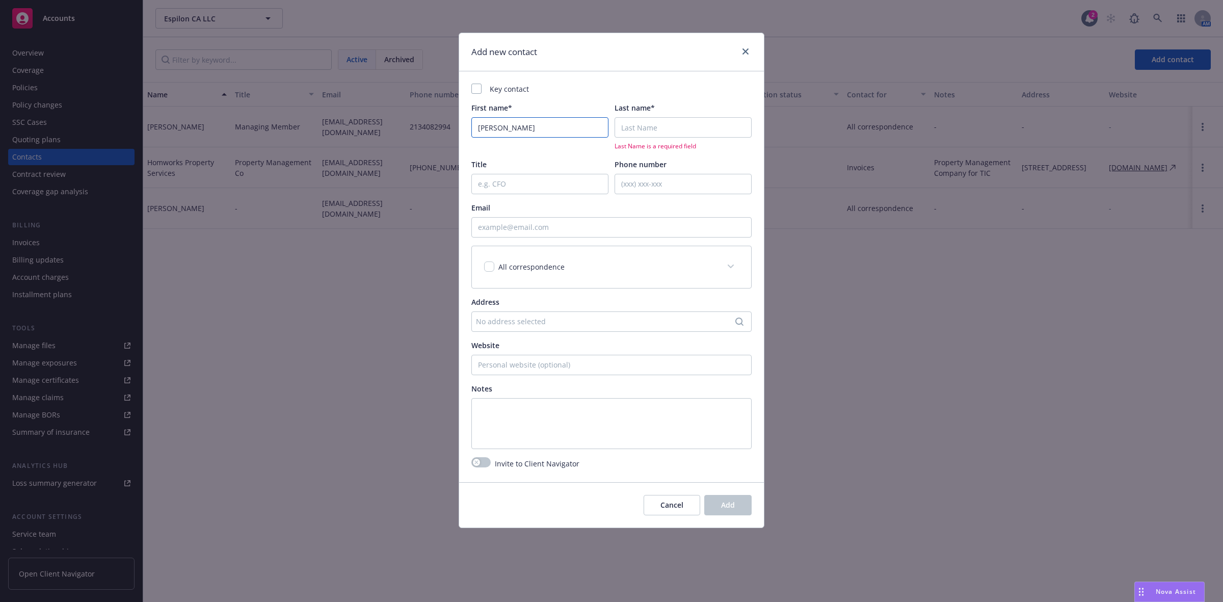
type input "[PERSON_NAME]"
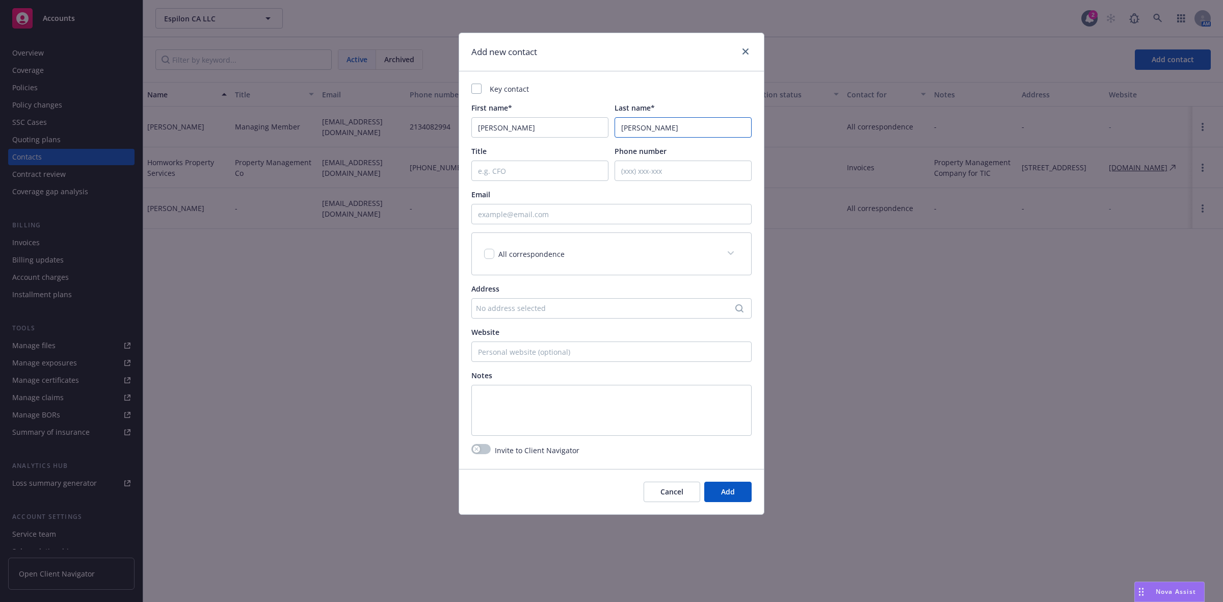
type input "[PERSON_NAME]"
click at [535, 220] on input "Email" at bounding box center [611, 214] width 280 height 20
paste input "[PERSON_NAME] <[EMAIL_ADDRESS][DOMAIN_NAME]>"
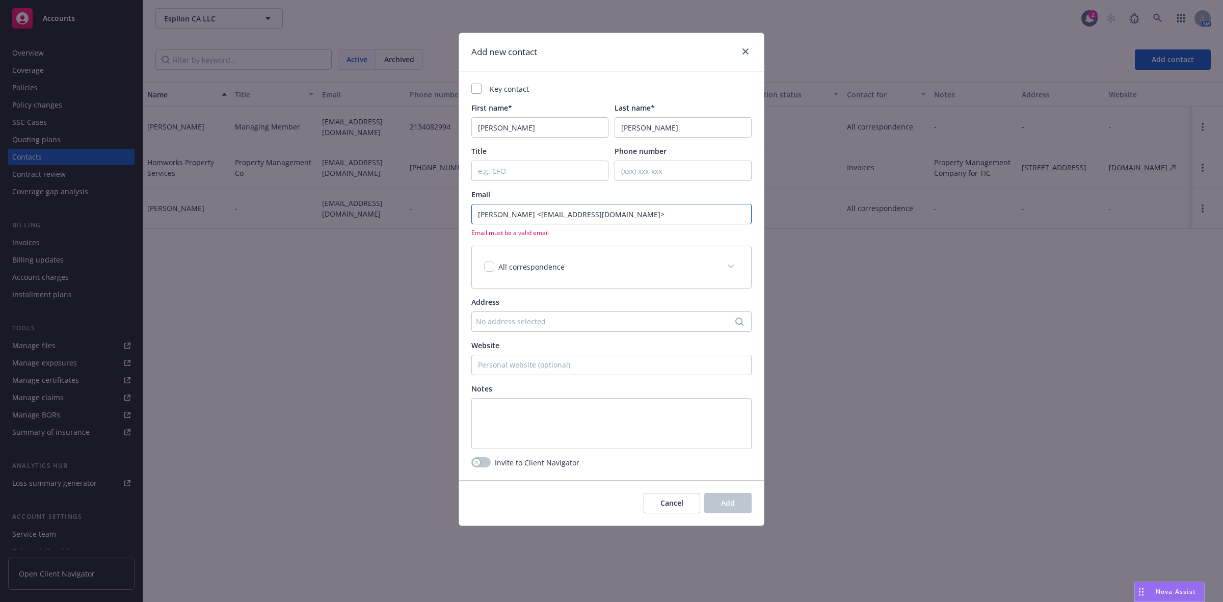
type input "[PERSON_NAME] <[EMAIL_ADDRESS][DOMAIN_NAME]>"
click at [487, 268] on input "checkbox" at bounding box center [489, 266] width 10 height 10
checkbox input "true"
click at [632, 177] on input "Phone number" at bounding box center [682, 170] width 137 height 20
type input "4152726054"
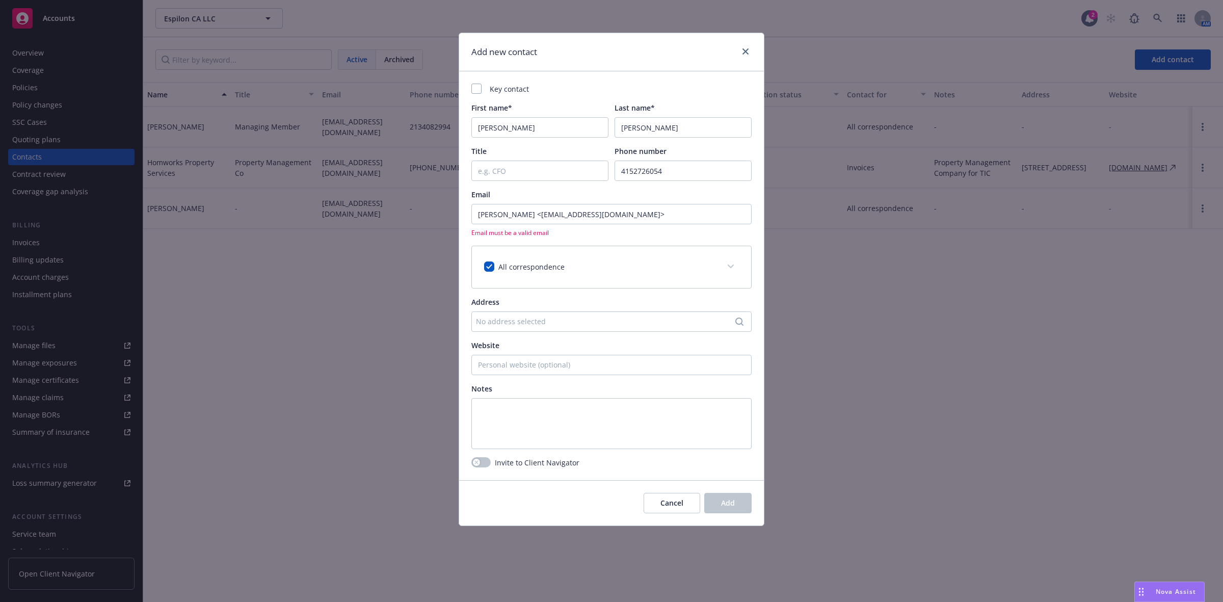
click at [637, 464] on div "Invite to Client Navigator" at bounding box center [611, 462] width 280 height 11
click at [484, 463] on button "button" at bounding box center [480, 462] width 19 height 10
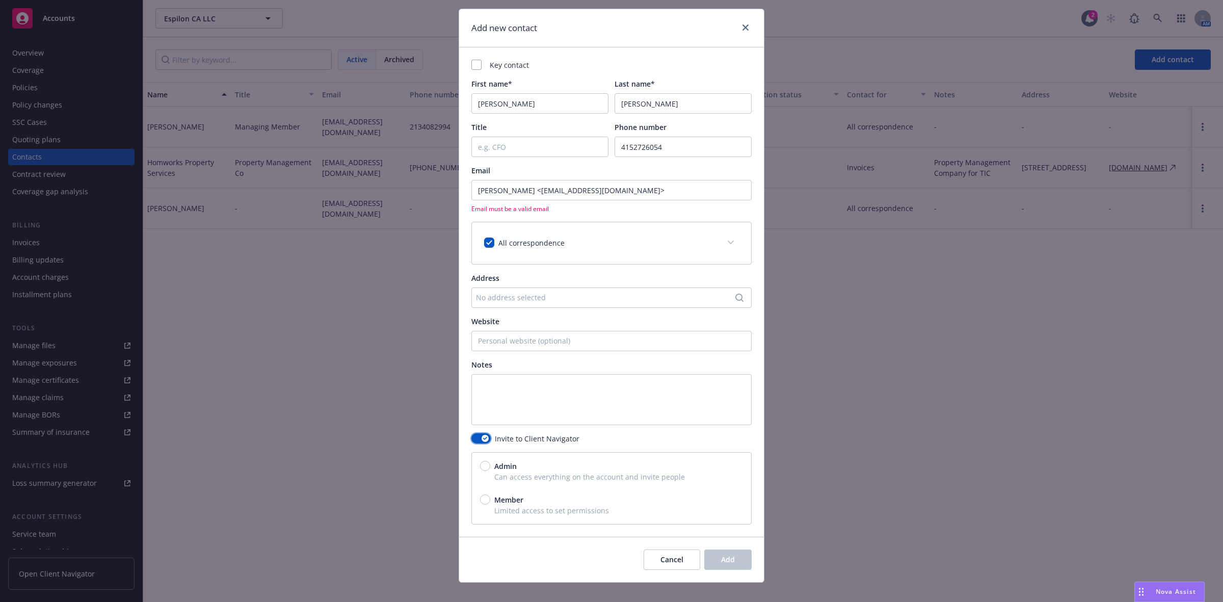
scroll to position [37, 0]
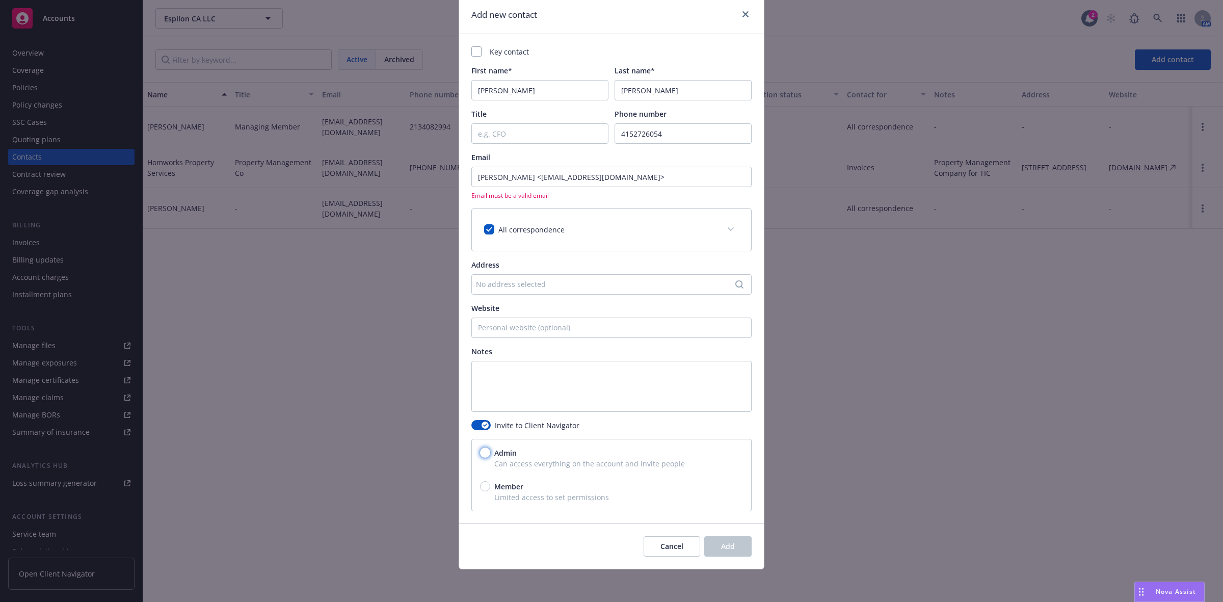
click at [482, 454] on input "Admin" at bounding box center [485, 452] width 10 height 10
radio input "true"
click at [564, 538] on div "Cancel Add" at bounding box center [611, 545] width 305 height 45
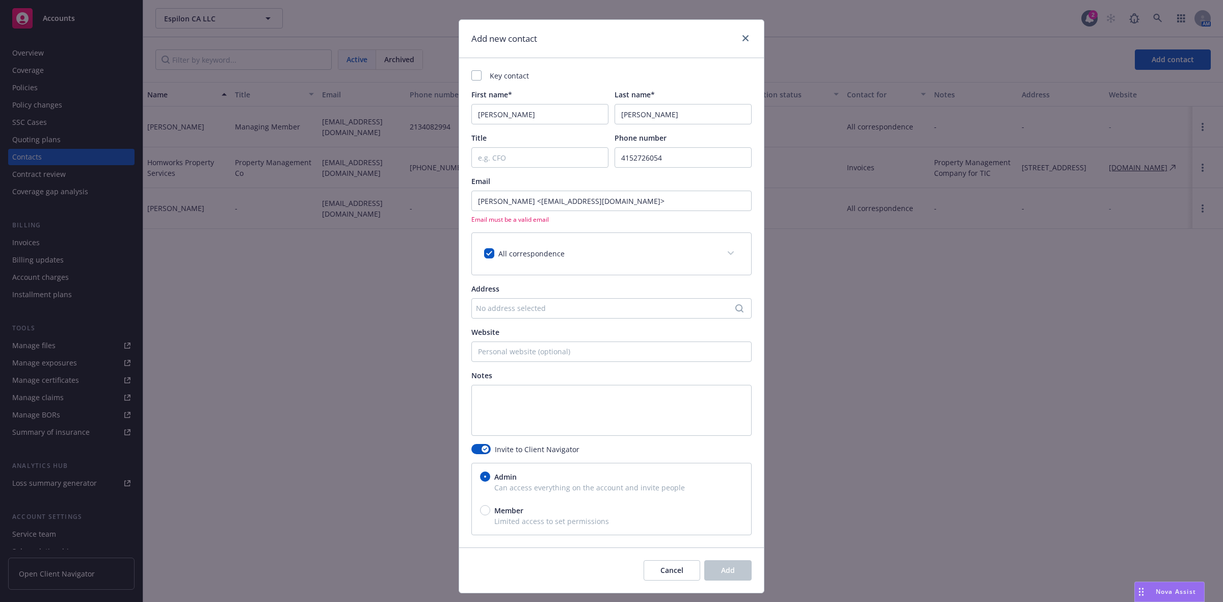
scroll to position [0, 0]
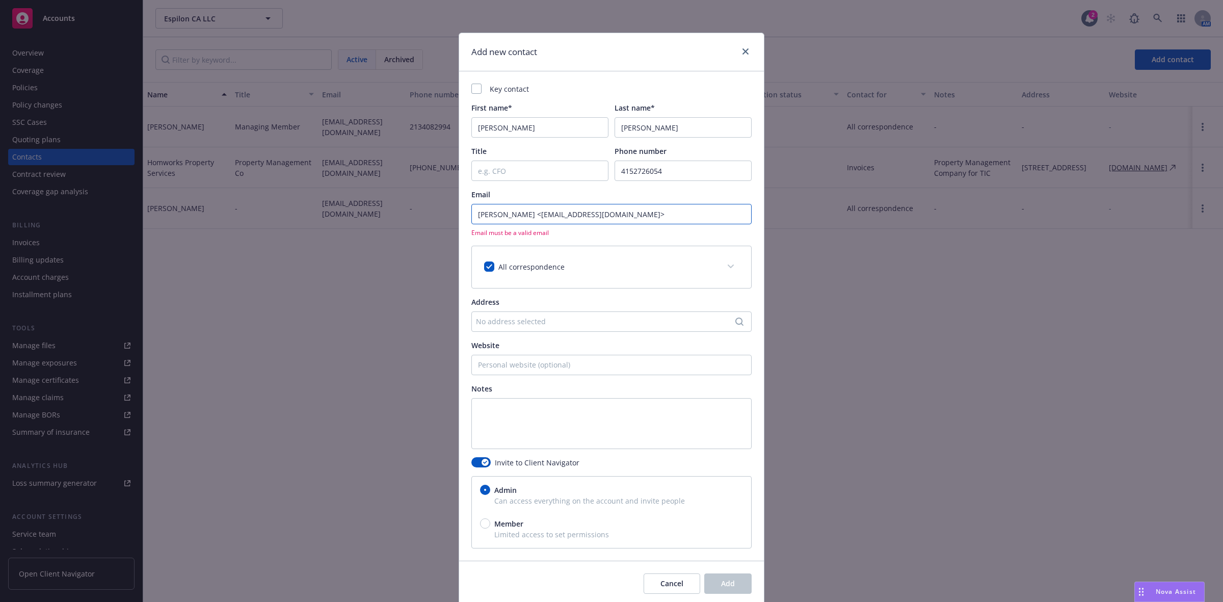
click at [516, 218] on input "[PERSON_NAME] <[EMAIL_ADDRESS][DOMAIN_NAME]>" at bounding box center [611, 214] width 280 height 20
click at [583, 207] on input "[EMAIL_ADDRESS][DOMAIN_NAME]>" at bounding box center [611, 214] width 280 height 20
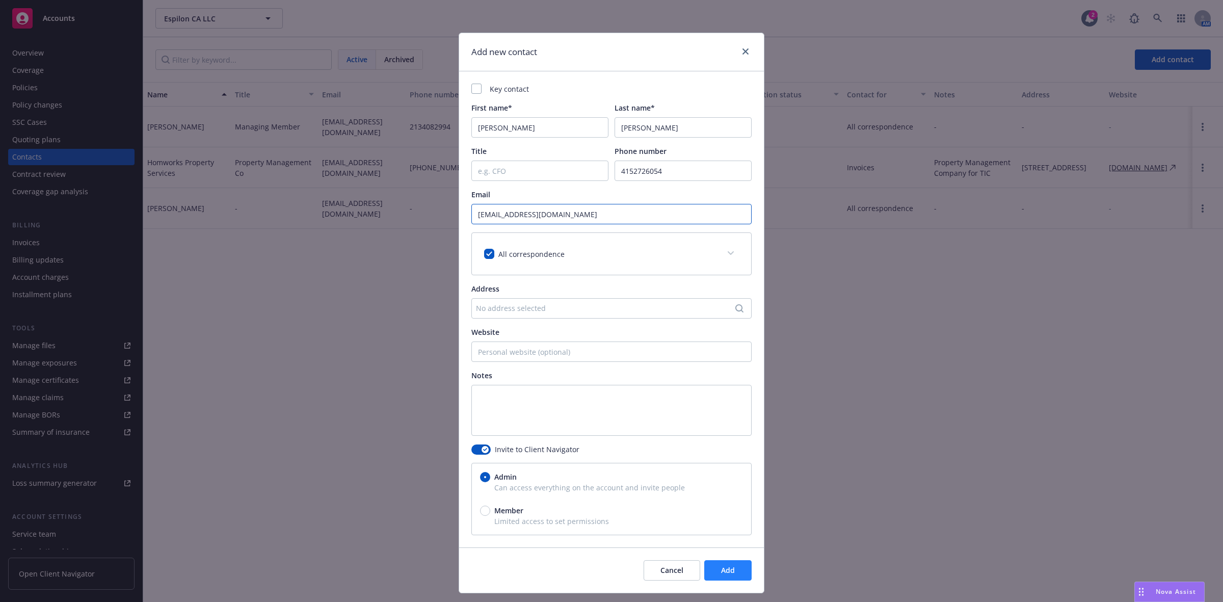
type input "[EMAIL_ADDRESS][DOMAIN_NAME]"
click at [724, 574] on span "Add" at bounding box center [728, 570] width 14 height 10
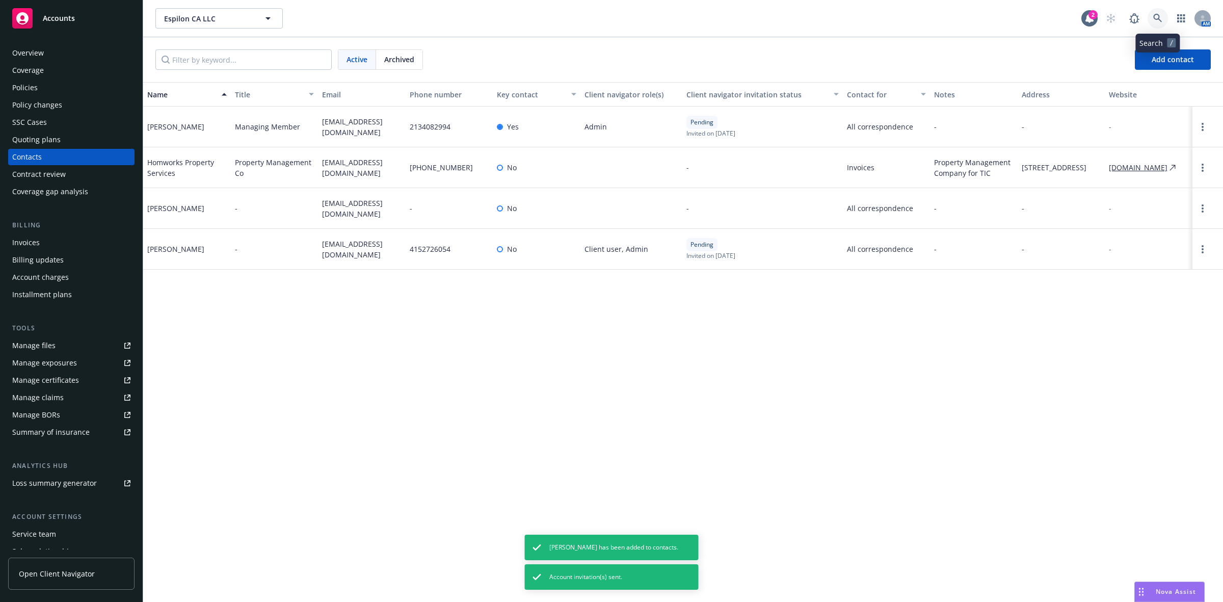
click at [1162, 16] on icon at bounding box center [1157, 18] width 9 height 9
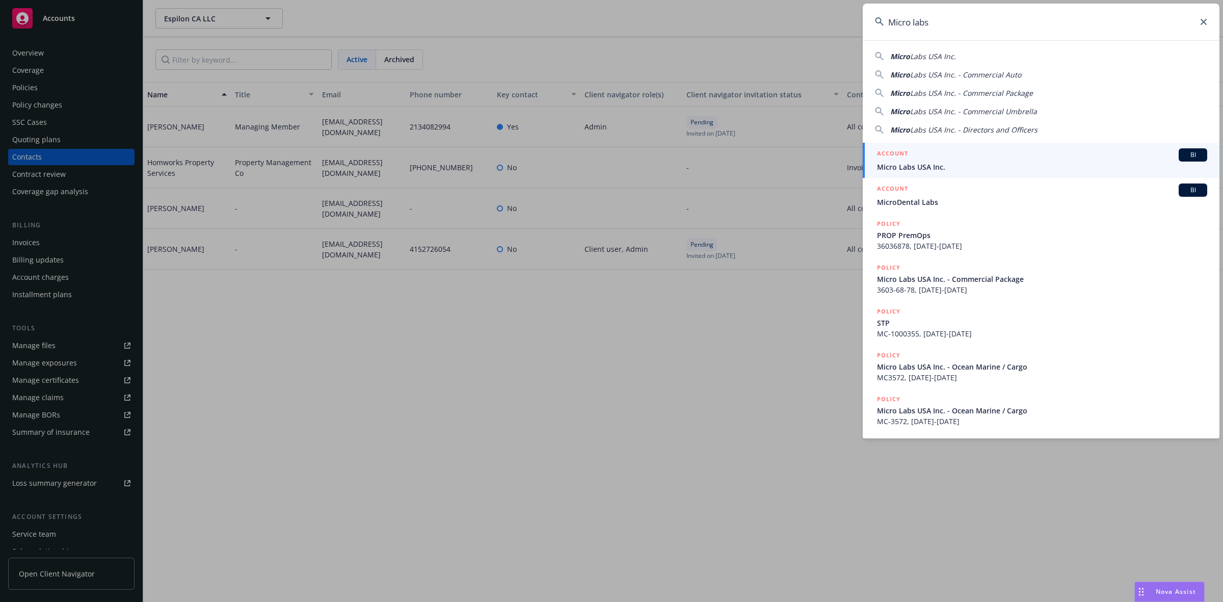
type input "Micro labs"
click at [1055, 154] on div "ACCOUNT BI" at bounding box center [1042, 154] width 330 height 13
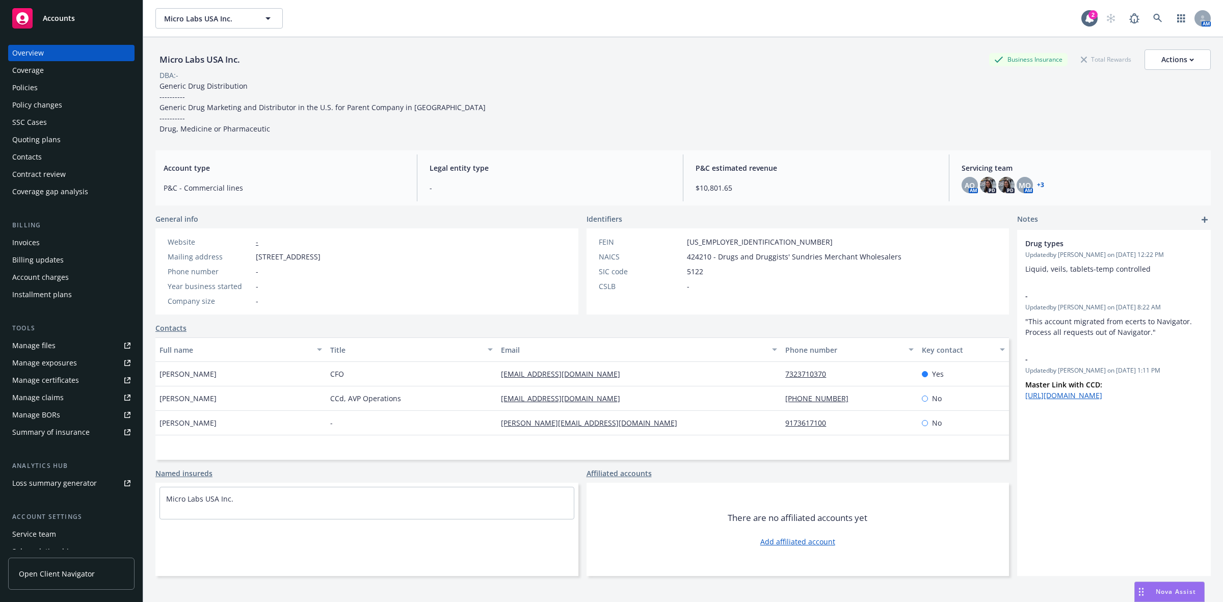
click at [173, 328] on link "Contacts" at bounding box center [170, 327] width 31 height 11
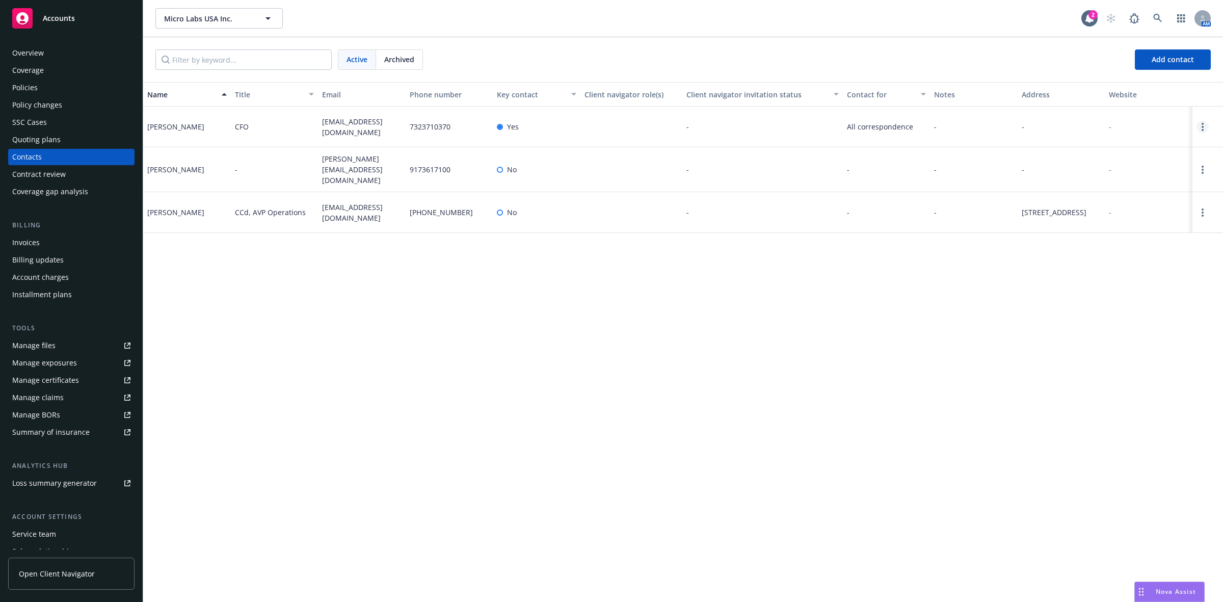
click at [1199, 126] on link "Open options" at bounding box center [1202, 127] width 12 height 12
click at [1133, 69] on link "Edit contact" at bounding box center [1137, 70] width 115 height 20
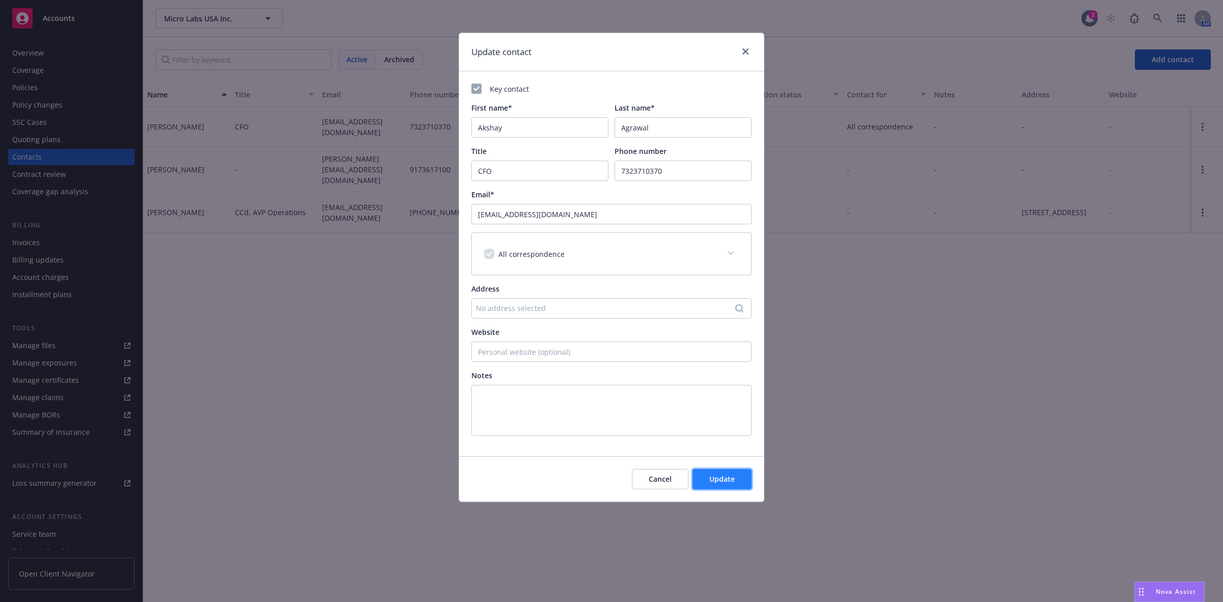
click at [713, 480] on span "Update" at bounding box center [721, 479] width 25 height 10
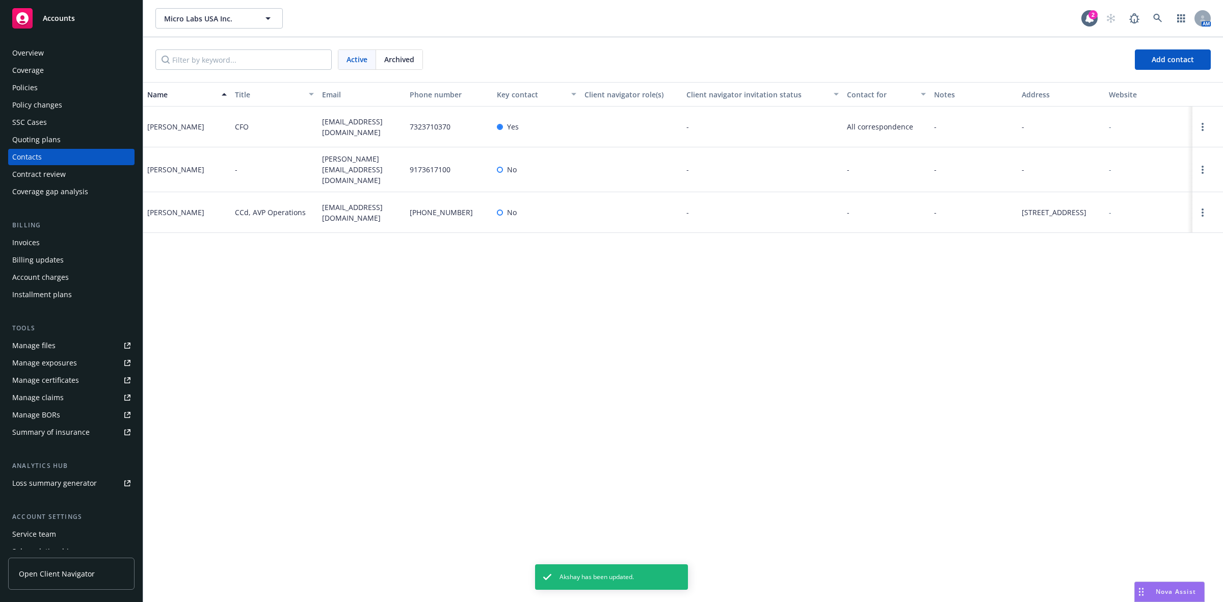
click at [1195, 129] on div at bounding box center [1207, 126] width 31 height 41
click at [1200, 127] on link "Open options" at bounding box center [1202, 127] width 12 height 12
click at [1124, 70] on link "Edit contact" at bounding box center [1137, 70] width 115 height 20
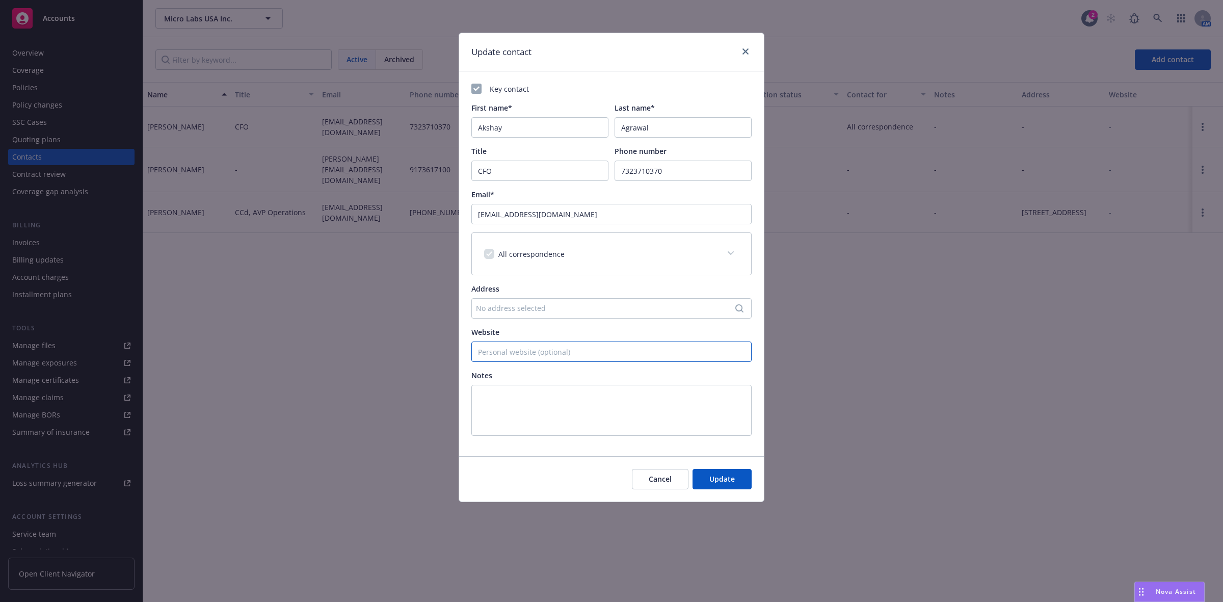
click at [532, 347] on input "Website" at bounding box center [611, 351] width 280 height 20
click at [506, 408] on textarea at bounding box center [611, 410] width 280 height 51
click at [747, 50] on icon "close" at bounding box center [745, 51] width 6 height 6
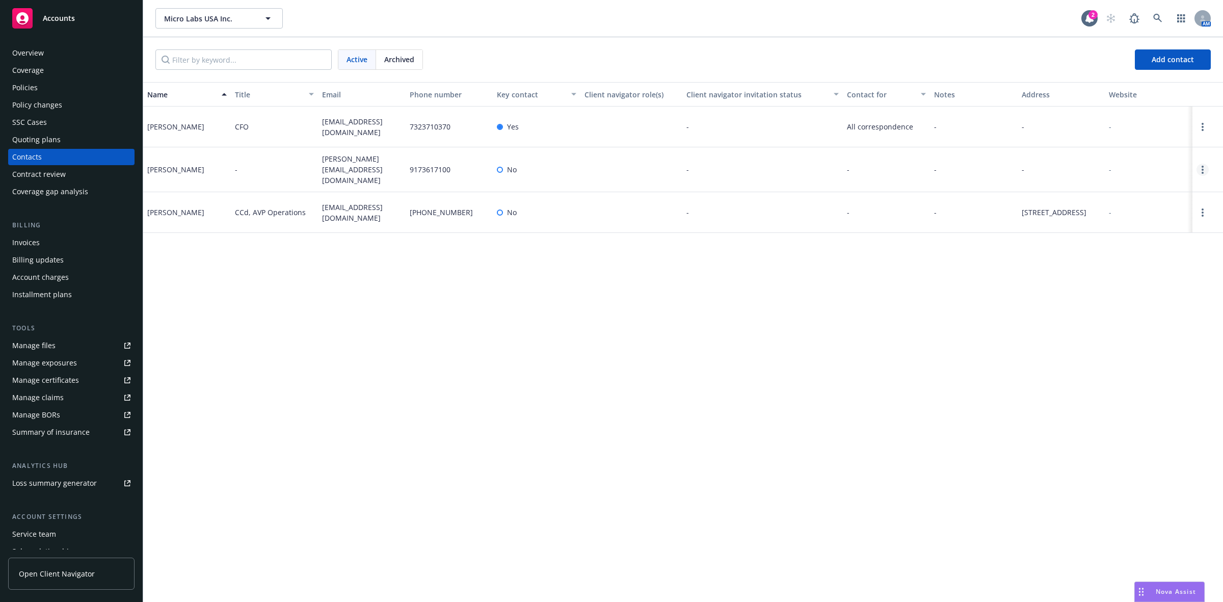
click at [1201, 169] on circle "Open options" at bounding box center [1202, 170] width 2 height 2
click at [1102, 109] on link "Edit contact" at bounding box center [1137, 110] width 115 height 20
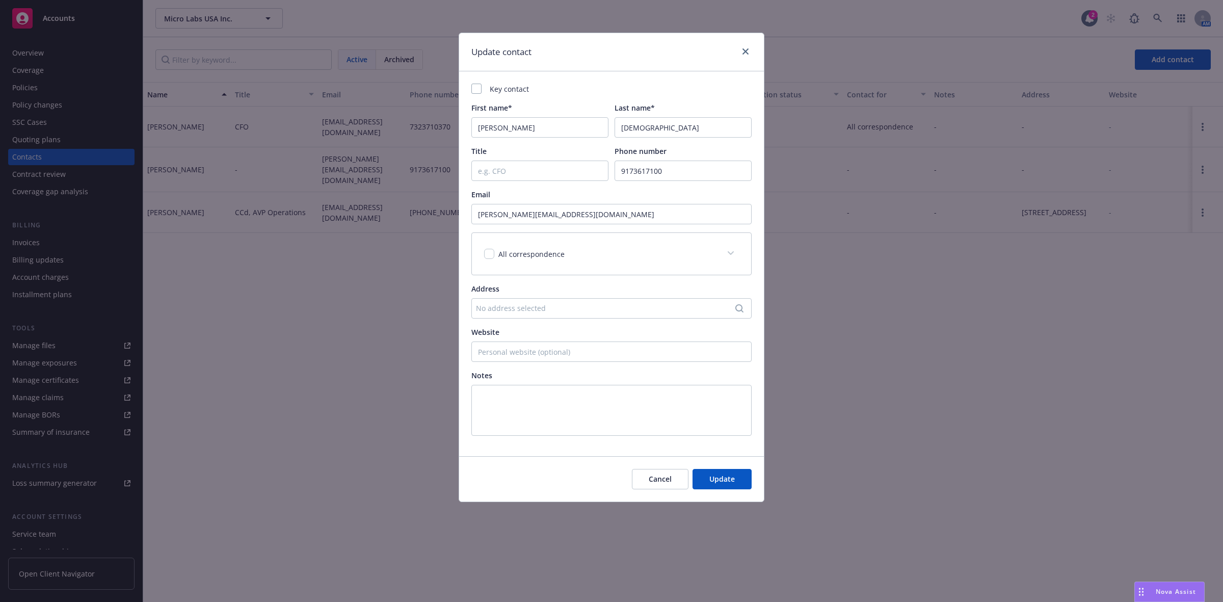
click at [557, 265] on div "All correspondence" at bounding box center [611, 254] width 279 height 42
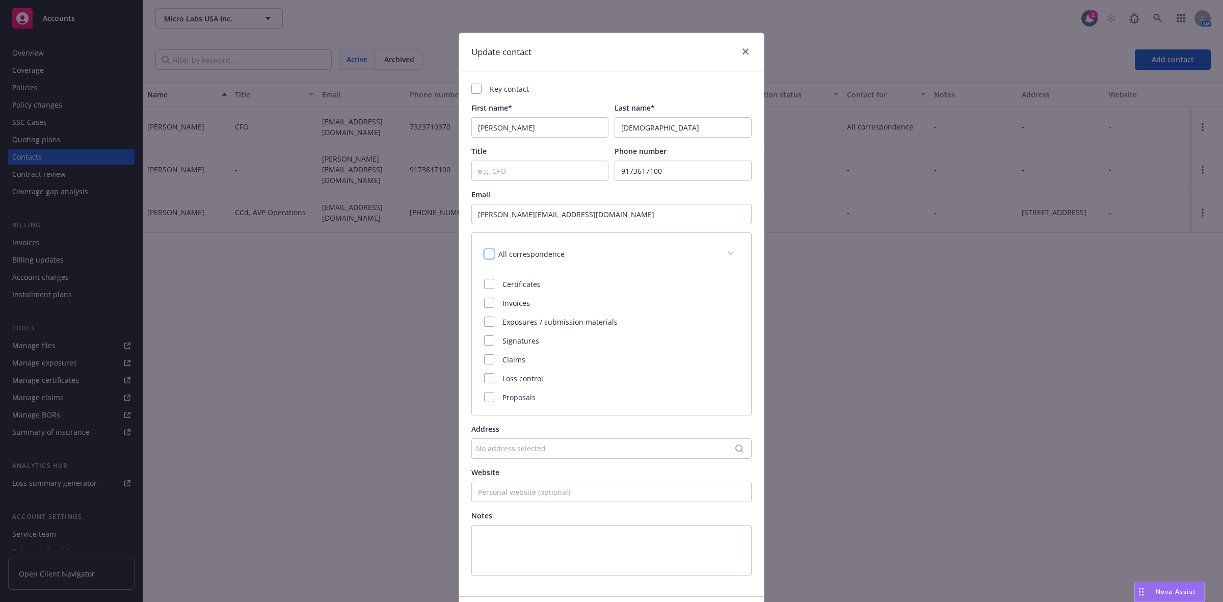
click at [484, 255] on input "checkbox" at bounding box center [489, 254] width 10 height 10
checkbox input "true"
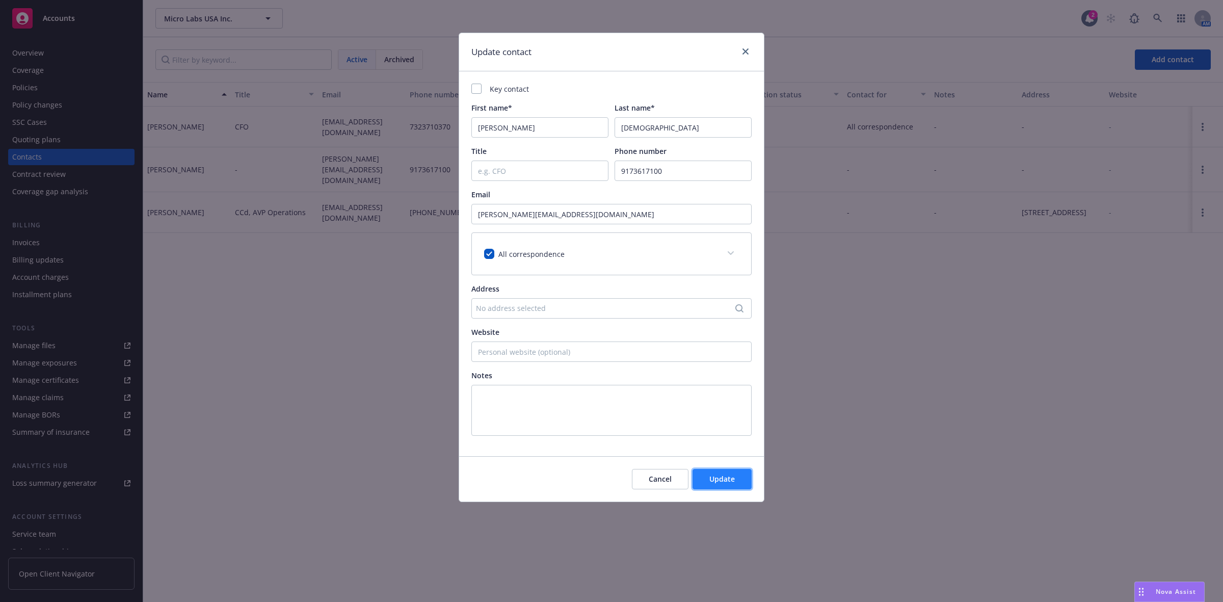
click at [717, 482] on span "Update" at bounding box center [721, 479] width 25 height 10
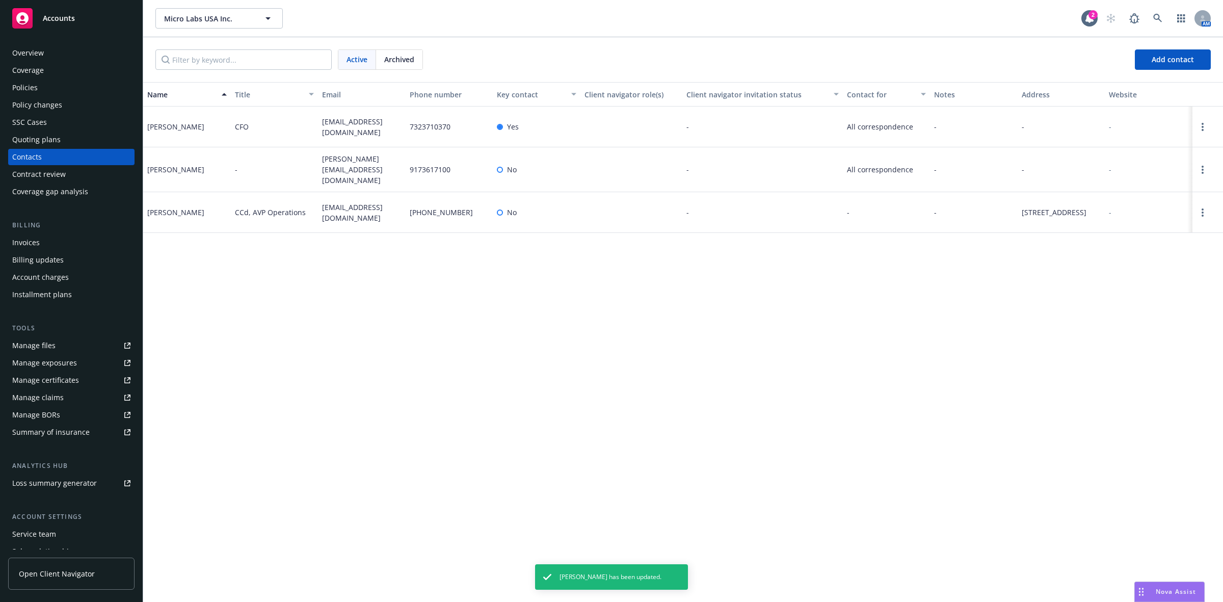
scroll to position [62, 0]
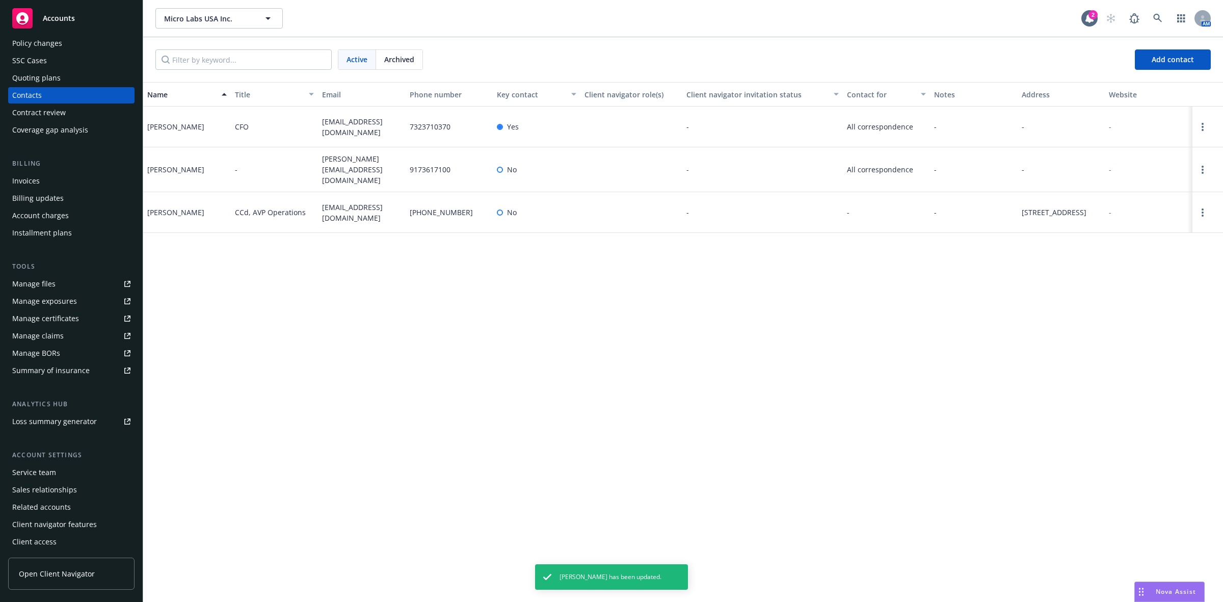
click at [44, 472] on div "Service team" at bounding box center [34, 472] width 44 height 16
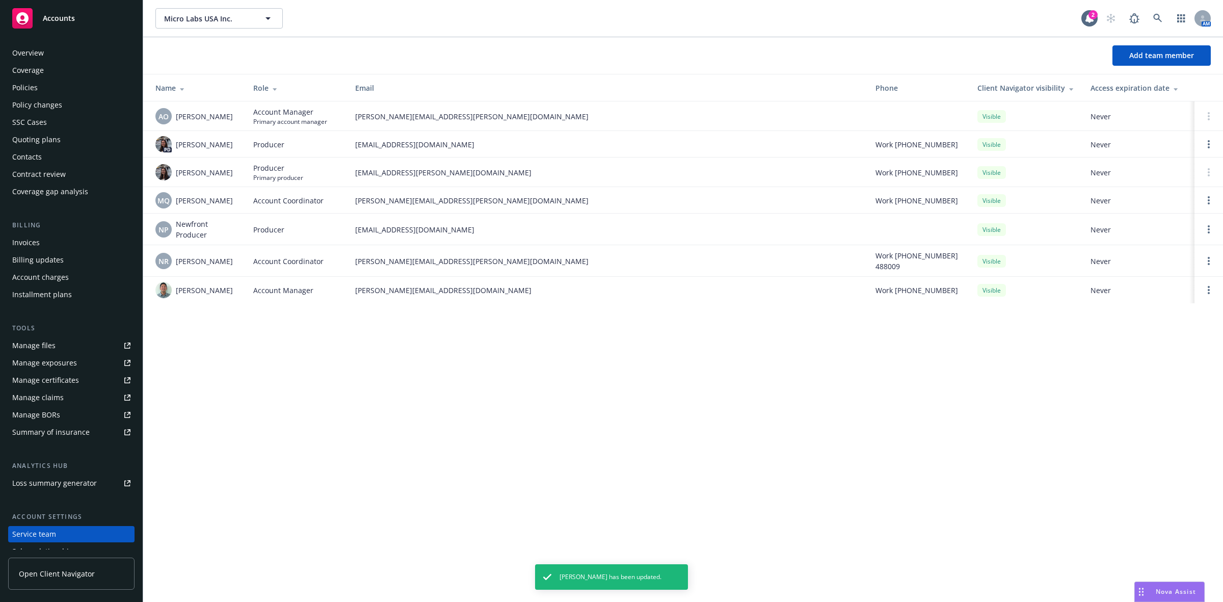
click at [46, 55] on div "Overview" at bounding box center [71, 53] width 118 height 16
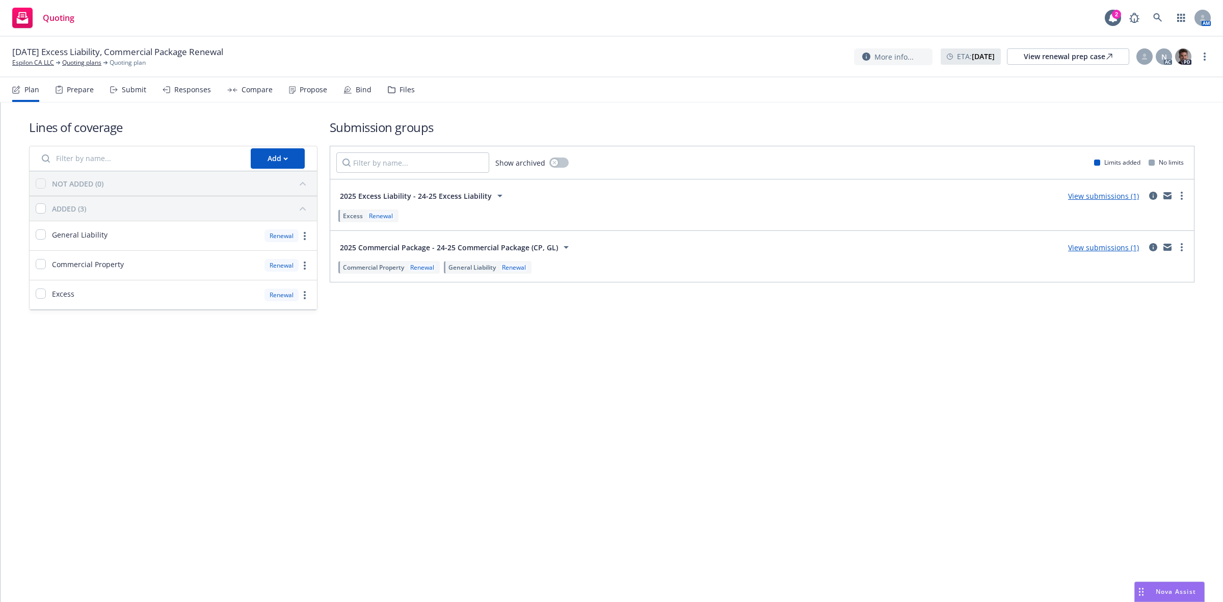
click at [318, 89] on div "Propose" at bounding box center [314, 90] width 28 height 8
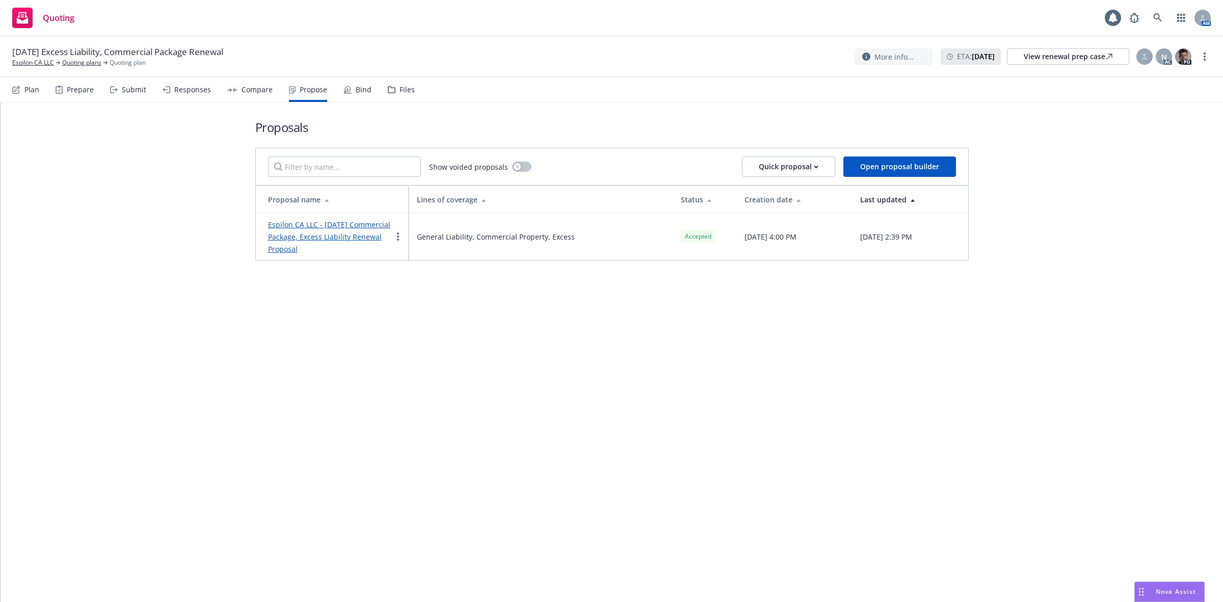
click at [330, 234] on link "Espilon CA LLC - 8/9/2025 Commercial Package, Excess Liability Renewal Proposal" at bounding box center [329, 237] width 122 height 34
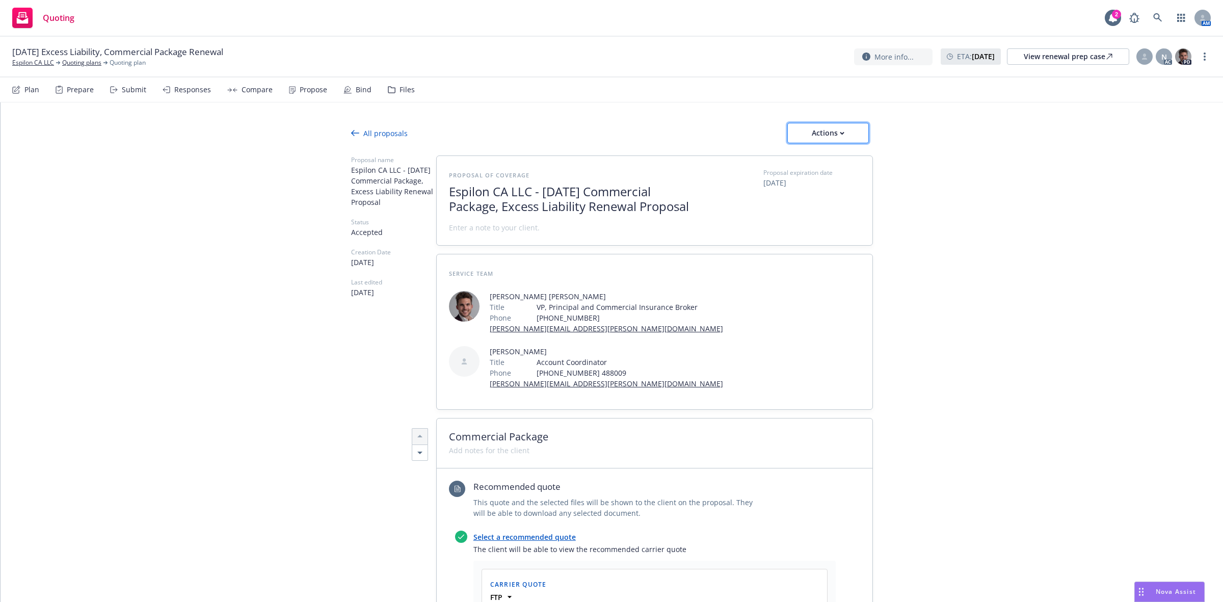
click at [806, 135] on div "Actions" at bounding box center [828, 132] width 48 height 19
click at [813, 159] on span "Copy proposal link" at bounding box center [827, 159] width 88 height 10
click at [811, 130] on div "Actions" at bounding box center [828, 132] width 48 height 19
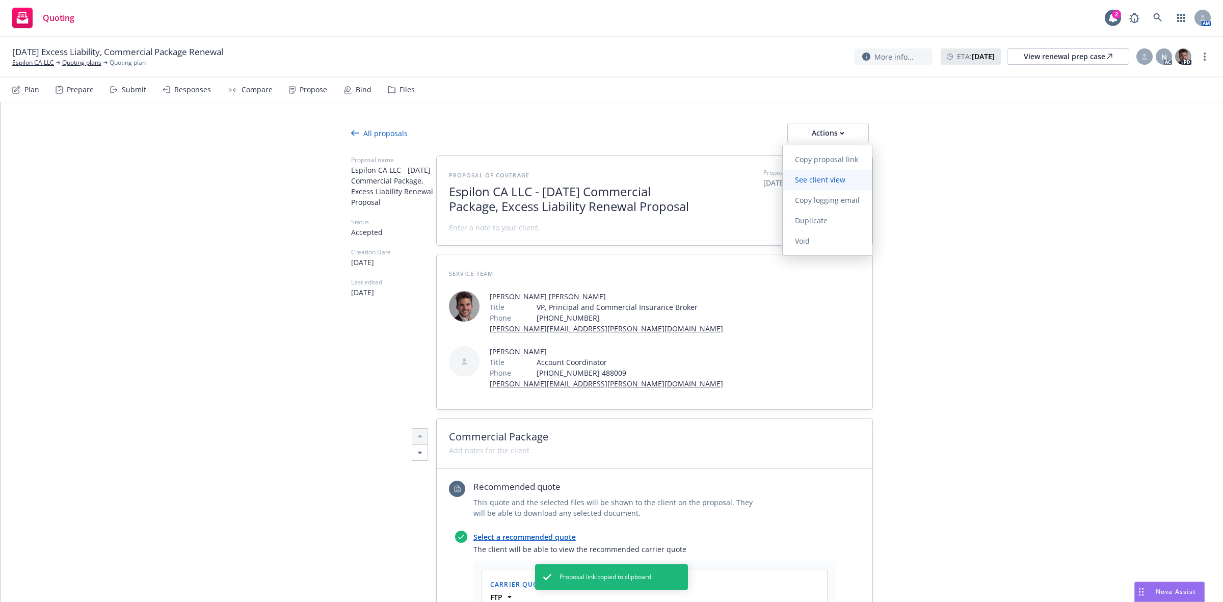
click at [807, 172] on link "See client view" at bounding box center [827, 180] width 89 height 20
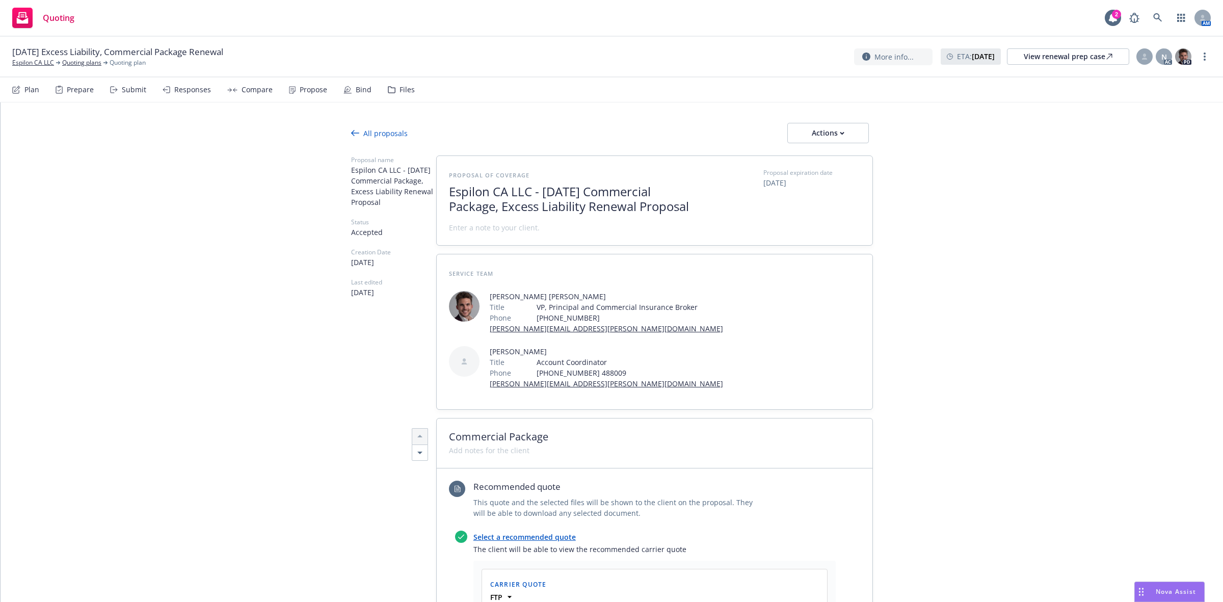
type textarea "x"
